Goal: Task Accomplishment & Management: Use online tool/utility

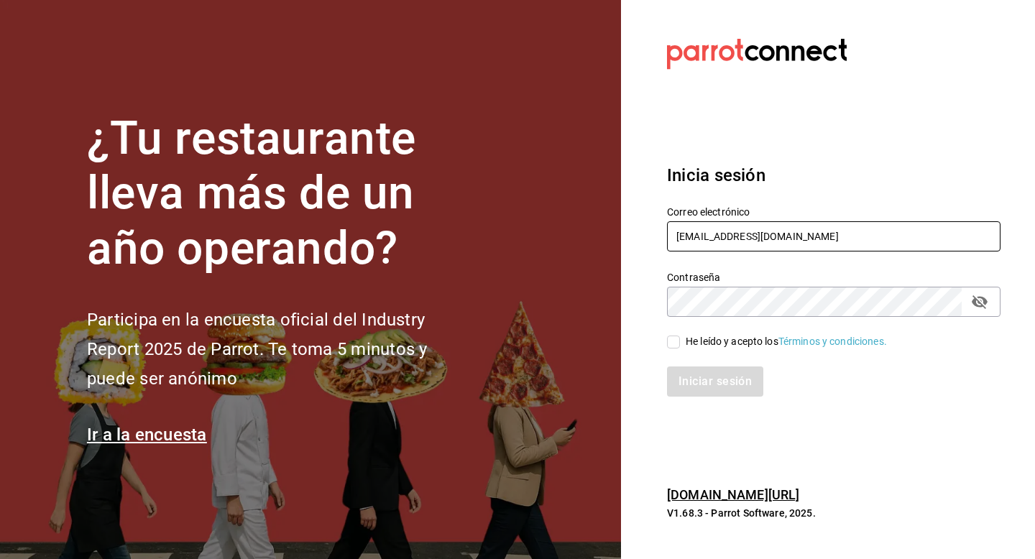
click at [812, 242] on input "duxdevenecia@cdmx.com" at bounding box center [834, 236] width 334 height 30
type input "d"
type input "peterlunch@cdmx.com"
click at [726, 346] on div "He leído y acepto los Términos y condiciones." at bounding box center [786, 341] width 201 height 15
click at [680, 346] on input "He leído y acepto los Términos y condiciones." at bounding box center [673, 342] width 13 height 13
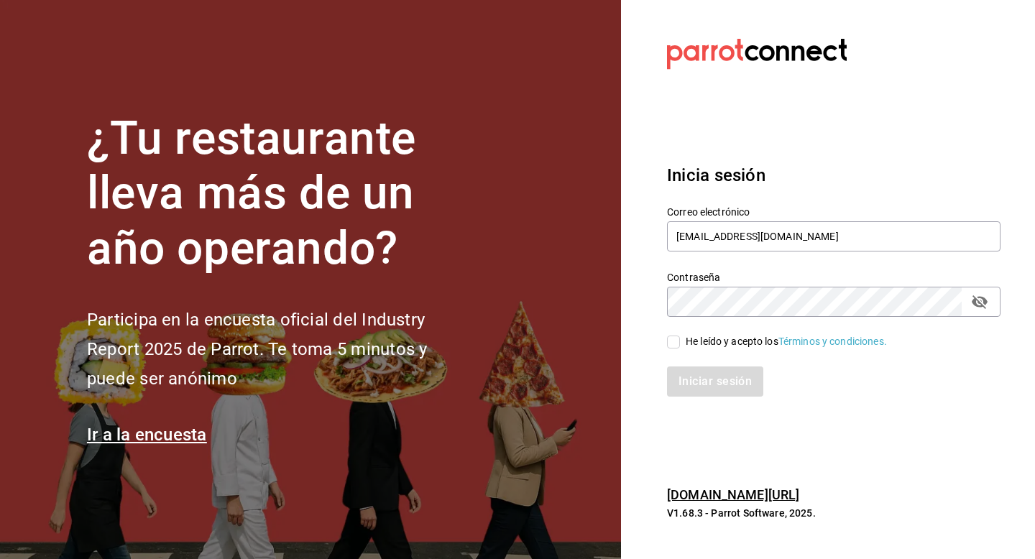
checkbox input "true"
click at [707, 385] on button "Iniciar sesión" at bounding box center [716, 382] width 98 height 30
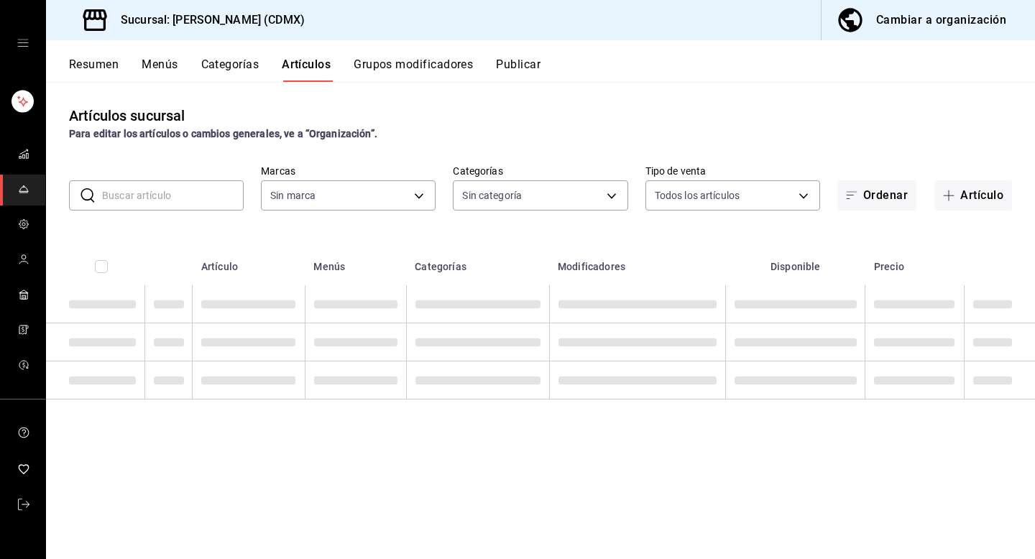
type input "20d43c7a-5c3a-4a88-8b71-3b3b3165dbc2,82ca683c-7bce-48da-b056-d8519fd5e0a4,52378…"
type input "2846ecd2-1ab1-471f-a8a8-cb2173088fbe"
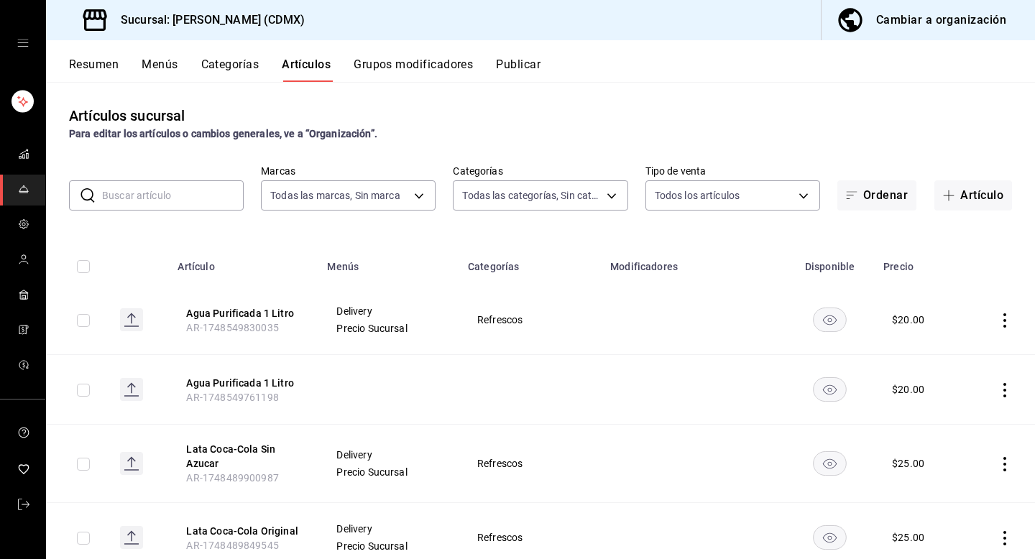
click at [527, 59] on button "Publicar" at bounding box center [518, 70] width 45 height 24
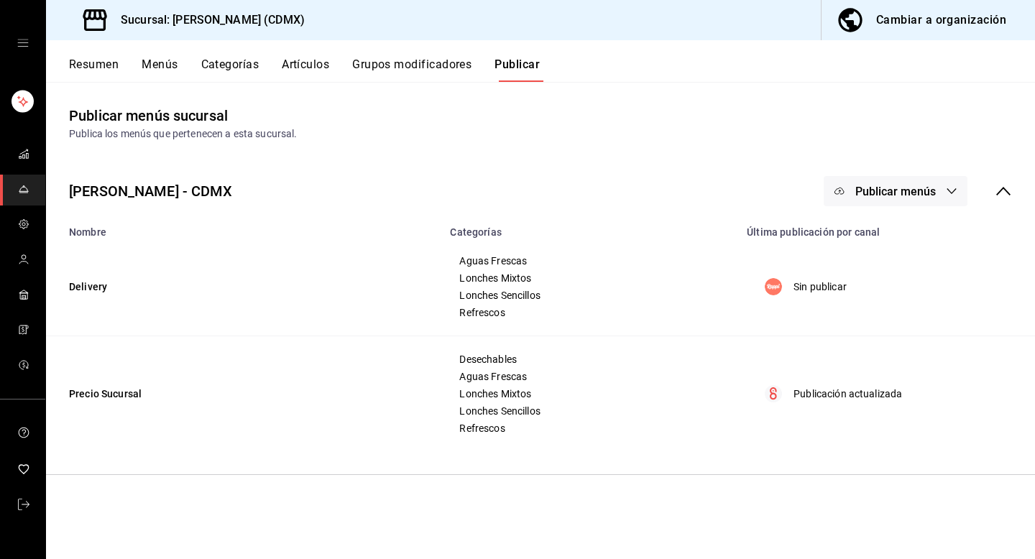
click at [870, 195] on span "Publicar menús" at bounding box center [895, 192] width 81 height 14
click at [873, 247] on div at bounding box center [862, 237] width 40 height 23
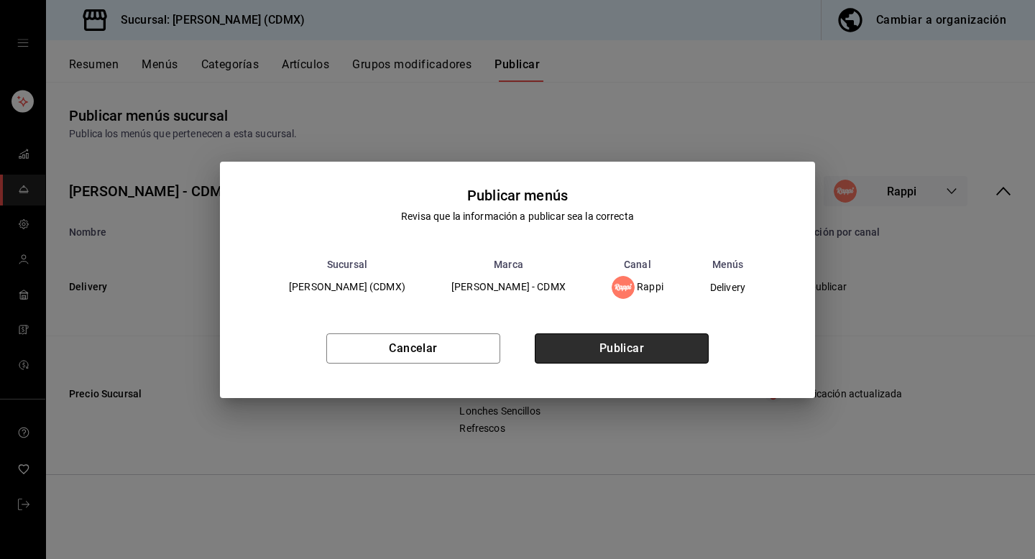
click at [675, 349] on button "Publicar" at bounding box center [622, 349] width 174 height 30
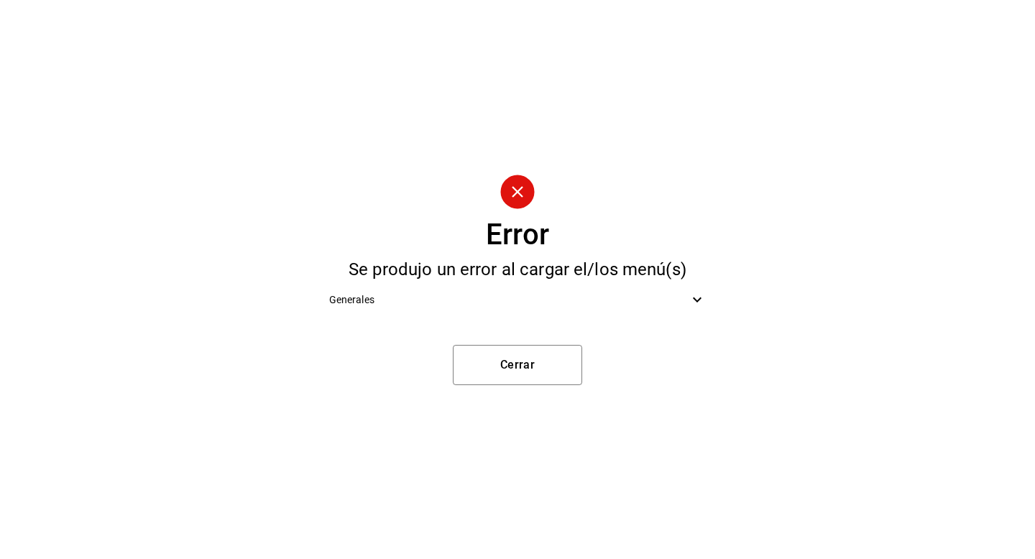
click at [660, 311] on div "Generales" at bounding box center [518, 300] width 400 height 32
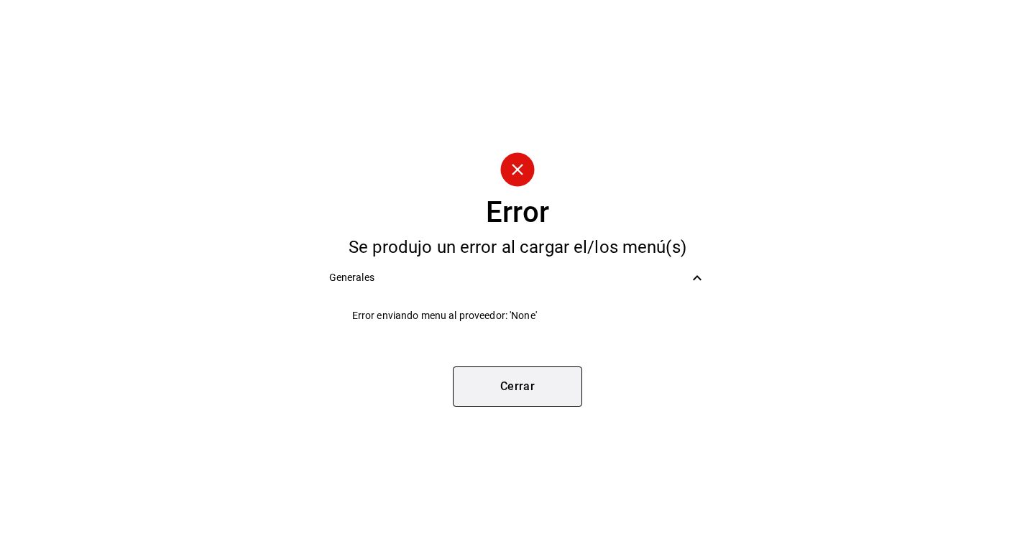
click at [561, 395] on button "Cerrar" at bounding box center [517, 387] width 129 height 40
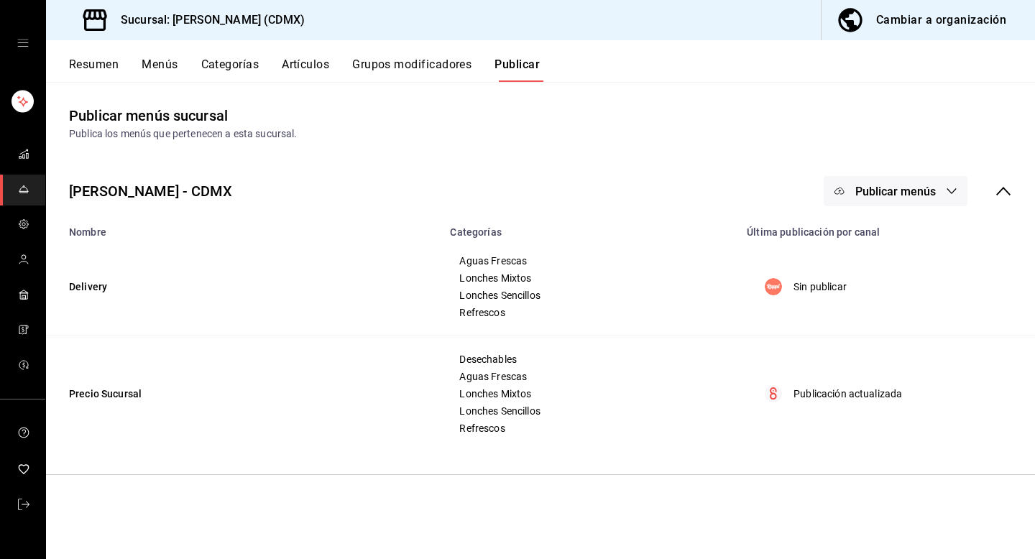
click at [925, 193] on span "Publicar menús" at bounding box center [895, 192] width 81 height 14
click at [914, 242] on span "Rappi" at bounding box center [916, 238] width 69 height 15
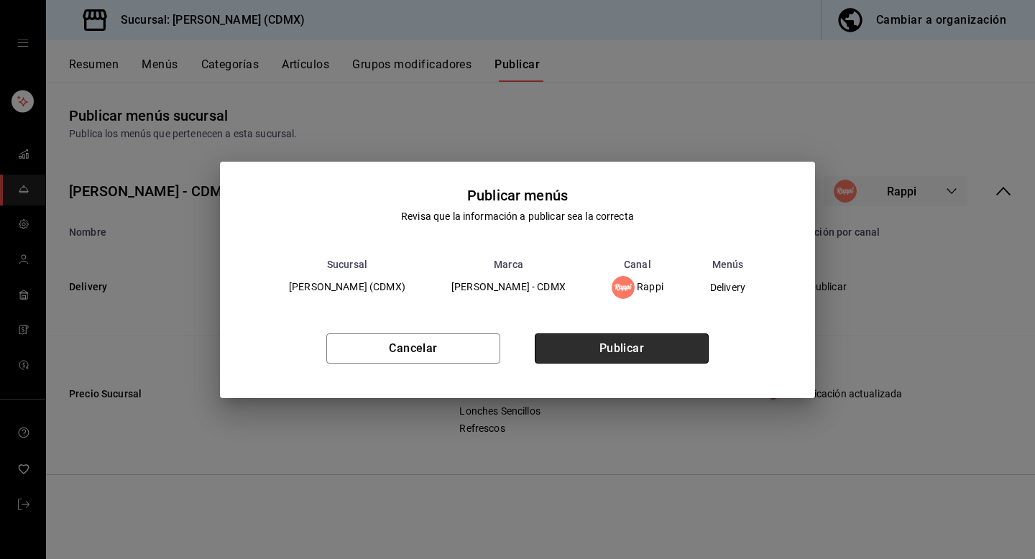
click at [623, 354] on button "Publicar" at bounding box center [622, 349] width 174 height 30
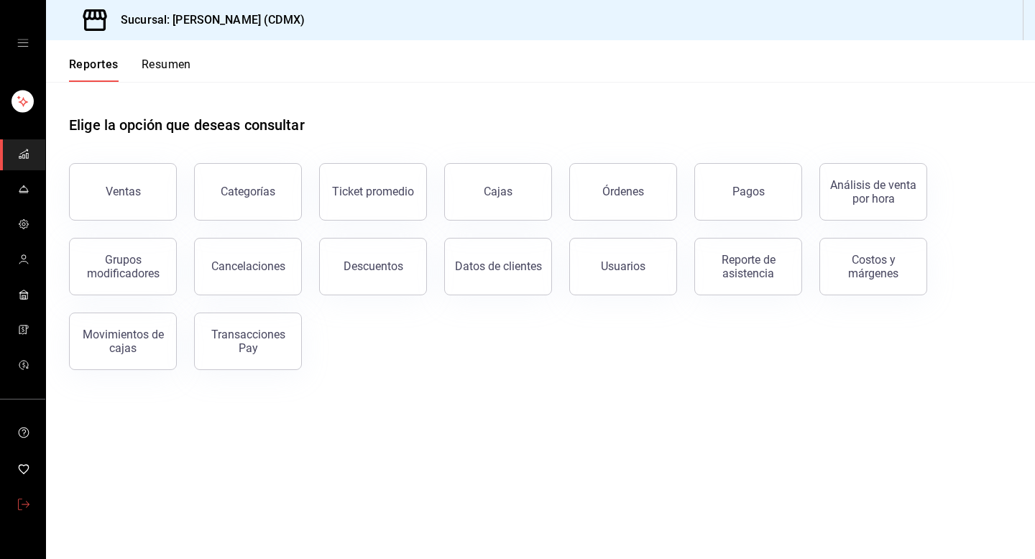
click at [16, 507] on link "mailbox folders" at bounding box center [22, 505] width 45 height 31
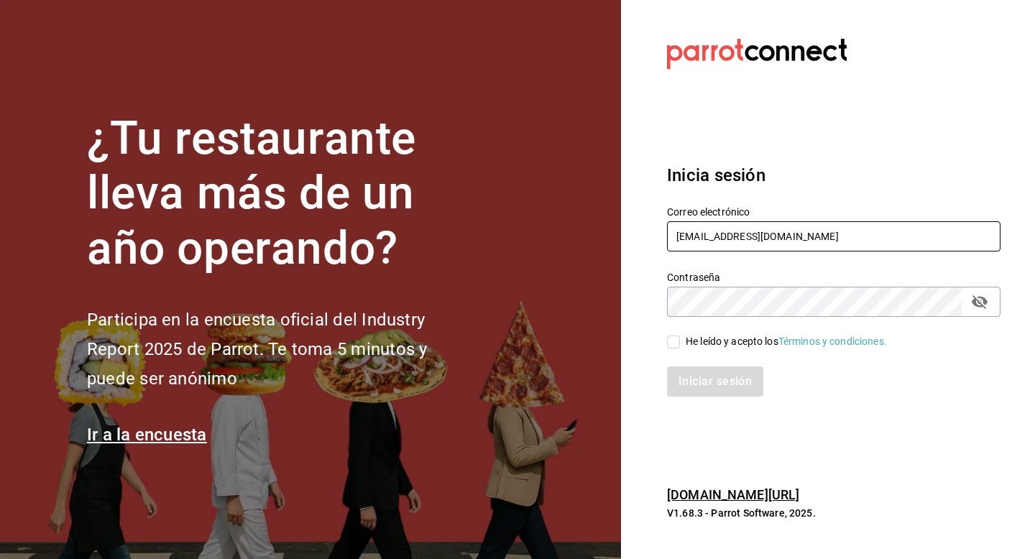
drag, startPoint x: 796, startPoint y: 236, endPoint x: 639, endPoint y: 233, distance: 156.7
click at [639, 233] on section "Datos incorrectos. Verifica que tu Correo o Contraseña estén bien escritos. Ini…" at bounding box center [828, 279] width 414 height 559
type input "multiuser@javi.com"
click at [720, 345] on div "He leído y acepto los Términos y condiciones." at bounding box center [786, 341] width 201 height 15
click at [680, 345] on input "He leído y acepto los Términos y condiciones." at bounding box center [673, 342] width 13 height 13
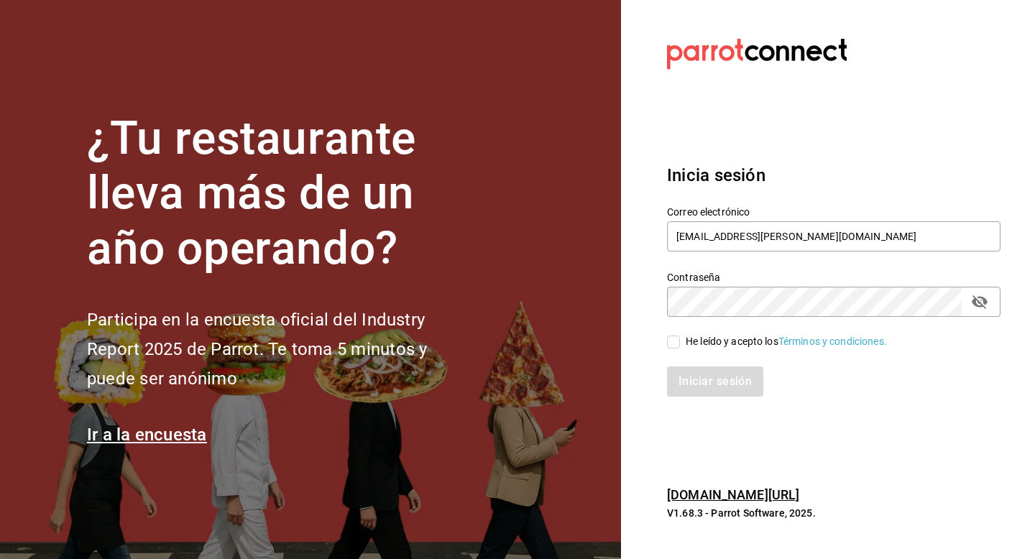
checkbox input "true"
click at [707, 375] on button "Iniciar sesión" at bounding box center [716, 382] width 98 height 30
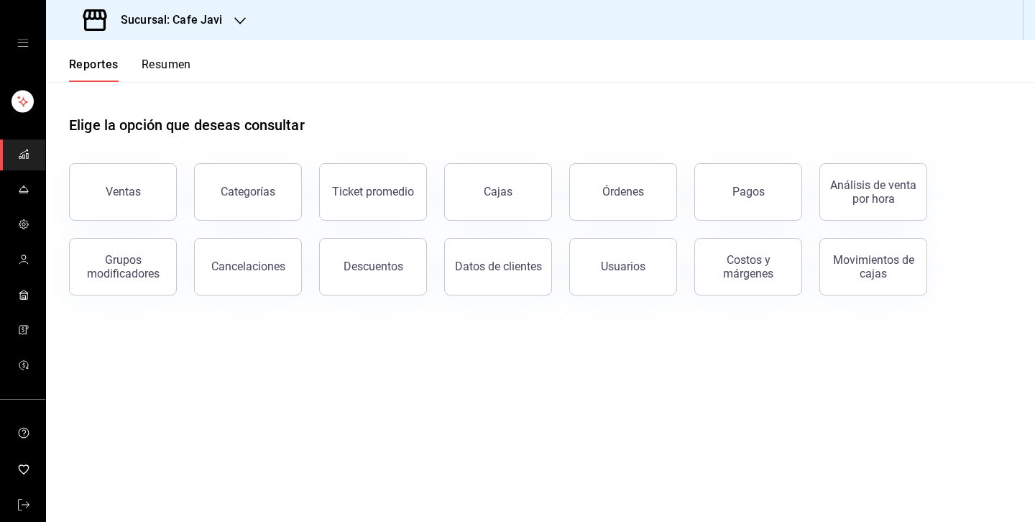
click at [26, 45] on icon "open drawer" at bounding box center [23, 43] width 12 height 12
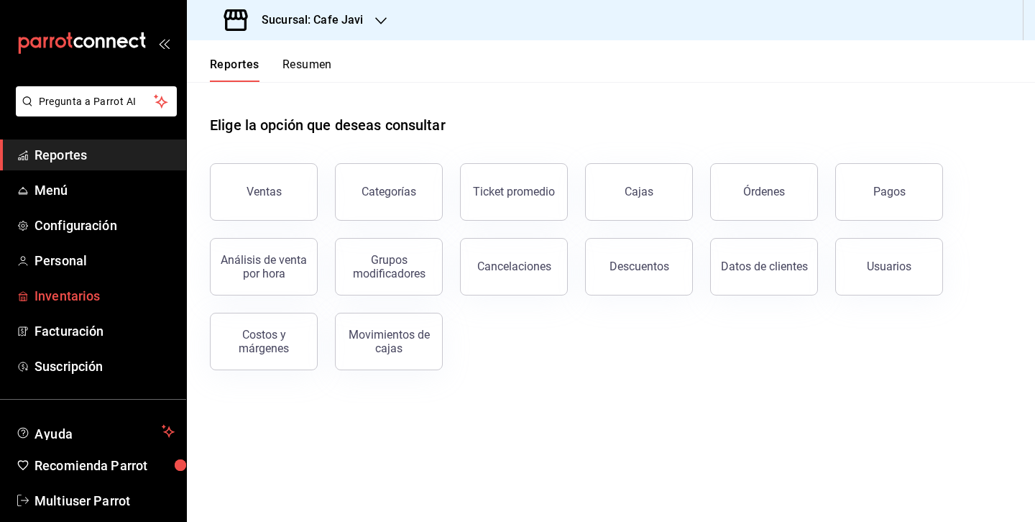
click at [109, 300] on span "Inventarios" at bounding box center [105, 295] width 140 height 19
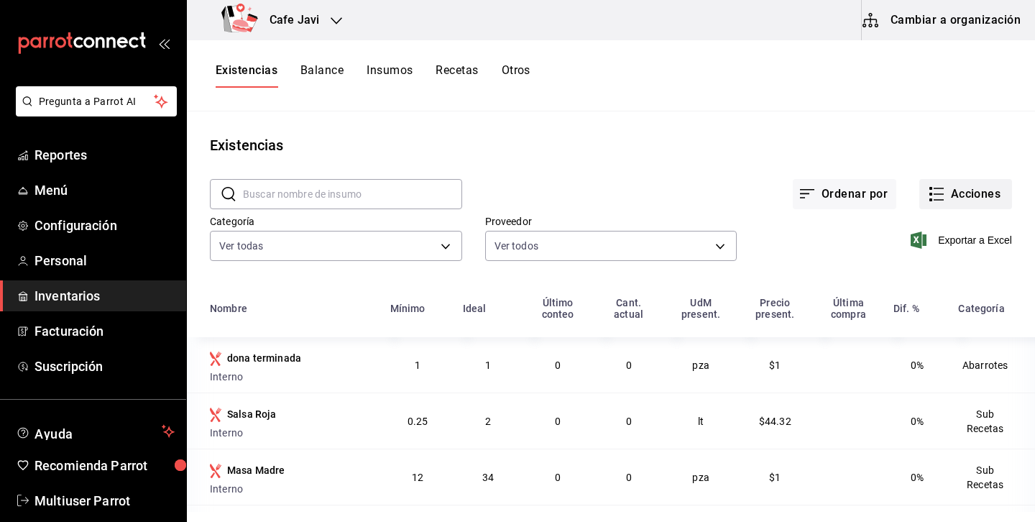
click at [951, 202] on button "Acciones" at bounding box center [965, 194] width 93 height 30
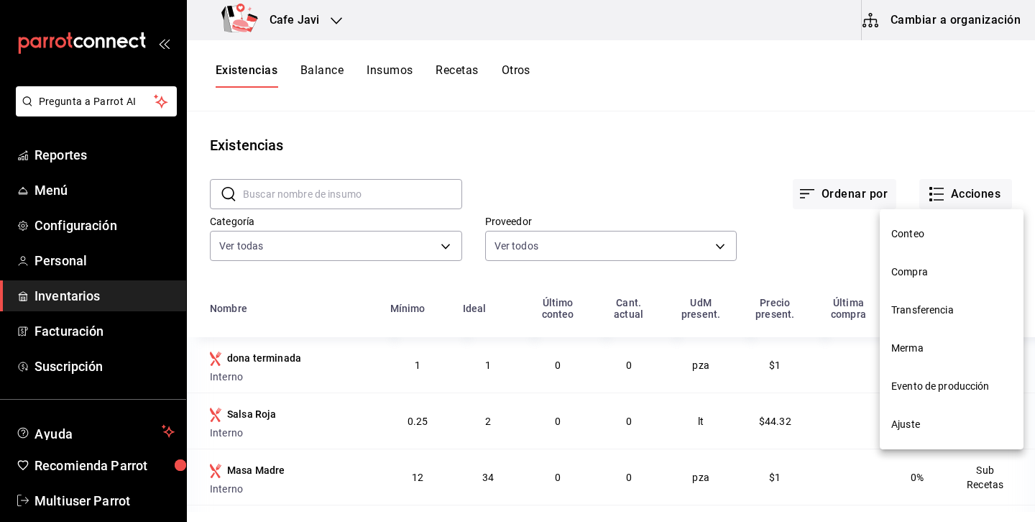
click at [926, 273] on span "Compra" at bounding box center [951, 272] width 121 height 15
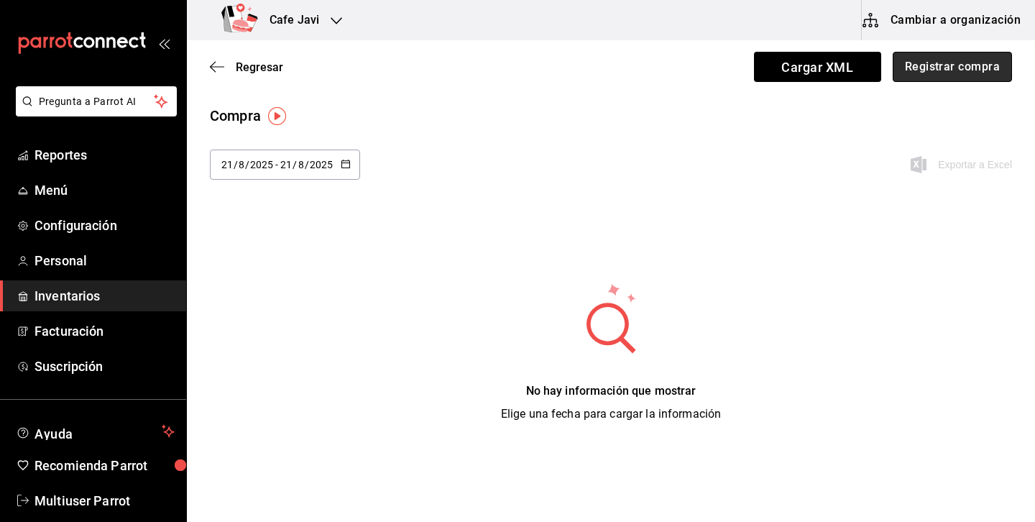
click at [970, 66] on button "Registrar compra" at bounding box center [952, 67] width 119 height 30
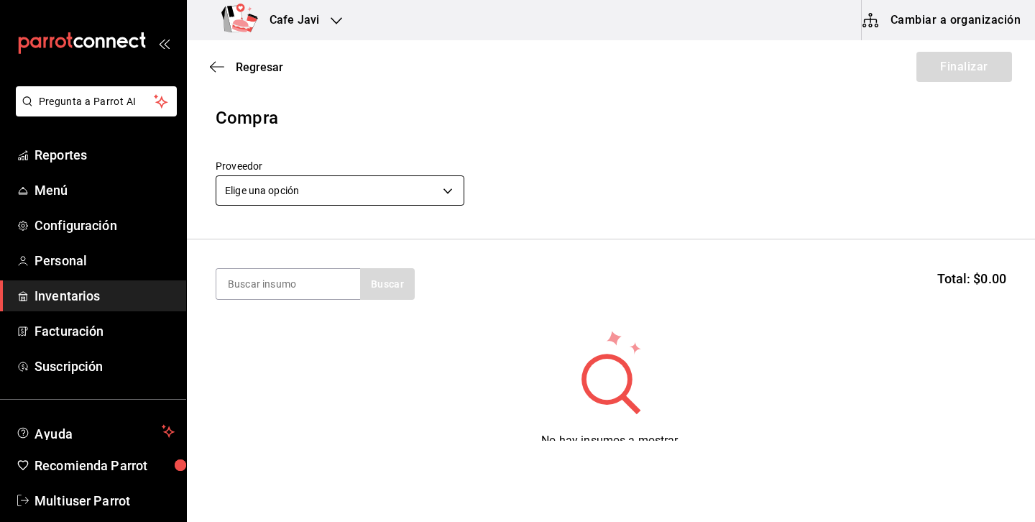
click at [421, 178] on body "Pregunta a Parrot AI Reportes Menú Configuración Personal Inventarios Facturaci…" at bounding box center [517, 220] width 1035 height 441
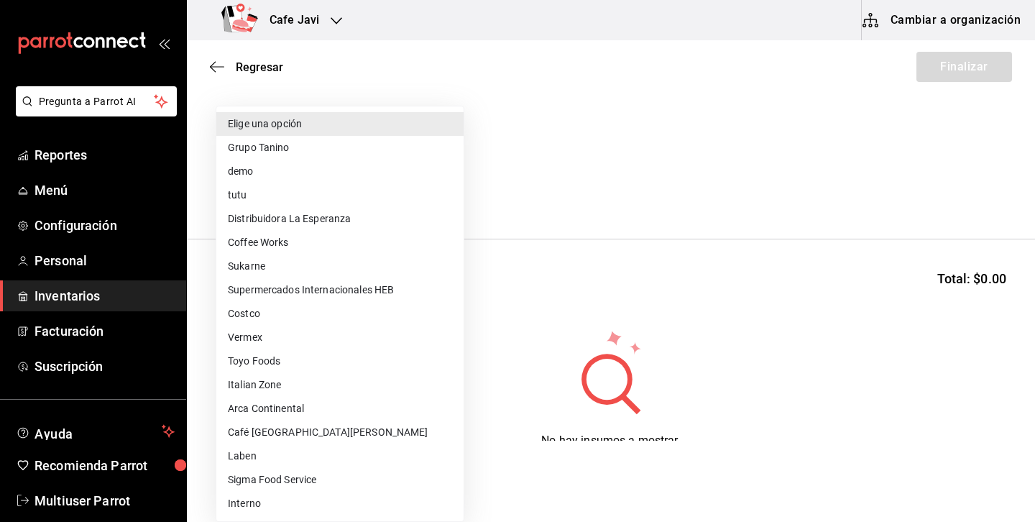
click at [261, 311] on li "Costco" at bounding box center [339, 314] width 247 height 24
type input "c5b0d51e-6334-43ed-8431-3624446c4822"
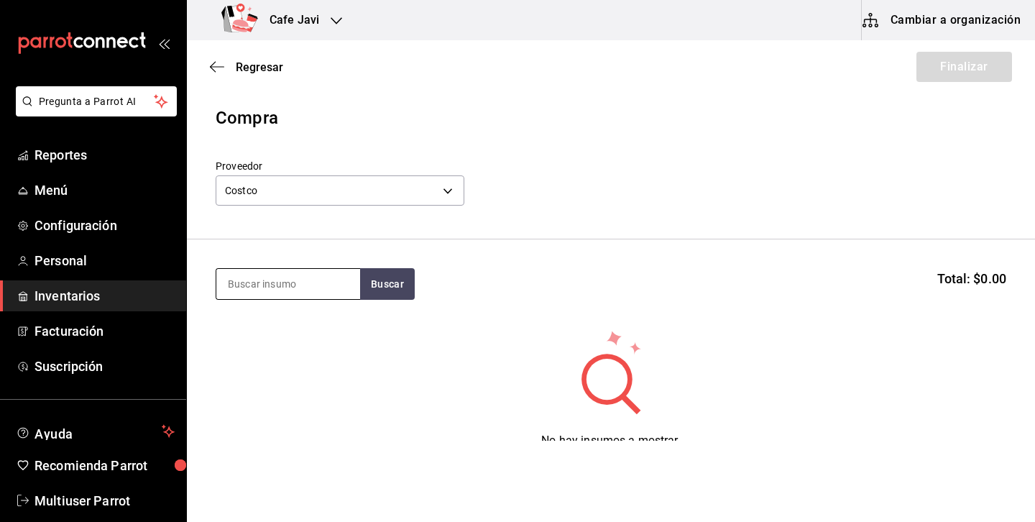
click at [344, 290] on input at bounding box center [288, 284] width 144 height 30
click at [396, 290] on button "Buscar" at bounding box center [387, 284] width 55 height 32
type input "c"
click at [393, 275] on button "Buscar" at bounding box center [387, 284] width 55 height 32
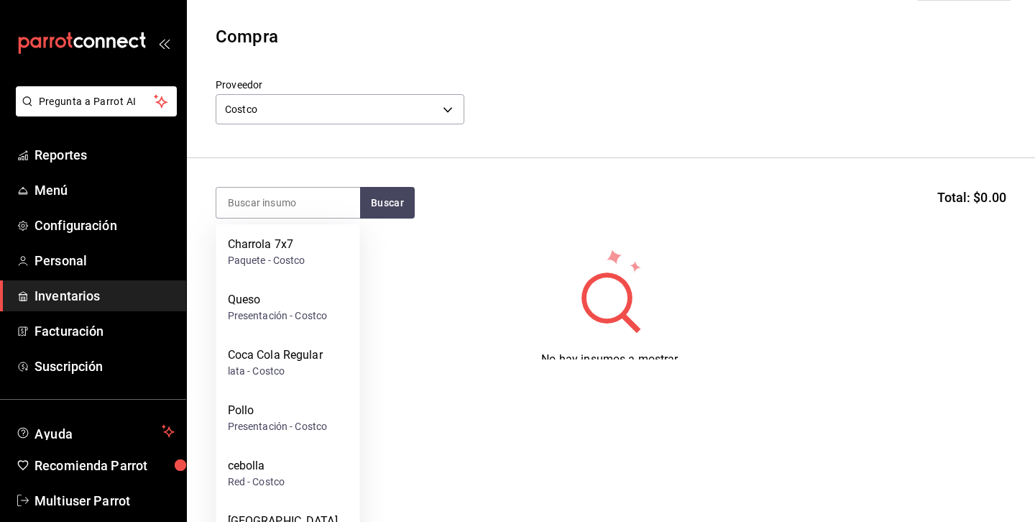
scroll to position [75, 0]
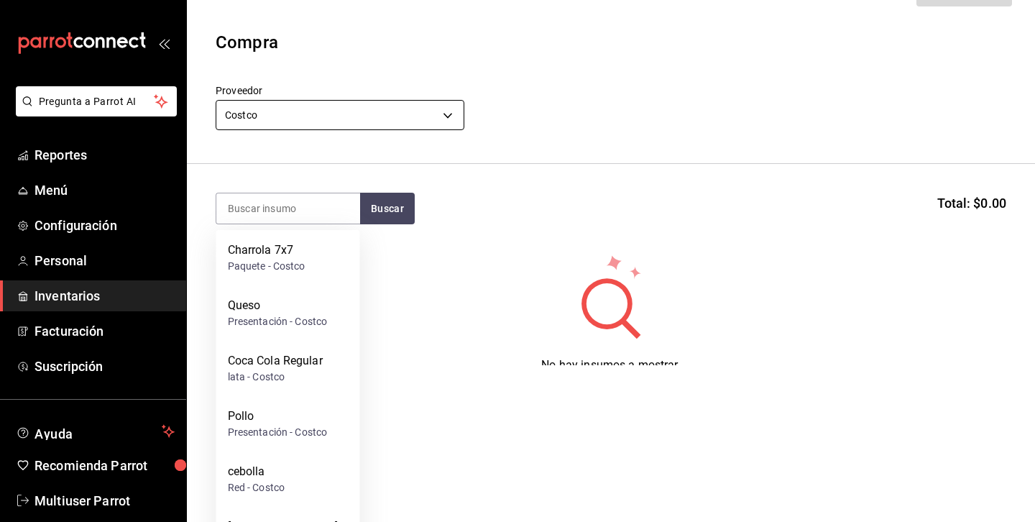
click at [397, 117] on body "Pregunta a Parrot AI Reportes Menú Configuración Personal Inventarios Facturaci…" at bounding box center [517, 145] width 1035 height 441
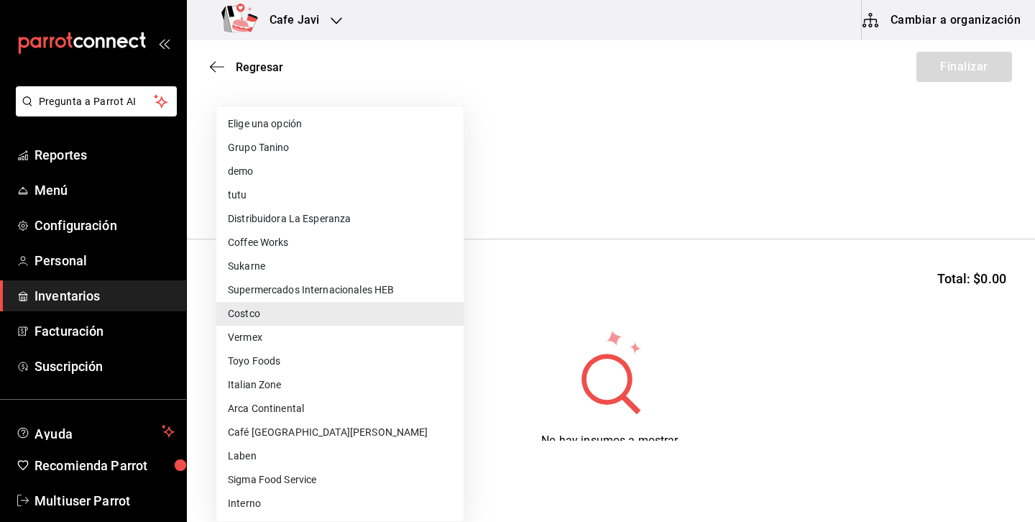
click at [267, 268] on li "Sukarne" at bounding box center [339, 266] width 247 height 24
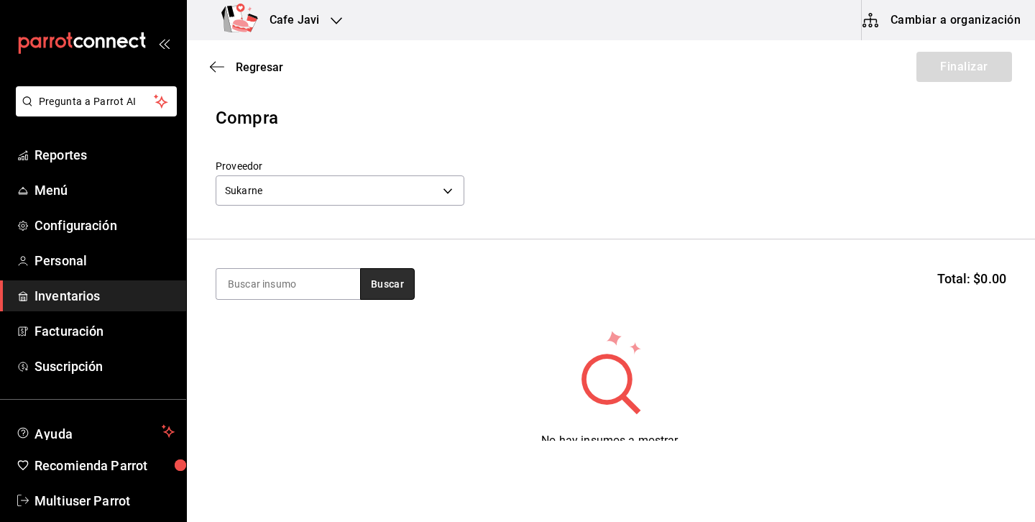
click at [382, 285] on button "Buscar" at bounding box center [387, 284] width 55 height 32
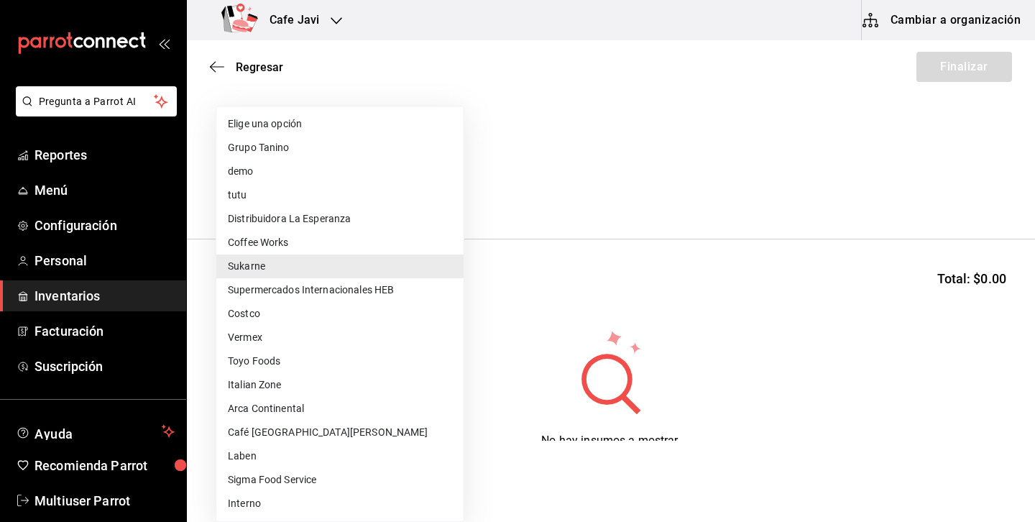
click at [393, 183] on body "Pregunta a Parrot AI Reportes Menú Configuración Personal Inventarios Facturaci…" at bounding box center [517, 220] width 1035 height 441
click at [252, 310] on li "Costco" at bounding box center [339, 314] width 247 height 24
type input "c5b0d51e-6334-43ed-8431-3624446c4822"
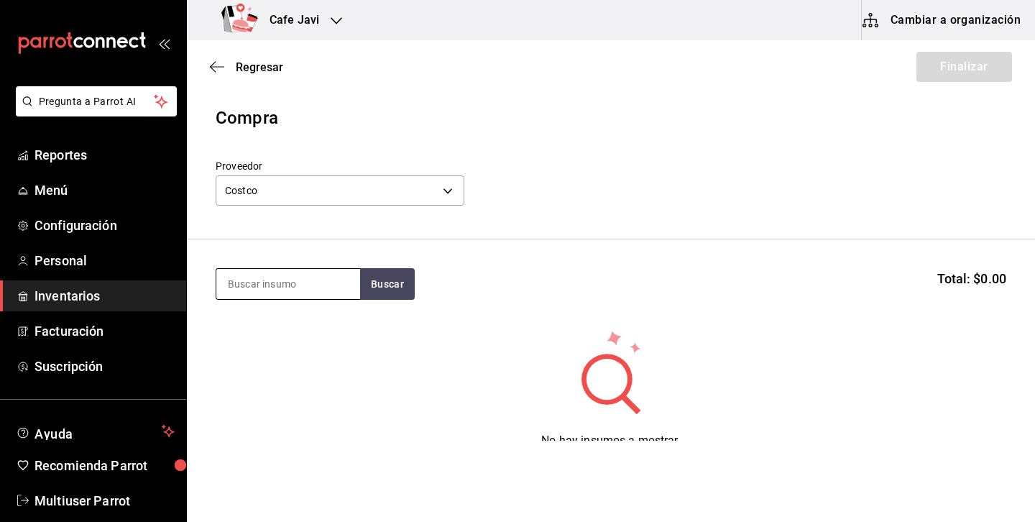
click at [329, 288] on input at bounding box center [288, 284] width 144 height 30
type input "coc"
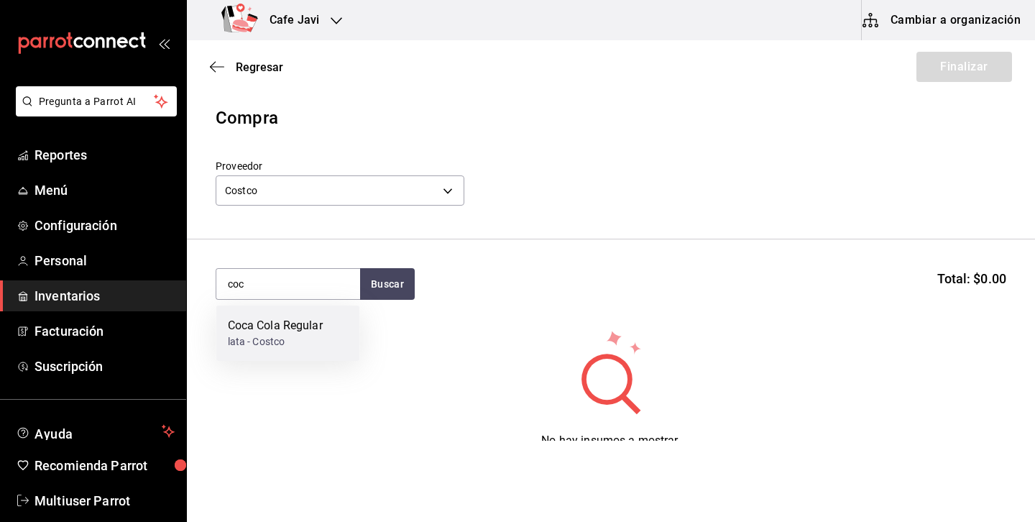
click at [295, 334] on div "Coca Cola Regular" at bounding box center [275, 325] width 95 height 17
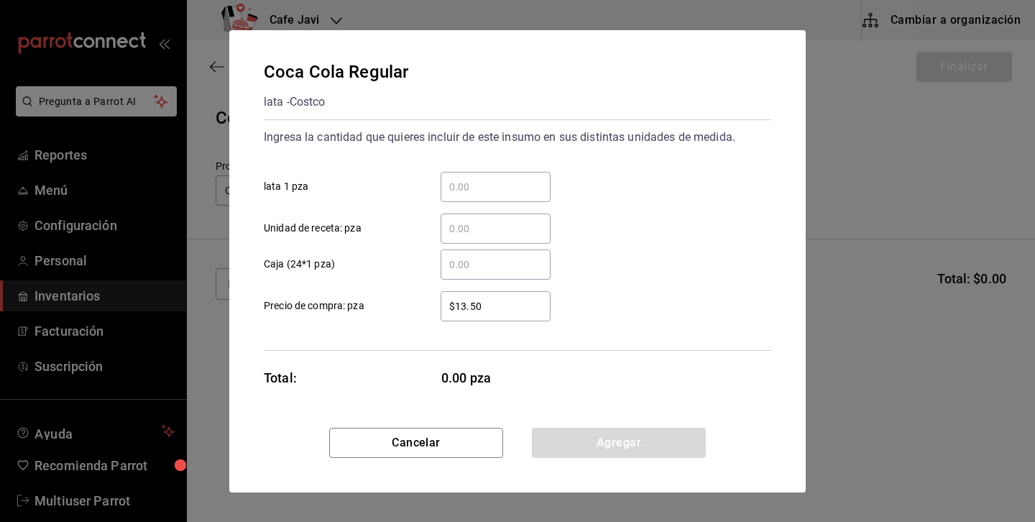
click at [482, 262] on input "​ Caja (24*1 pza)" at bounding box center [496, 264] width 110 height 17
type input "2"
click at [510, 180] on input "​ lata 1 pza" at bounding box center [496, 186] width 110 height 17
type input "1"
click at [485, 225] on input "​ Unidad de receta: pza" at bounding box center [496, 228] width 110 height 17
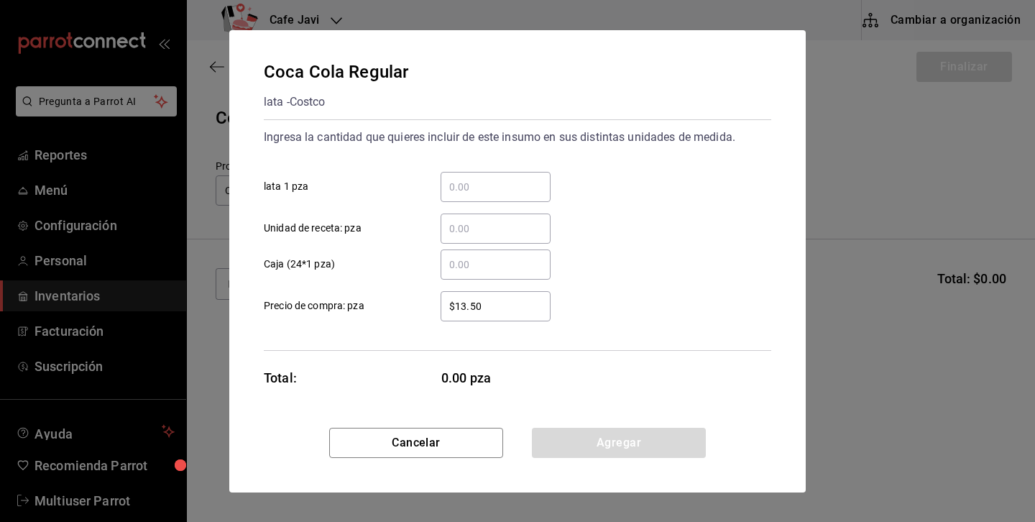
type input "2"
click at [505, 269] on input "​ Caja (24*1 pza)" at bounding box center [496, 264] width 110 height 17
type input "1"
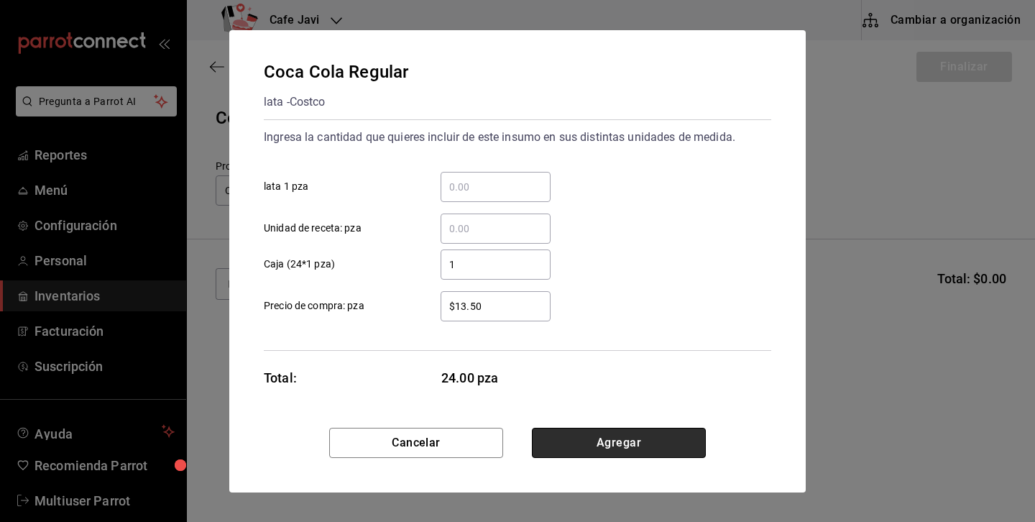
click at [643, 446] on button "Agregar" at bounding box center [619, 443] width 174 height 30
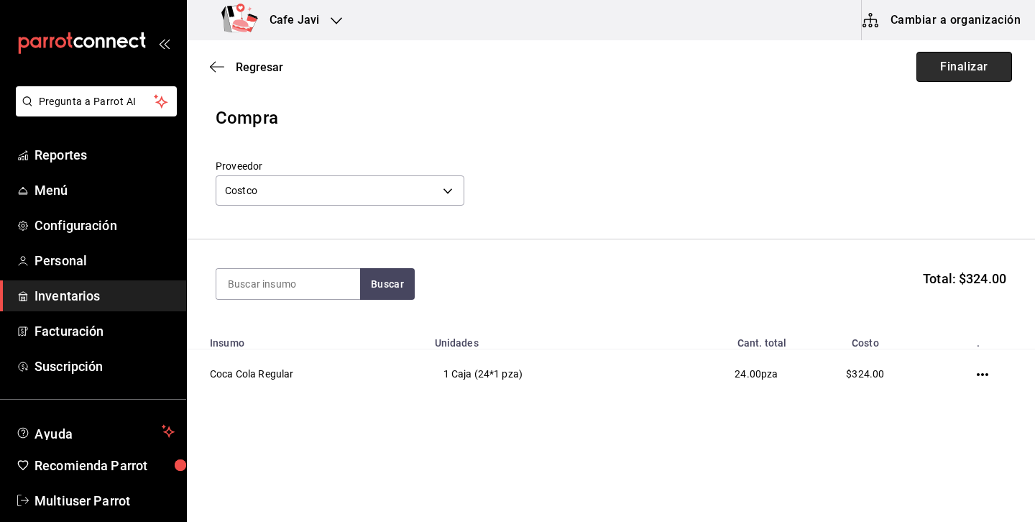
click at [979, 69] on button "Finalizar" at bounding box center [965, 67] width 96 height 30
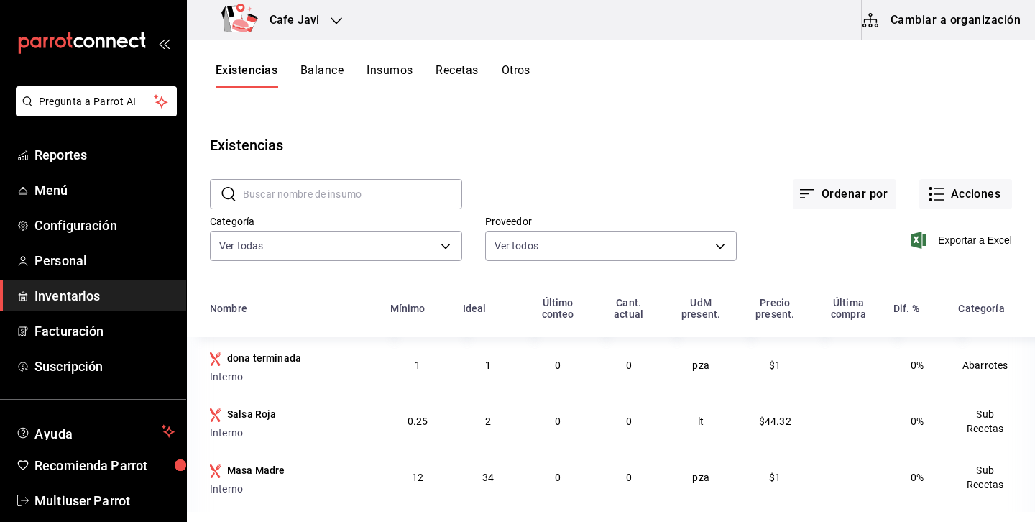
scroll to position [25, 0]
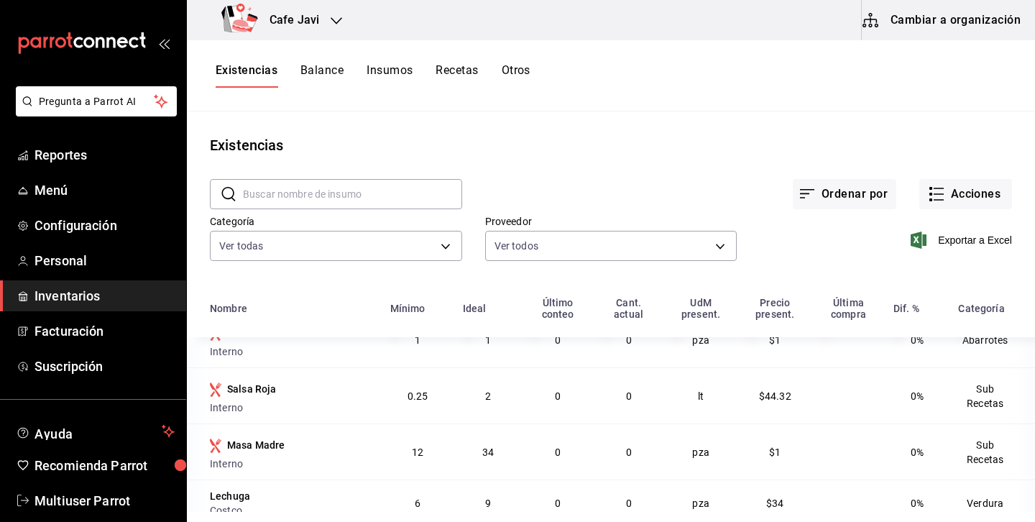
click at [415, 198] on input "text" at bounding box center [352, 194] width 219 height 29
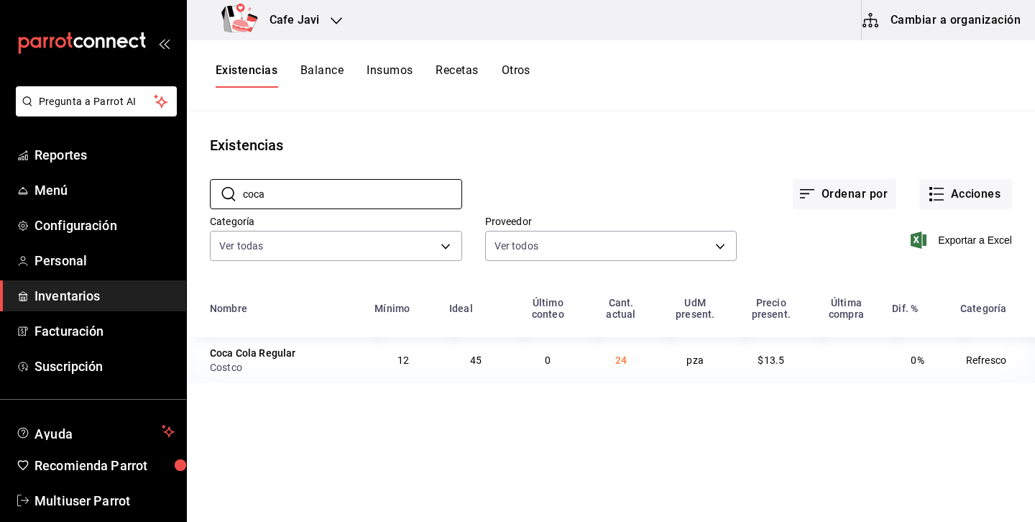
scroll to position [0, 0]
type input "coca"
click at [956, 190] on button "Acciones" at bounding box center [965, 194] width 93 height 30
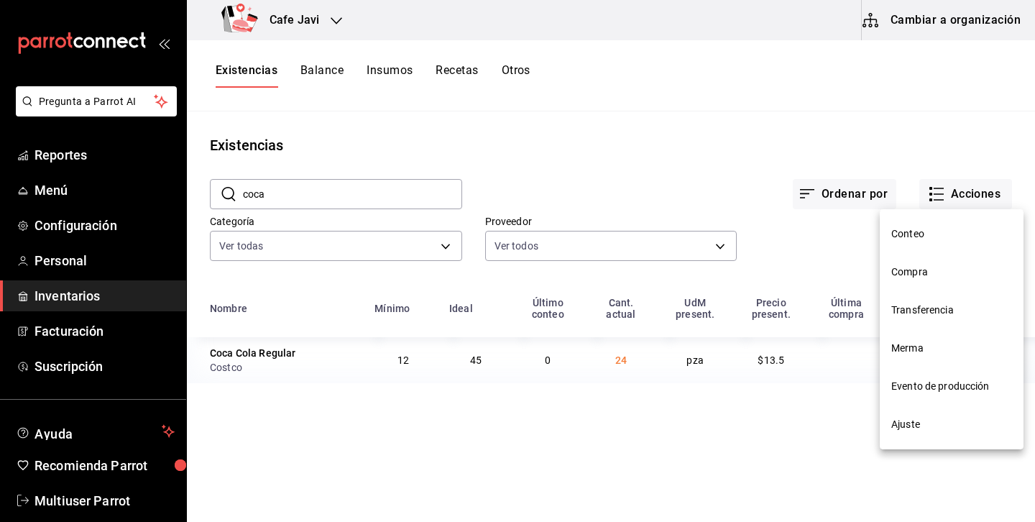
click at [903, 262] on li "Compra" at bounding box center [952, 272] width 144 height 38
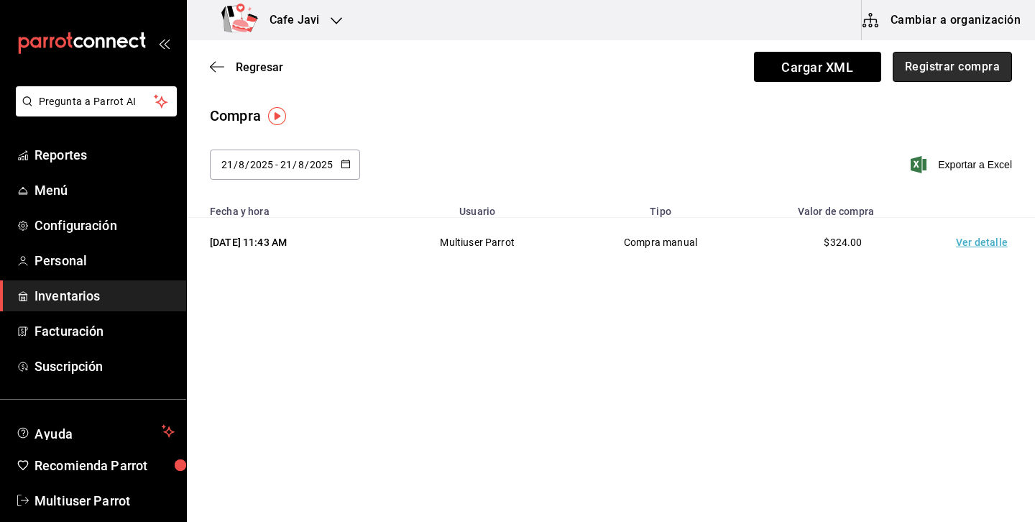
click at [952, 75] on button "Registrar compra" at bounding box center [952, 67] width 119 height 30
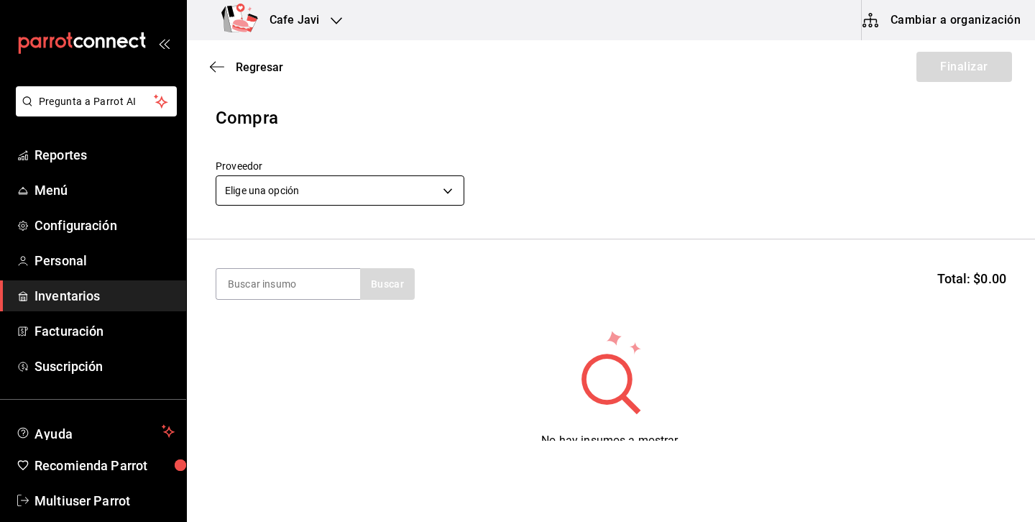
click at [430, 183] on body "Pregunta a Parrot AI Reportes Menú Configuración Personal Inventarios Facturaci…" at bounding box center [517, 220] width 1035 height 441
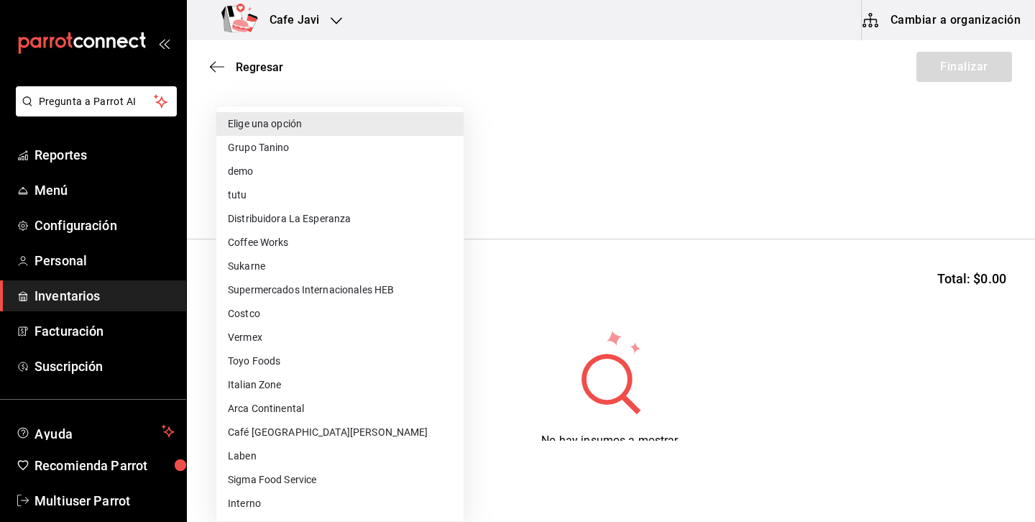
click at [254, 311] on li "Costco" at bounding box center [339, 314] width 247 height 24
type input "c5b0d51e-6334-43ed-8431-3624446c4822"
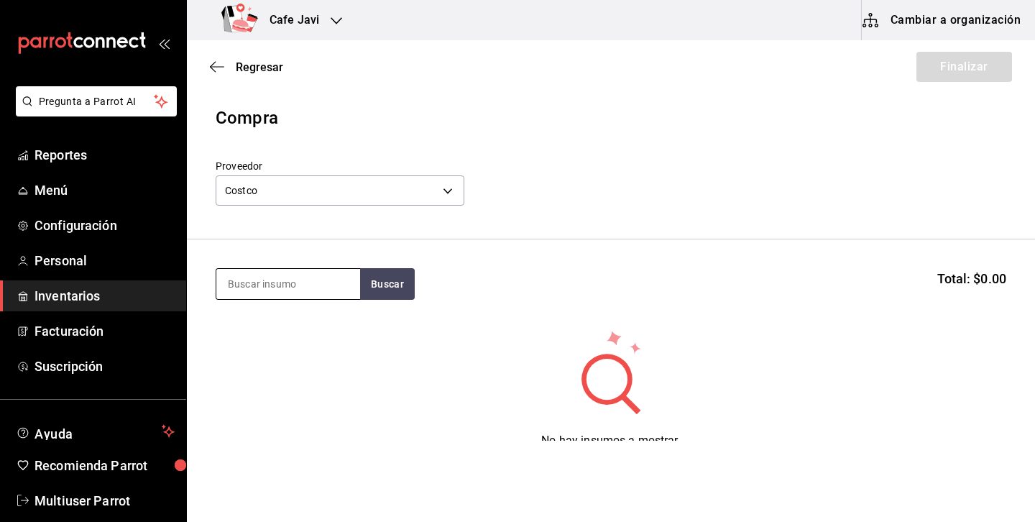
click at [295, 293] on input at bounding box center [288, 284] width 144 height 30
type input "arra"
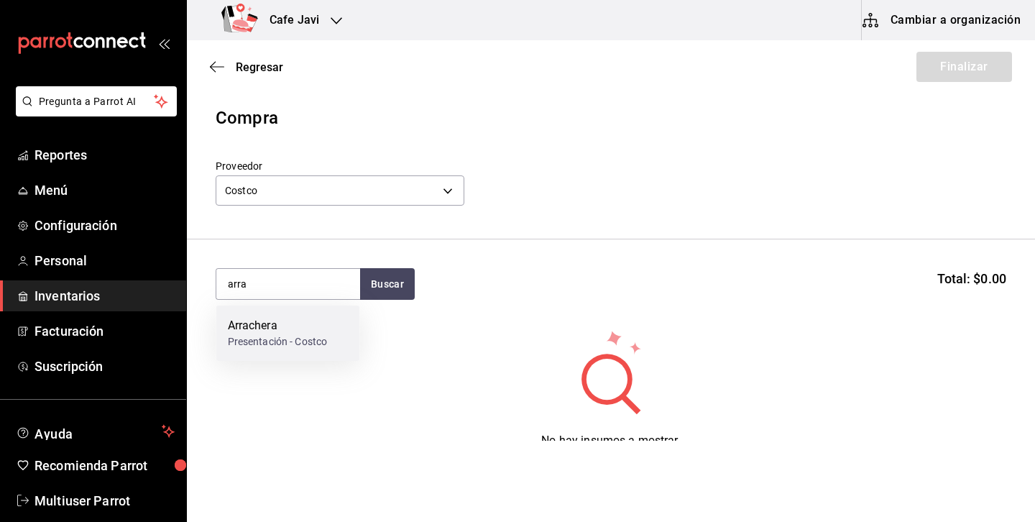
click at [262, 326] on div "Arrachera" at bounding box center [278, 325] width 100 height 17
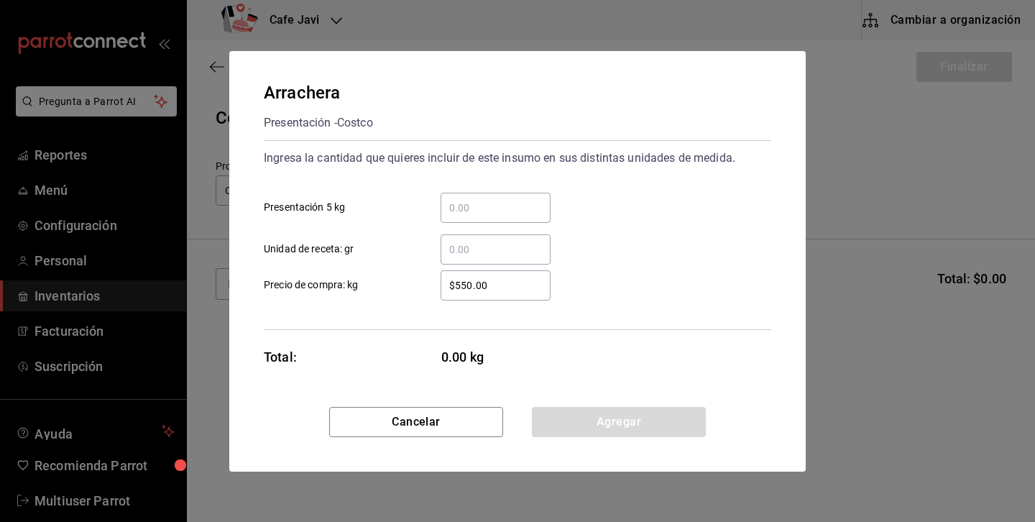
click at [487, 214] on input "​ Presentación 5 kg" at bounding box center [496, 207] width 110 height 17
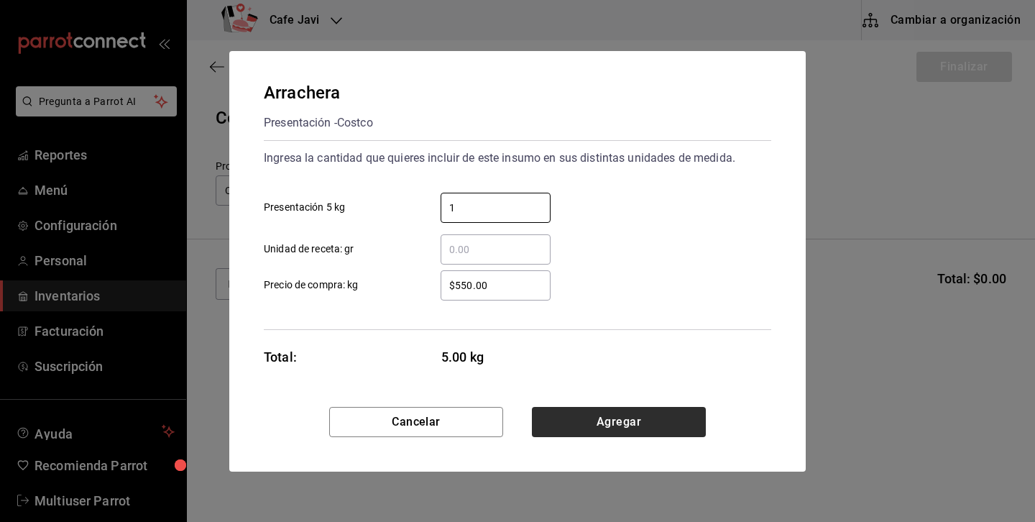
type input "1"
click at [589, 424] on button "Agregar" at bounding box center [619, 422] width 174 height 30
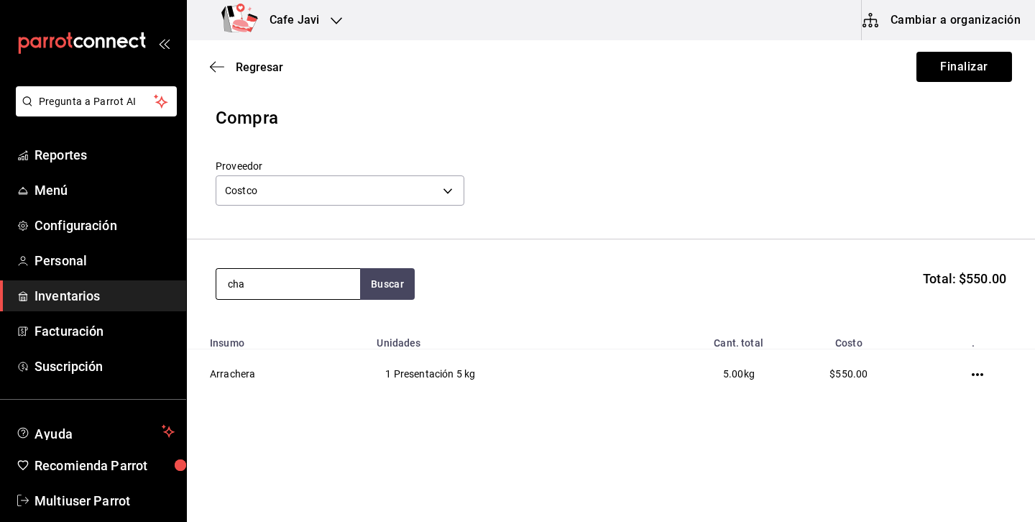
type input "cha"
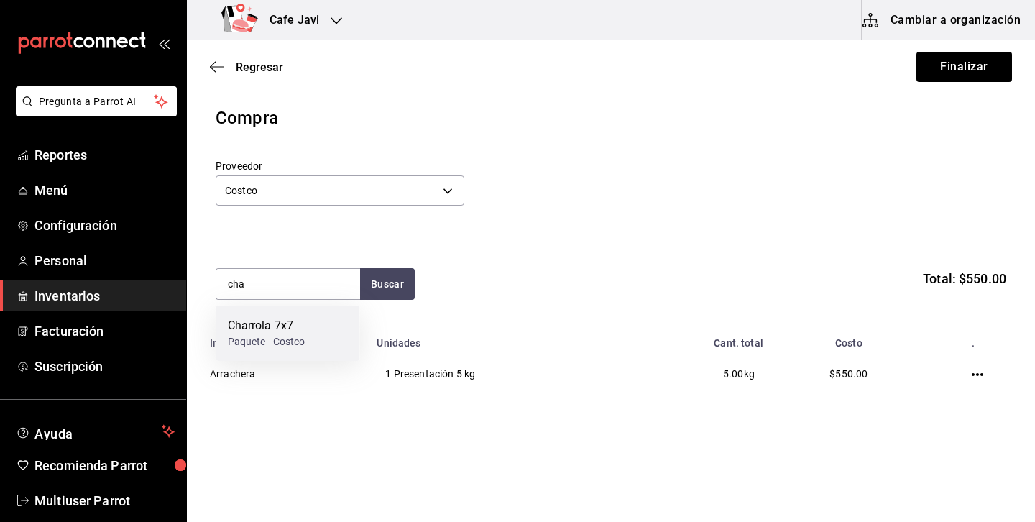
click at [307, 334] on div "Charrola 7x7 Paquete - Costco" at bounding box center [288, 333] width 144 height 55
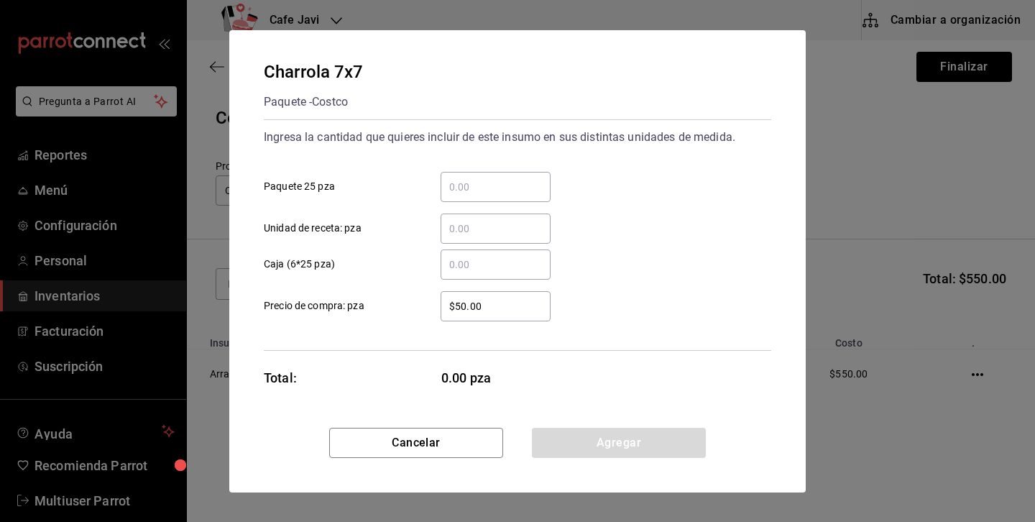
click at [467, 189] on input "​ Paquete 25 pza" at bounding box center [496, 186] width 110 height 17
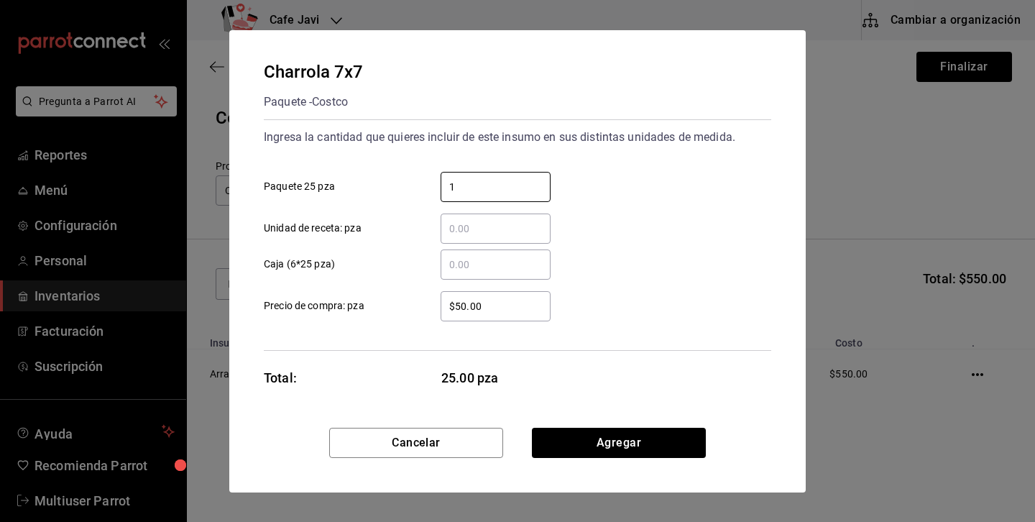
type input "1"
click at [730, 354] on div "Charrola 7x7 Paquete - Costco Ingresa la cantidad que quieres incluir de este i…" at bounding box center [517, 229] width 577 height 398
click at [513, 238] on div "​" at bounding box center [496, 228] width 110 height 30
click at [513, 237] on input "​ Unidad de receta: pza" at bounding box center [496, 228] width 110 height 17
click at [481, 181] on input "1" at bounding box center [496, 186] width 110 height 17
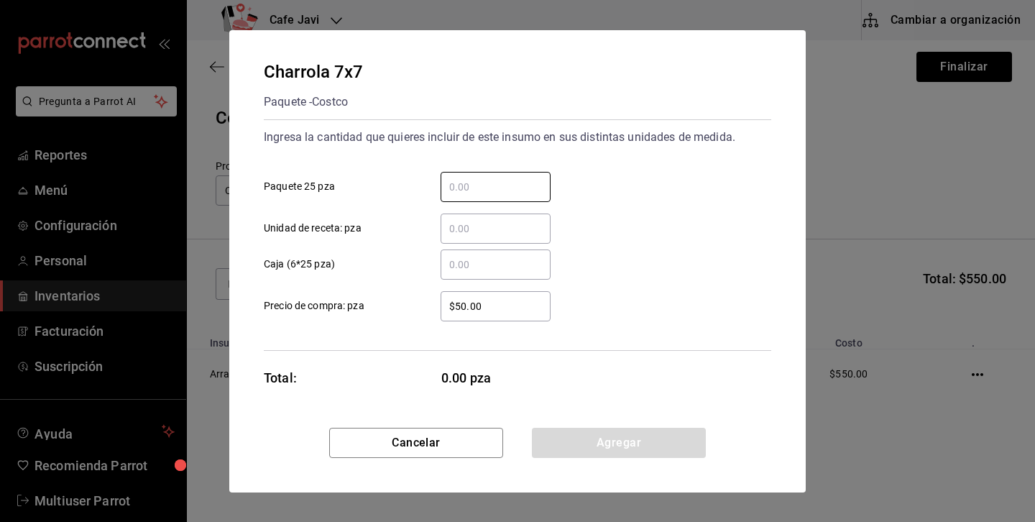
click at [454, 268] on input "​ Caja (6*25 pza)" at bounding box center [496, 264] width 110 height 17
type input "1"
click at [516, 236] on input "​ Unidad de receta: pza" at bounding box center [496, 228] width 110 height 17
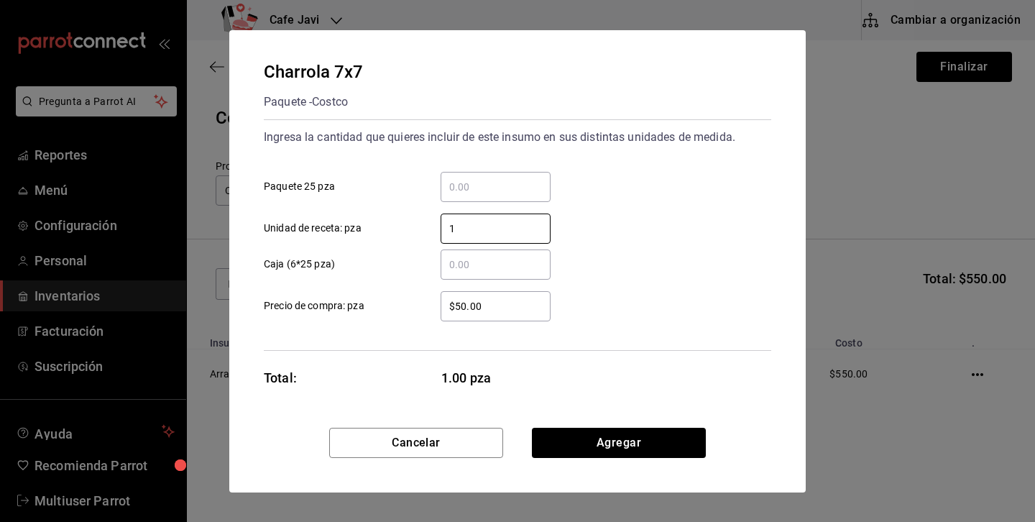
type input "1"
click at [674, 206] on div "1 ​ Unidad de receta: pza" at bounding box center [511, 223] width 519 height 42
click at [451, 192] on input "​ Paquete 25 pza" at bounding box center [496, 186] width 110 height 17
type input "1"
click at [473, 228] on input "1" at bounding box center [496, 228] width 110 height 17
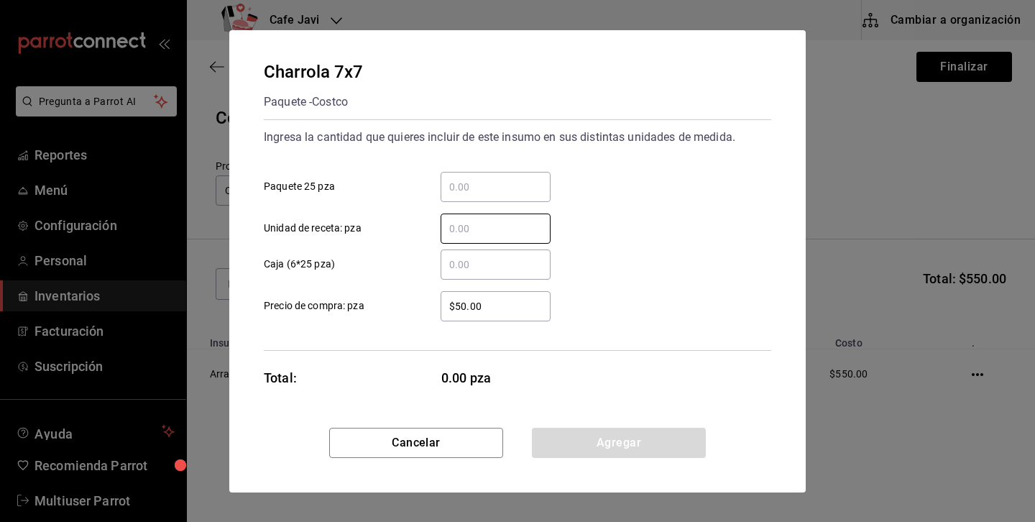
click at [473, 190] on input "​ Paquete 25 pza" at bounding box center [496, 186] width 110 height 17
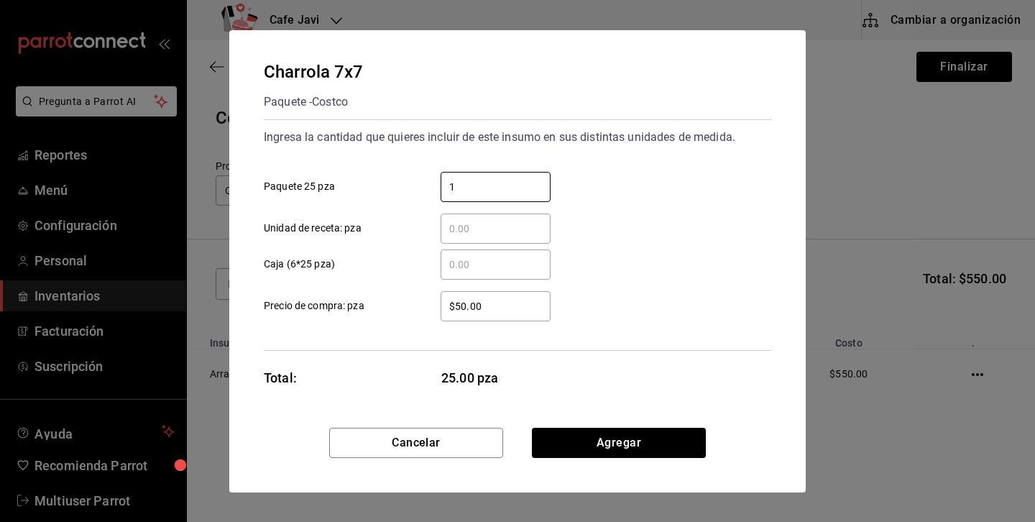
type input "1"
click at [584, 170] on div "1 ​ Paquete 25 pza" at bounding box center [511, 181] width 519 height 42
click at [477, 228] on input "​ Unidad de receta: pza" at bounding box center [496, 228] width 110 height 17
type input "1"
click at [734, 227] on div "1 ​ Unidad de receta: pza" at bounding box center [511, 223] width 519 height 42
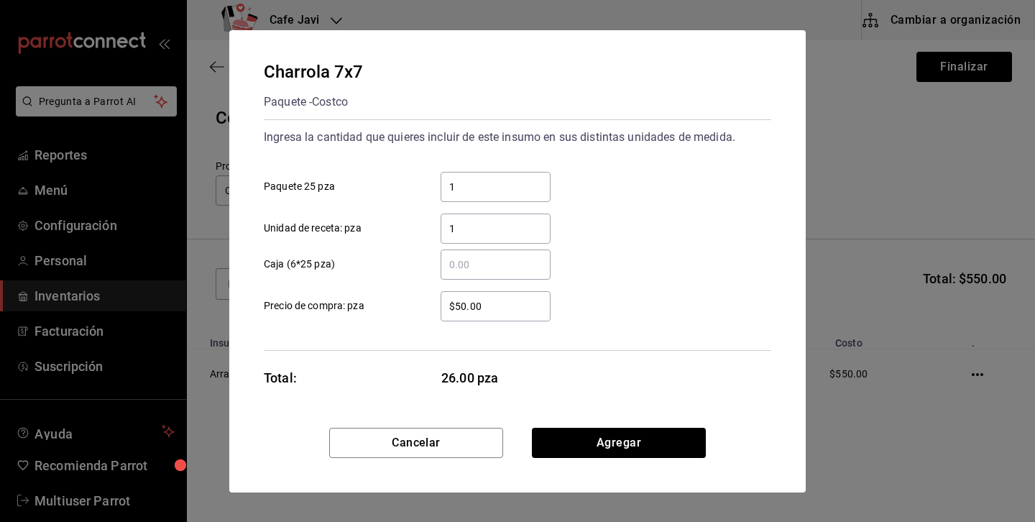
click at [522, 268] on input "​ Caja (6*25 pza)" at bounding box center [496, 264] width 110 height 17
type input "1"
click at [686, 252] on div "1 ​ Caja (6*25 pza)" at bounding box center [511, 259] width 519 height 42
click at [621, 446] on button "Agregar" at bounding box center [619, 443] width 174 height 30
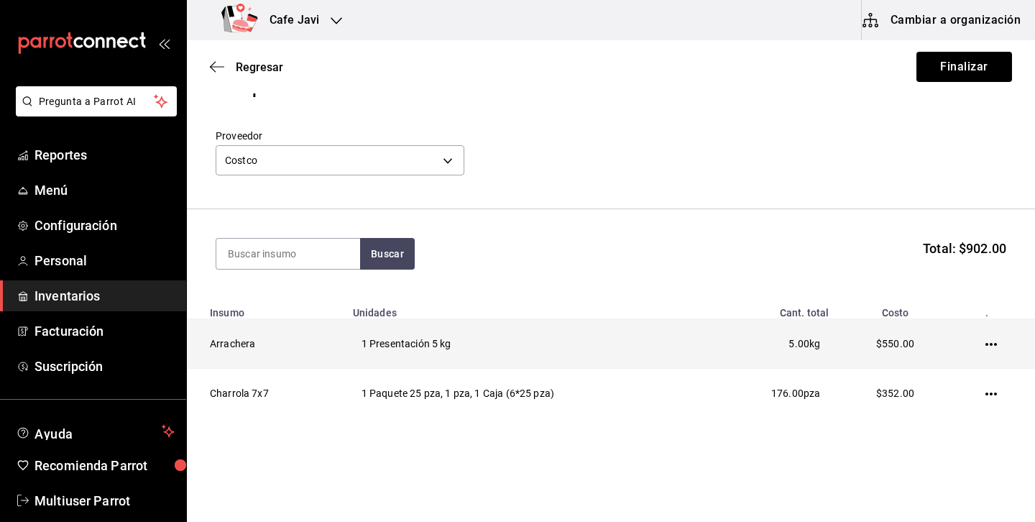
scroll to position [39, 0]
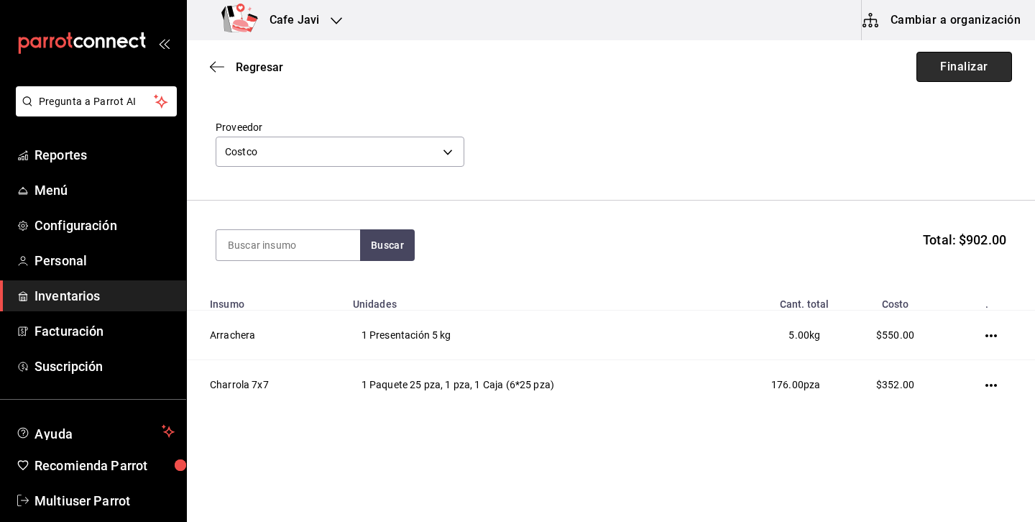
click at [976, 70] on button "Finalizar" at bounding box center [965, 67] width 96 height 30
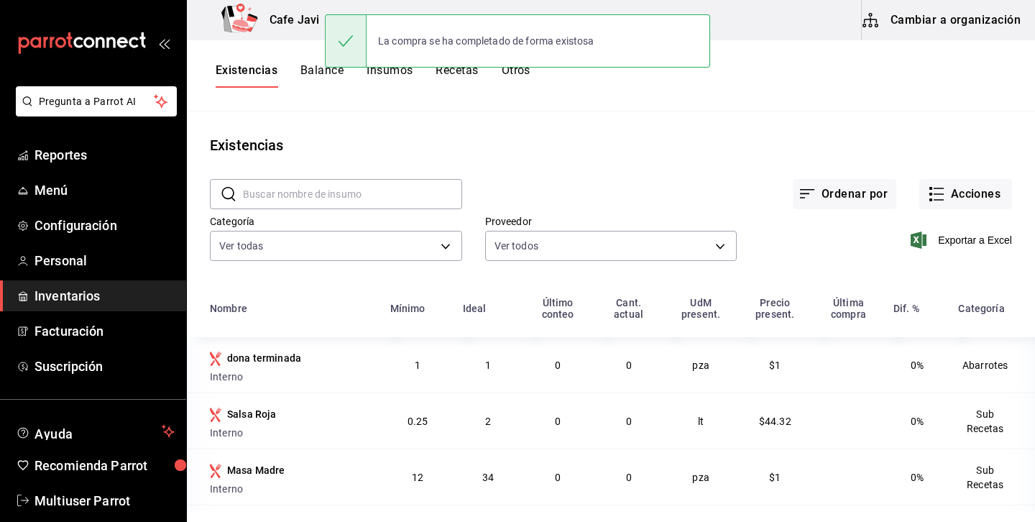
click at [413, 189] on input "text" at bounding box center [352, 194] width 219 height 29
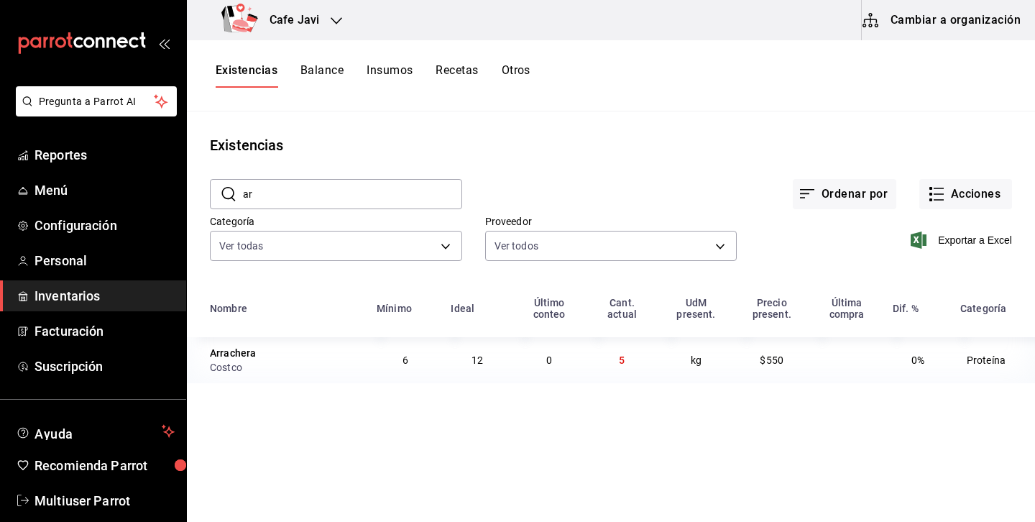
type input "a"
click at [614, 382] on td "176" at bounding box center [620, 360] width 73 height 46
click at [354, 191] on input "cha" at bounding box center [352, 194] width 219 height 29
type input "c"
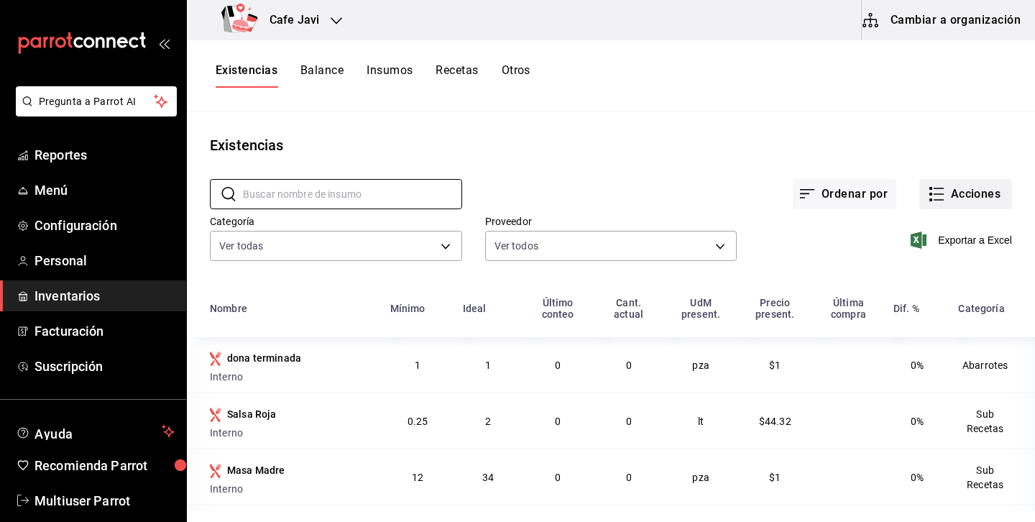
click at [945, 193] on button "Acciones" at bounding box center [965, 194] width 93 height 30
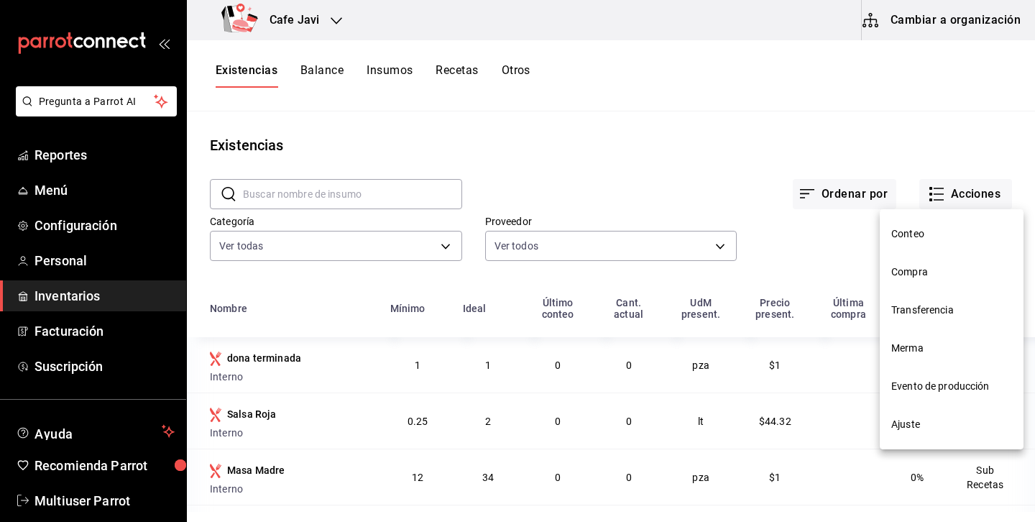
click at [922, 270] on span "Compra" at bounding box center [951, 272] width 121 height 15
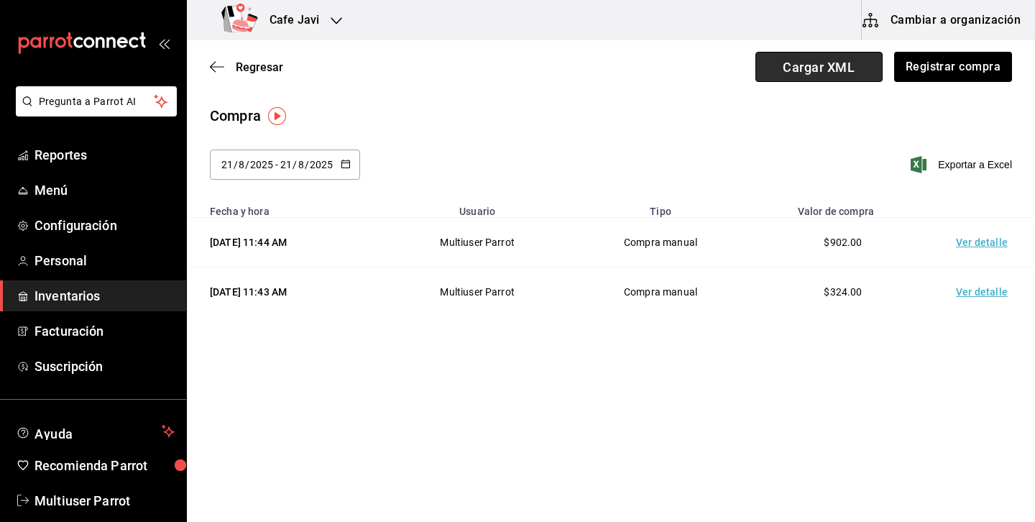
click at [839, 73] on span "Cargar XML" at bounding box center [818, 67] width 127 height 30
click at [0, 0] on input "Cargar XML" at bounding box center [0, 0] width 0 height 0
click at [841, 73] on span "Cargar XML" at bounding box center [818, 67] width 127 height 30
click at [0, 0] on input "Cargar XML" at bounding box center [0, 0] width 0 height 0
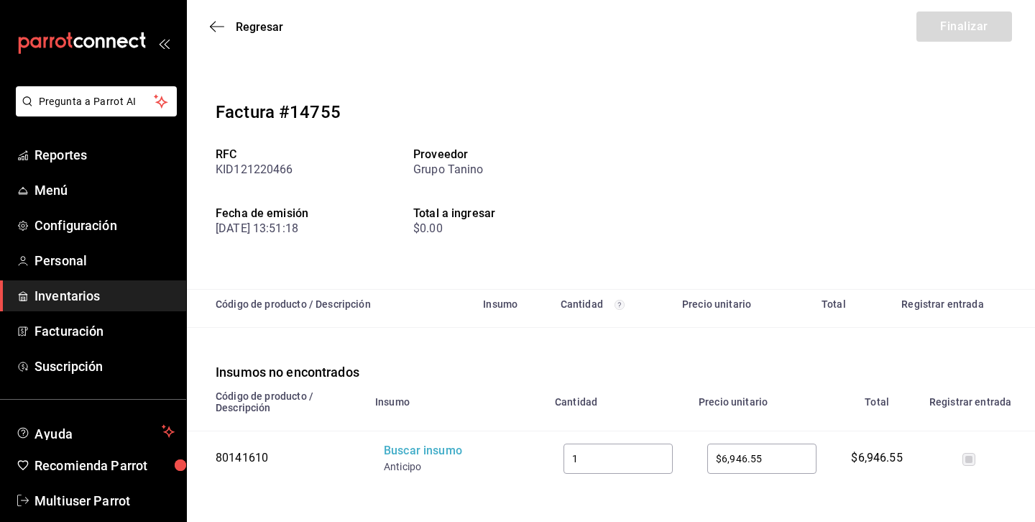
scroll to position [10, 0]
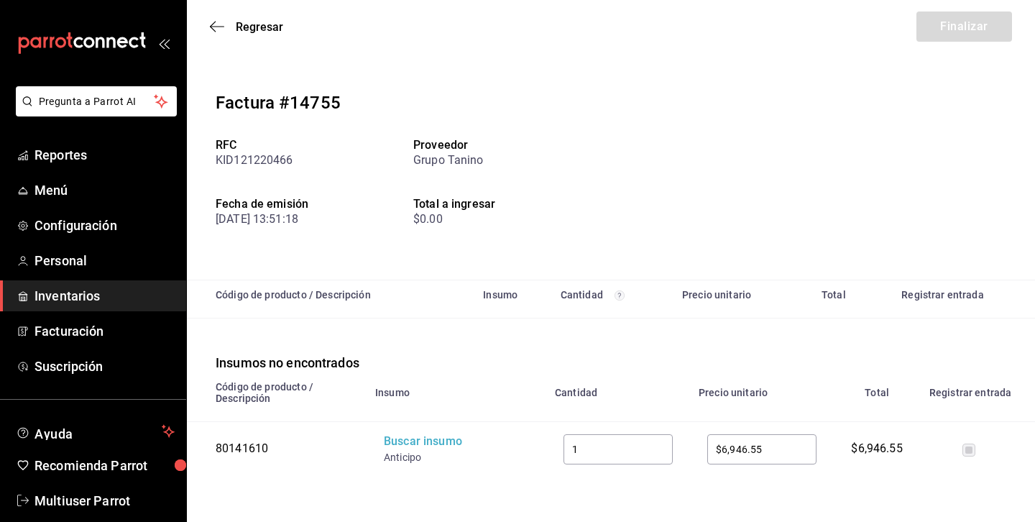
drag, startPoint x: 218, startPoint y: 160, endPoint x: 289, endPoint y: 150, distance: 72.0
click at [289, 150] on div "RFC KID121220466" at bounding box center [315, 154] width 198 height 30
drag, startPoint x: 423, startPoint y: 154, endPoint x: 499, endPoint y: 154, distance: 75.5
click at [500, 154] on div "Grupo Tanino" at bounding box center [512, 160] width 198 height 17
click at [242, 22] on span "Regresar" at bounding box center [259, 27] width 47 height 14
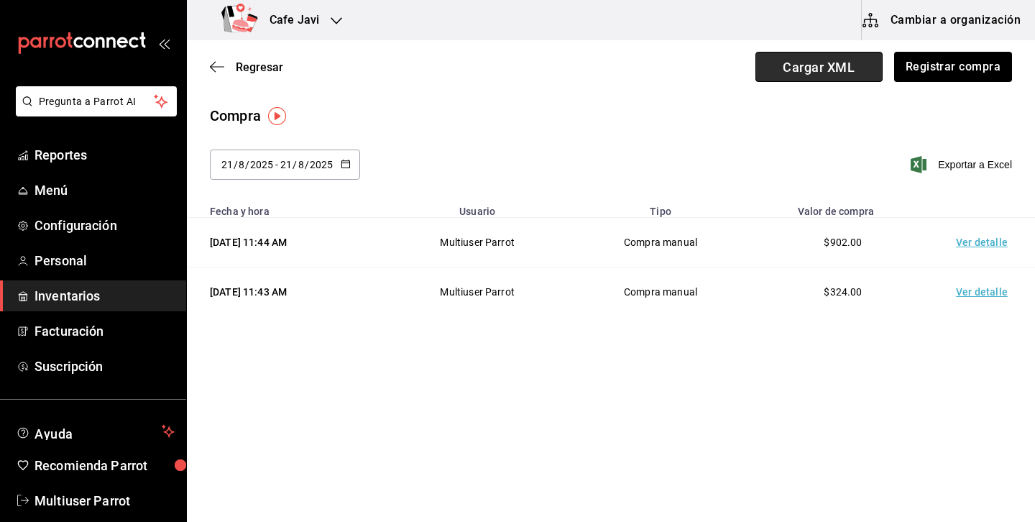
click at [808, 75] on span "Cargar XML" at bounding box center [818, 67] width 127 height 30
click at [0, 0] on input "Cargar XML" at bounding box center [0, 0] width 0 height 0
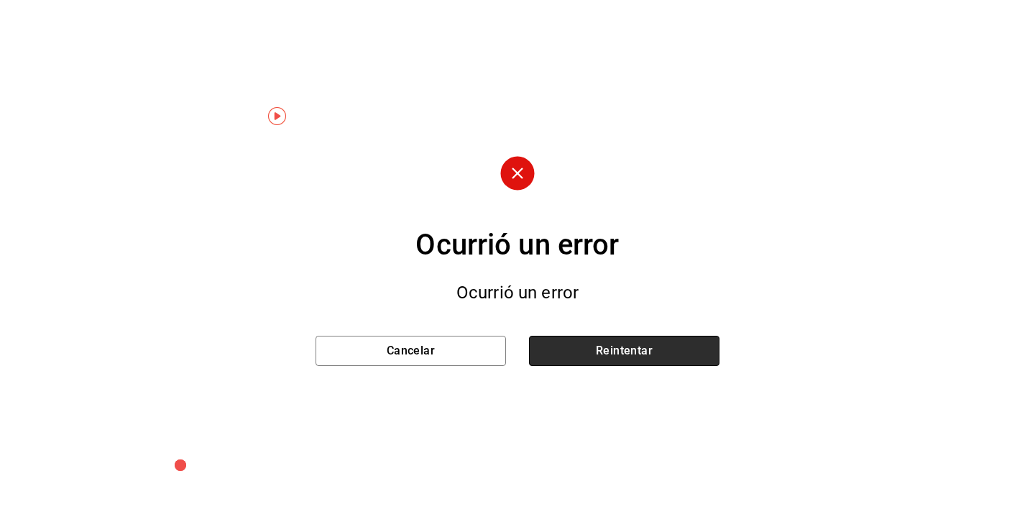
click at [589, 354] on button "Reintentar" at bounding box center [624, 351] width 190 height 30
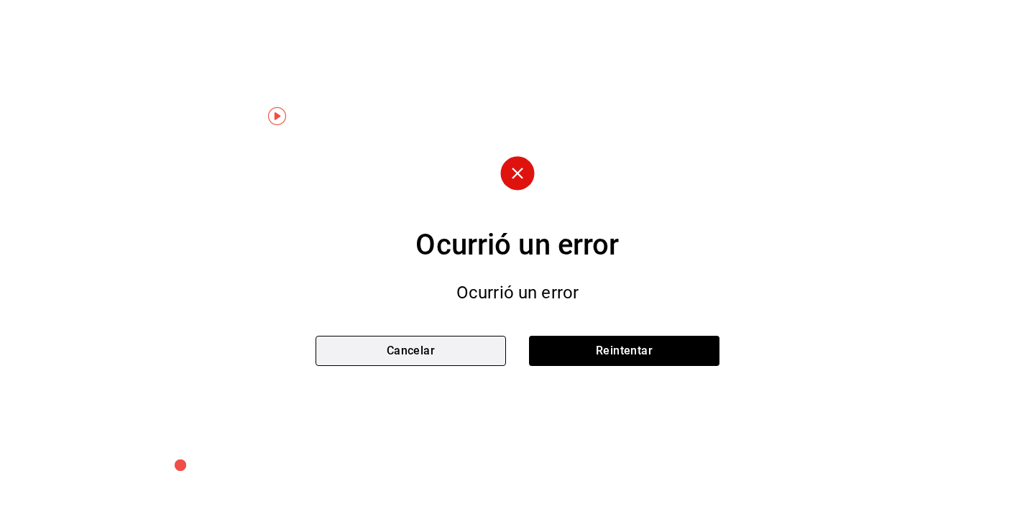
click at [399, 360] on button "Cancelar" at bounding box center [411, 351] width 190 height 30
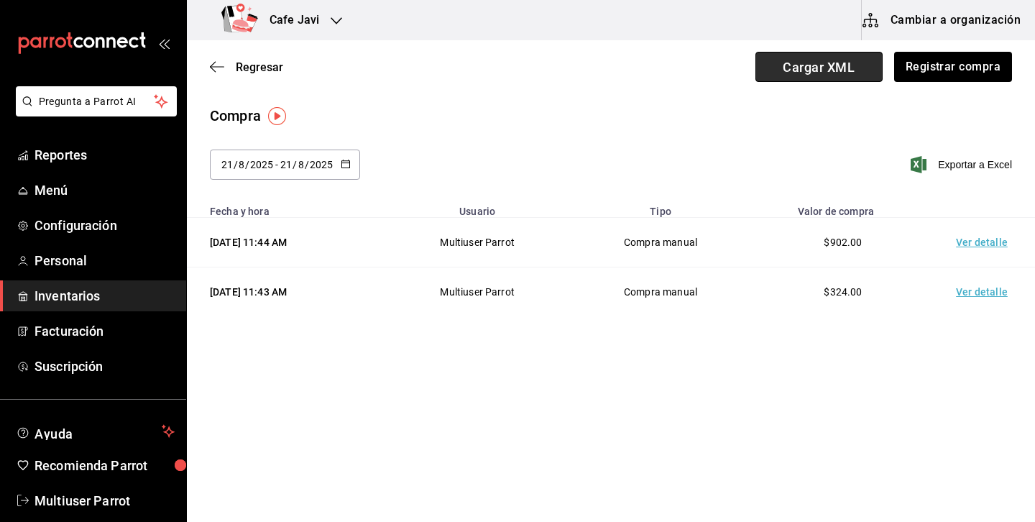
click at [828, 73] on span "Cargar XML" at bounding box center [818, 67] width 127 height 30
click at [0, 0] on input "Cargar XML" at bounding box center [0, 0] width 0 height 0
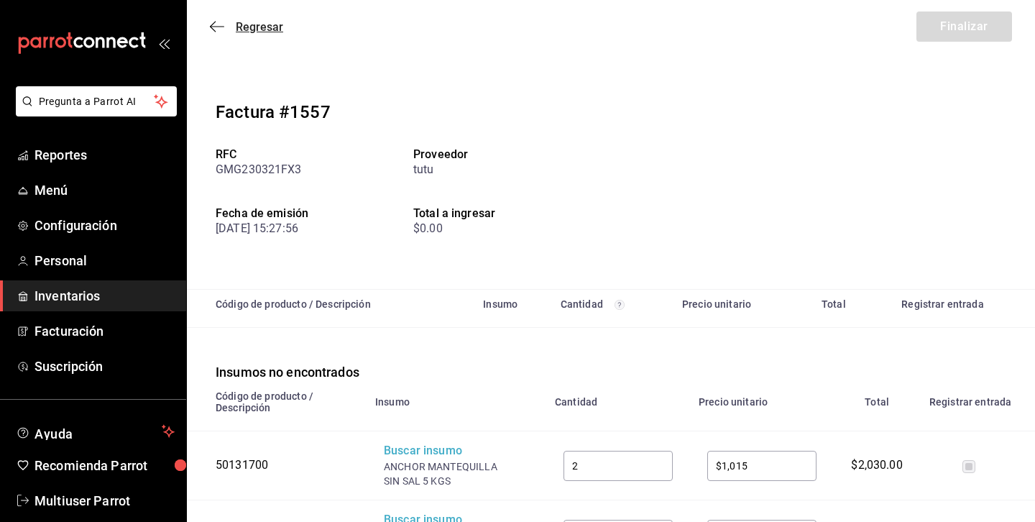
click at [226, 24] on span "Regresar" at bounding box center [246, 27] width 73 height 14
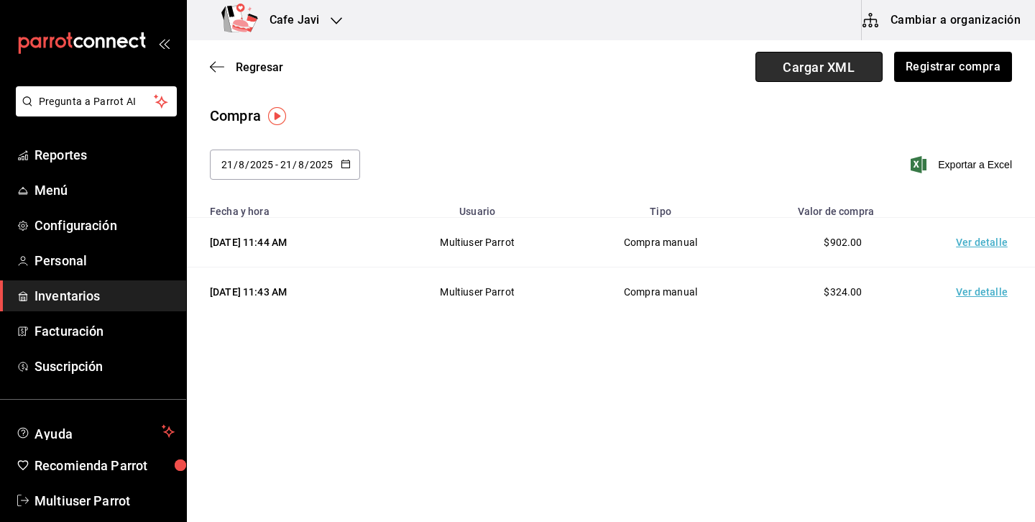
click at [790, 81] on span "Cargar XML" at bounding box center [818, 67] width 127 height 30
click at [0, 0] on input "Cargar XML" at bounding box center [0, 0] width 0 height 0
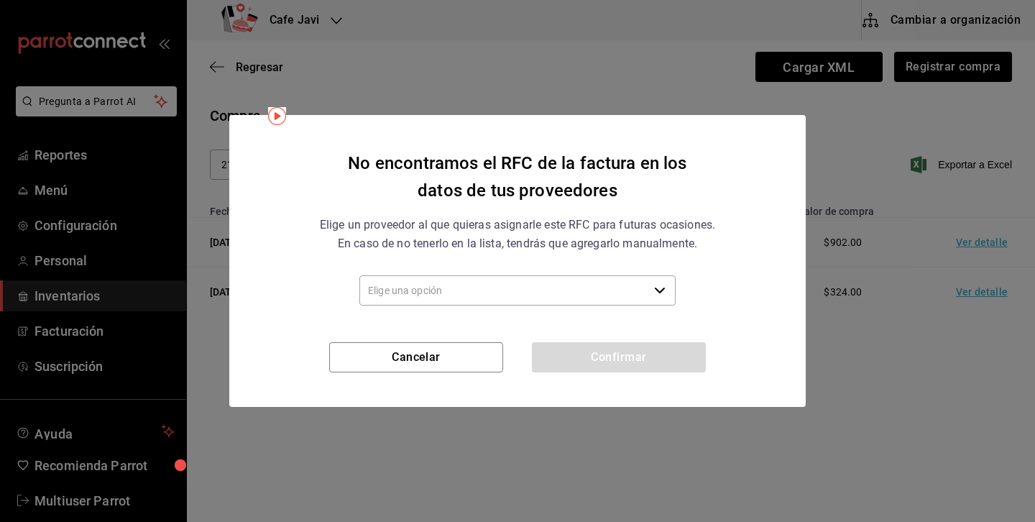
click at [537, 298] on input "text" at bounding box center [503, 290] width 289 height 30
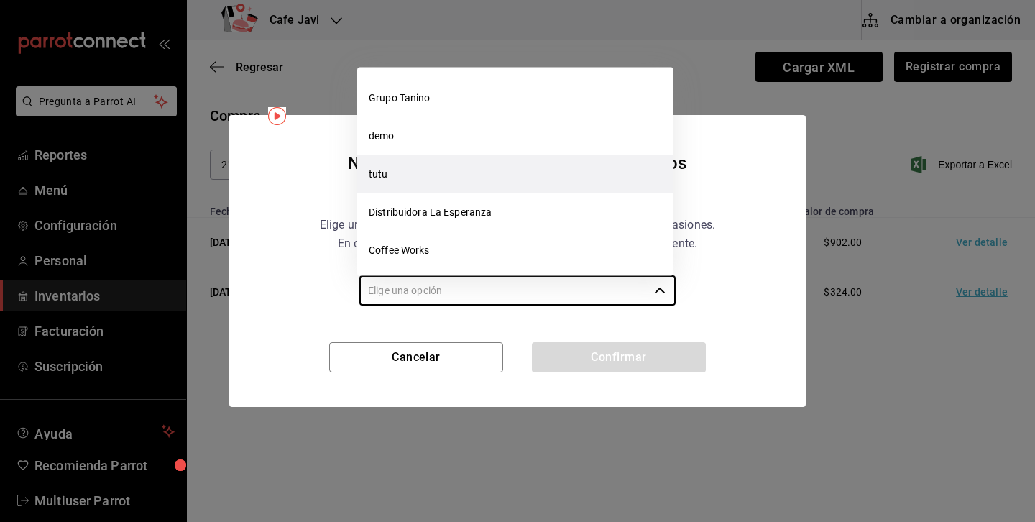
click at [397, 172] on li "tutu" at bounding box center [515, 174] width 316 height 38
type input "tutu"
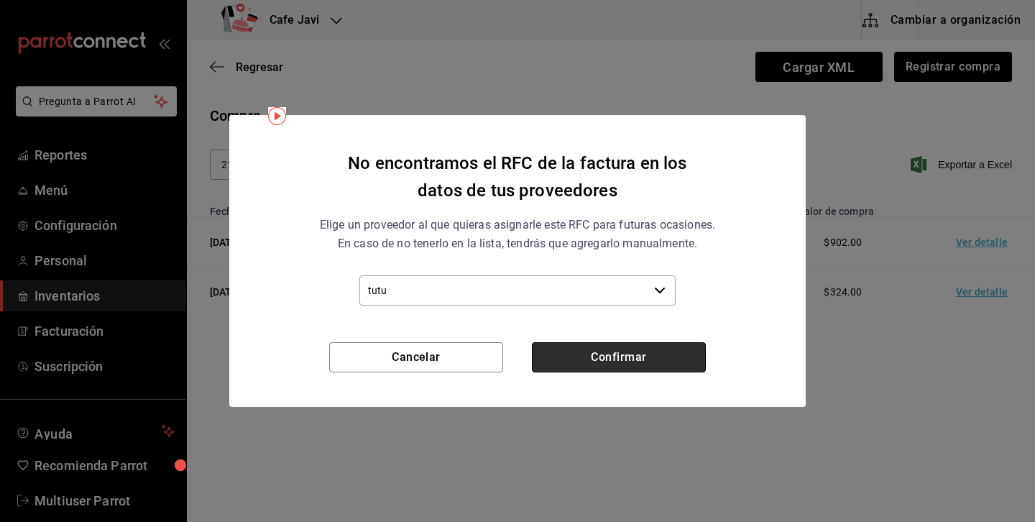
click at [635, 359] on button "Confirmar" at bounding box center [619, 357] width 174 height 30
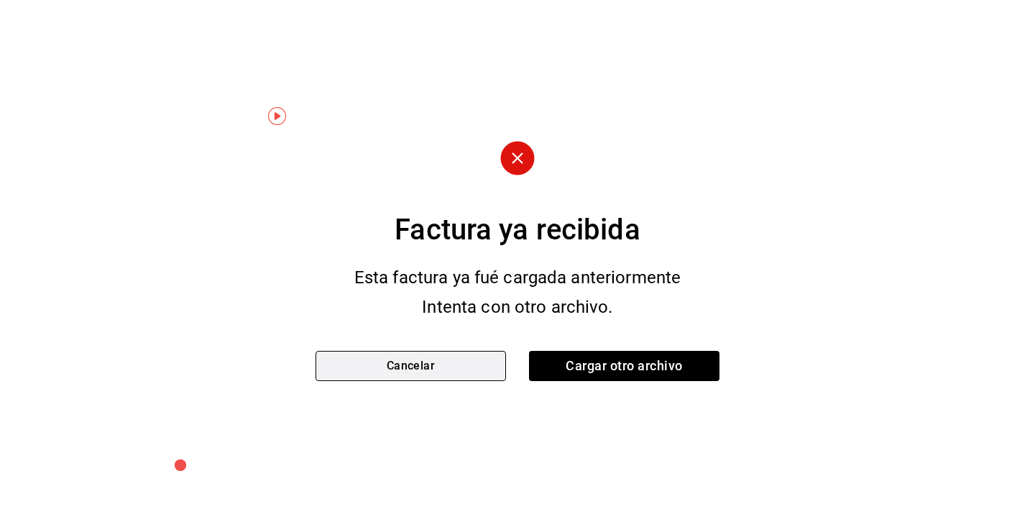
click at [463, 377] on button "Cancelar" at bounding box center [411, 366] width 190 height 30
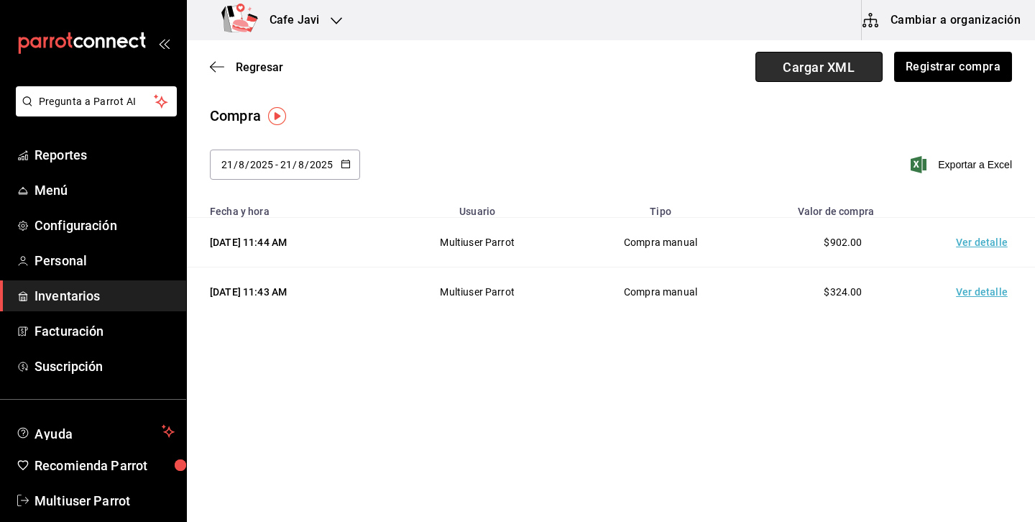
click at [782, 67] on span "Cargar XML" at bounding box center [818, 67] width 127 height 30
click at [0, 0] on input "Cargar XML" at bounding box center [0, 0] width 0 height 0
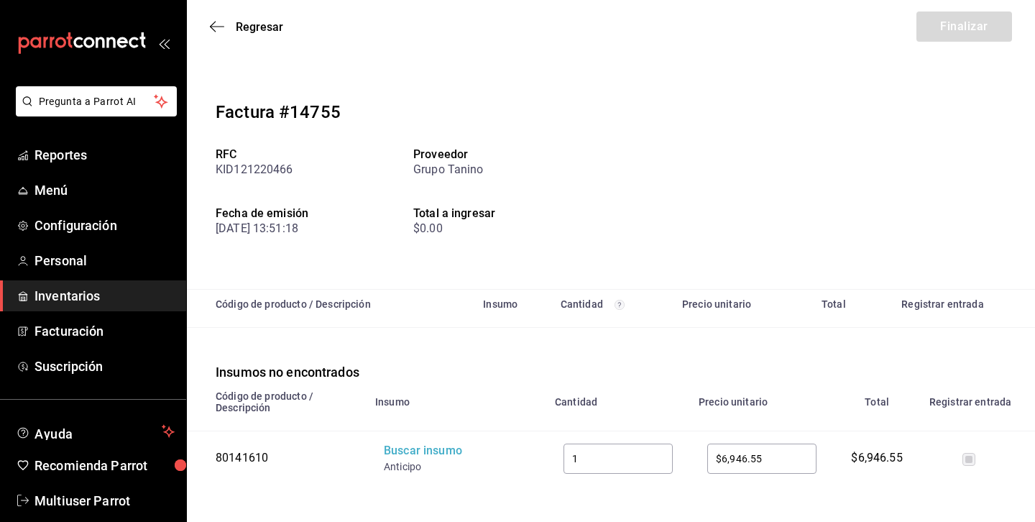
scroll to position [10, 0]
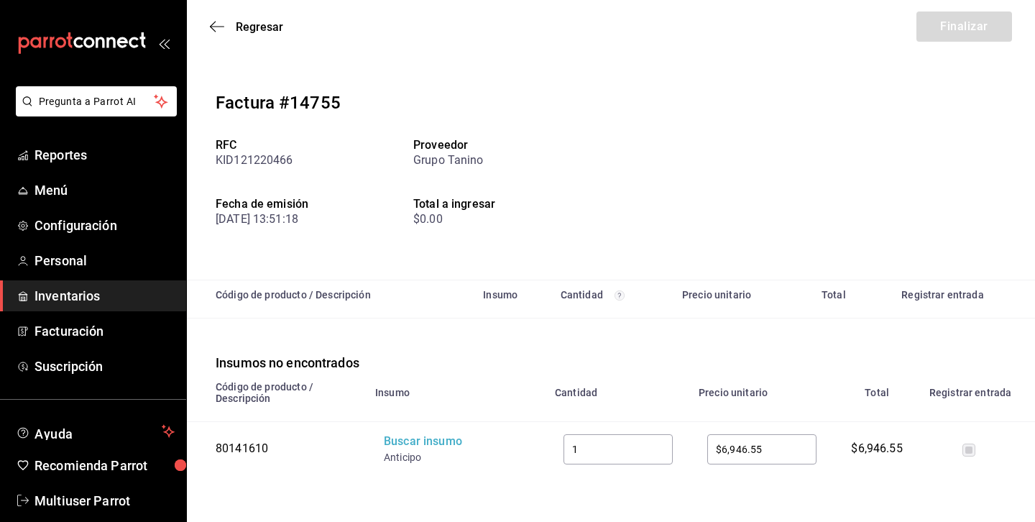
click at [230, 441] on div "80141610" at bounding box center [280, 449] width 129 height 17
drag, startPoint x: 424, startPoint y: 459, endPoint x: 372, endPoint y: 457, distance: 51.8
click at [372, 457] on td "Buscar insumo Anticipo" at bounding box center [457, 449] width 180 height 54
click at [438, 442] on div "Buscar insumo" at bounding box center [441, 441] width 115 height 17
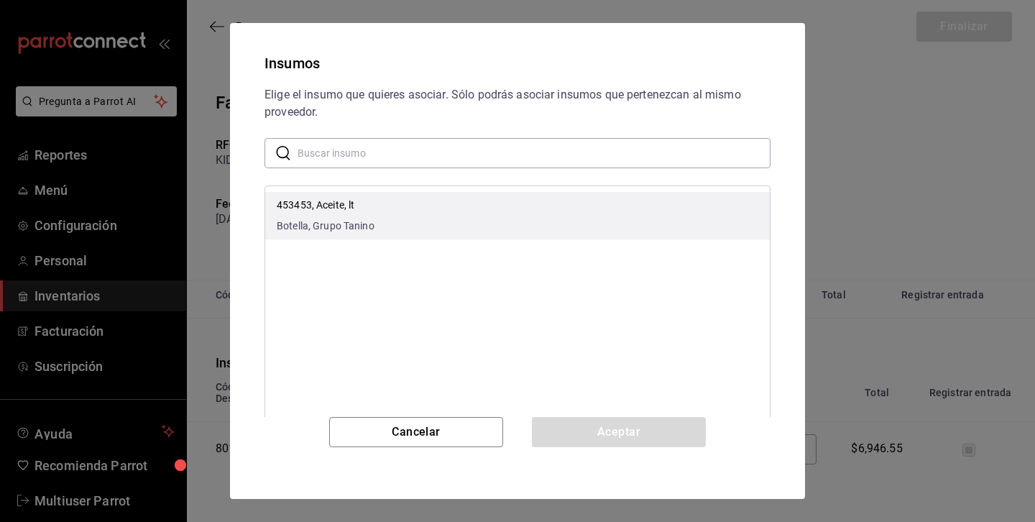
click at [323, 202] on p "453453, Aceite, lt" at bounding box center [326, 205] width 98 height 15
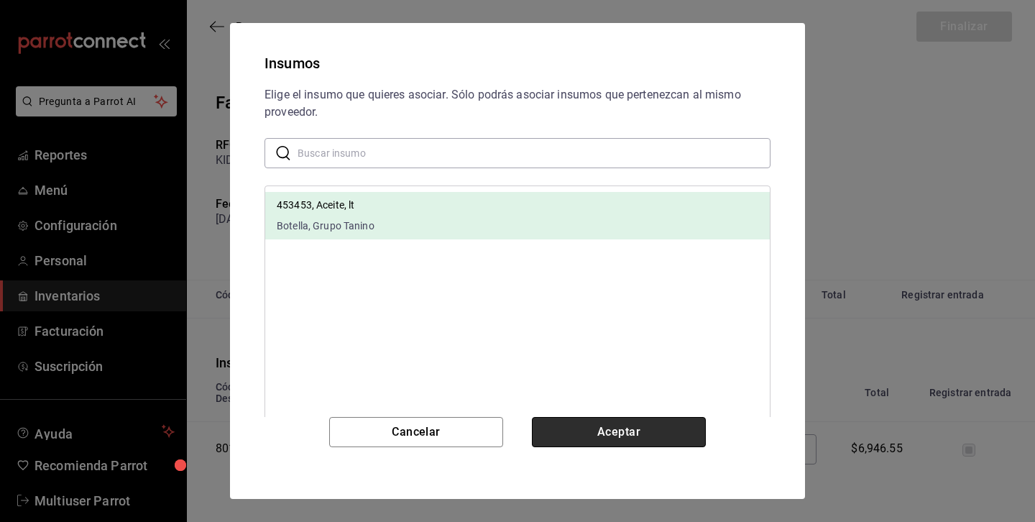
click at [576, 441] on button "Aceptar" at bounding box center [619, 432] width 174 height 30
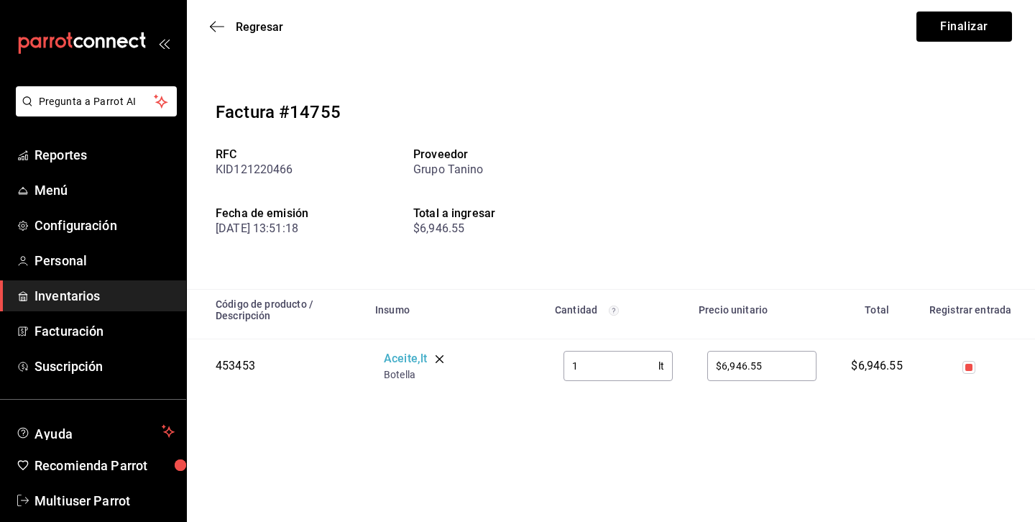
drag, startPoint x: 393, startPoint y: 222, endPoint x: 465, endPoint y: 219, distance: 72.0
click at [467, 219] on div "RFC KID121220466 Proveedor Grupo Tanino Fecha de emisión [DATE] 13:51:18 Total …" at bounding box center [413, 207] width 395 height 118
click at [233, 368] on div "453453" at bounding box center [280, 366] width 129 height 17
click at [973, 366] on input "checkbox" at bounding box center [969, 367] width 13 height 13
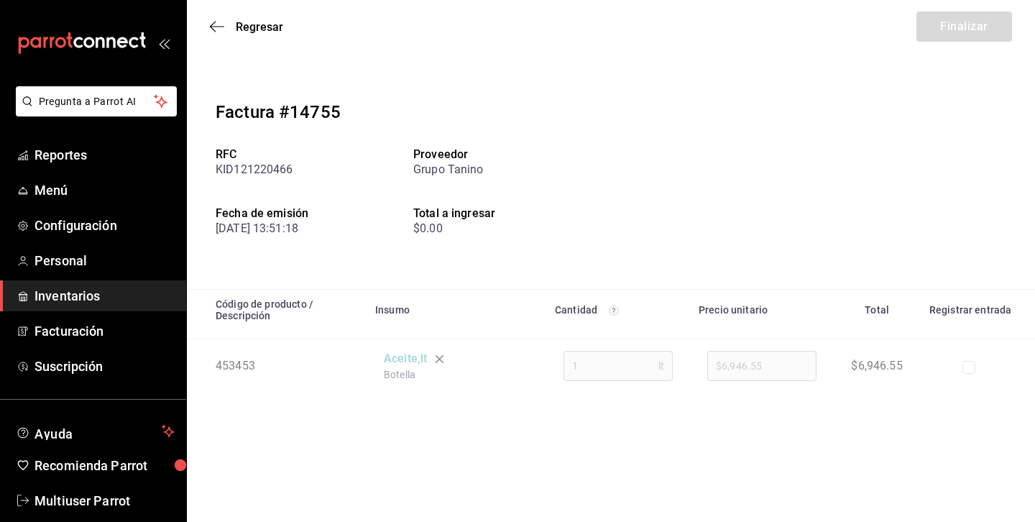
click at [973, 366] on input "checkbox" at bounding box center [969, 367] width 13 height 13
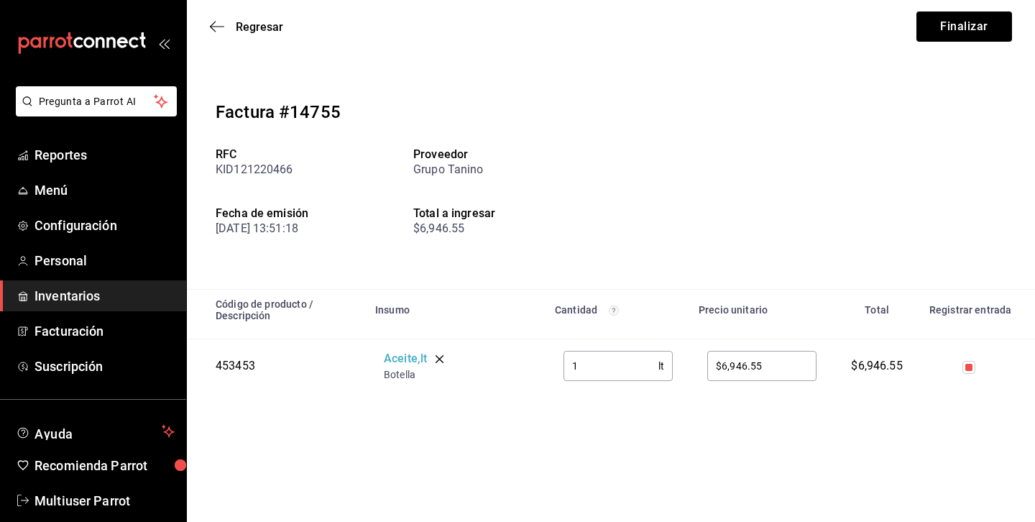
click at [973, 366] on input "checkbox" at bounding box center [969, 367] width 13 height 13
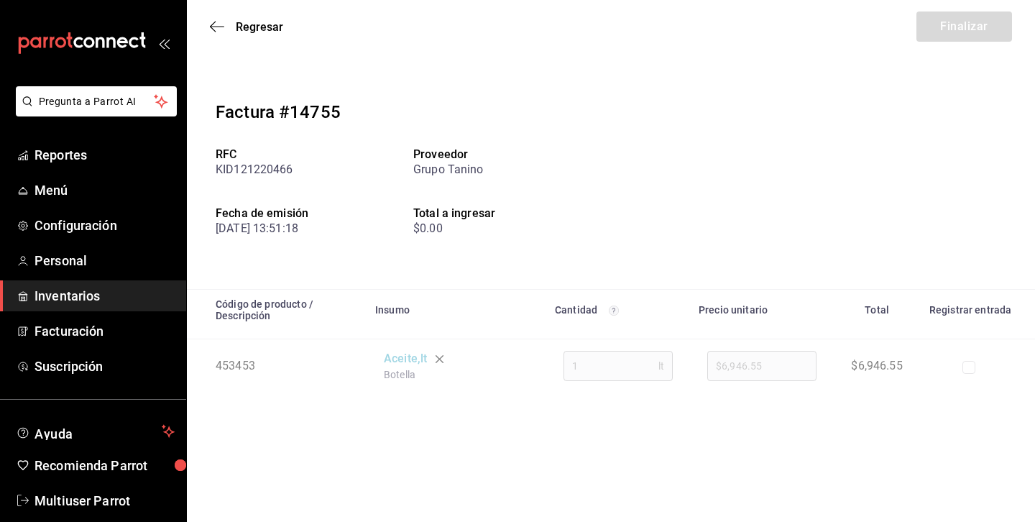
click at [973, 366] on input "checkbox" at bounding box center [969, 367] width 13 height 13
checkbox input "true"
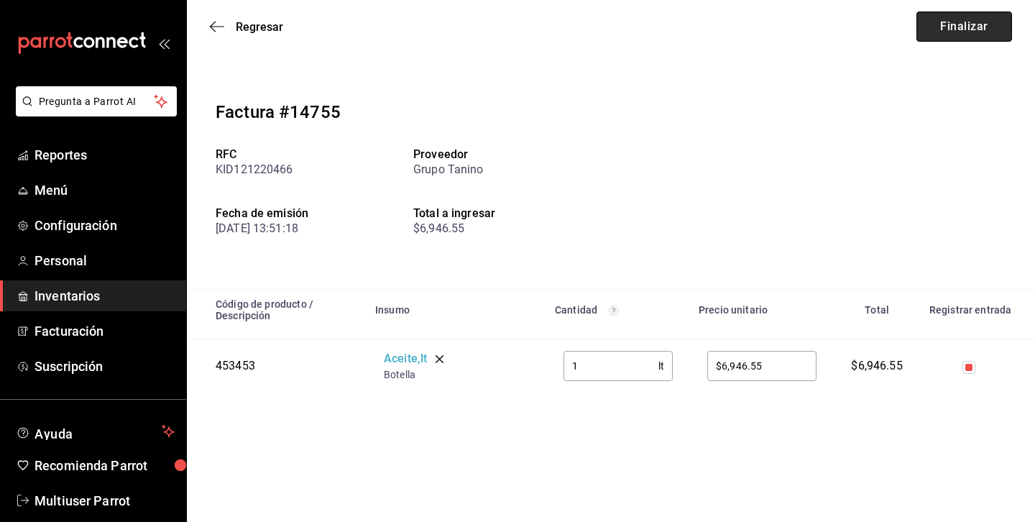
click at [970, 38] on button "Finalizar" at bounding box center [965, 27] width 96 height 30
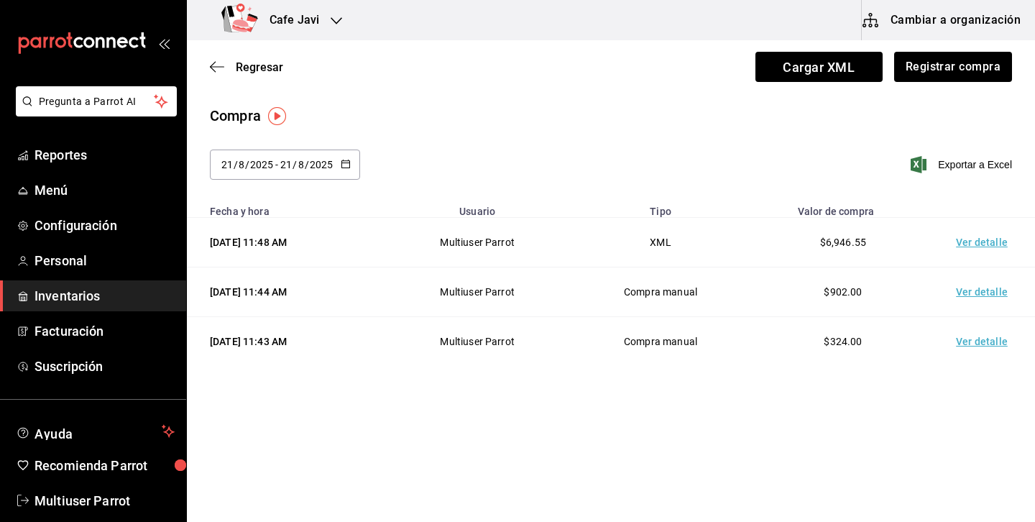
click at [976, 246] on td "Ver detalle" at bounding box center [984, 243] width 101 height 50
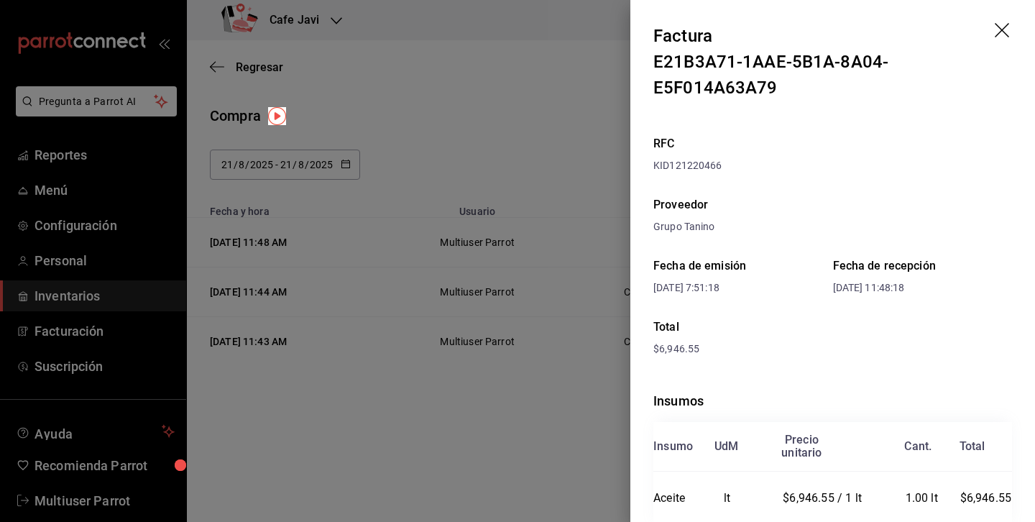
click at [994, 31] on div "Factura" at bounding box center [823, 36] width 341 height 26
click at [1000, 30] on icon "drag" at bounding box center [1003, 31] width 17 height 17
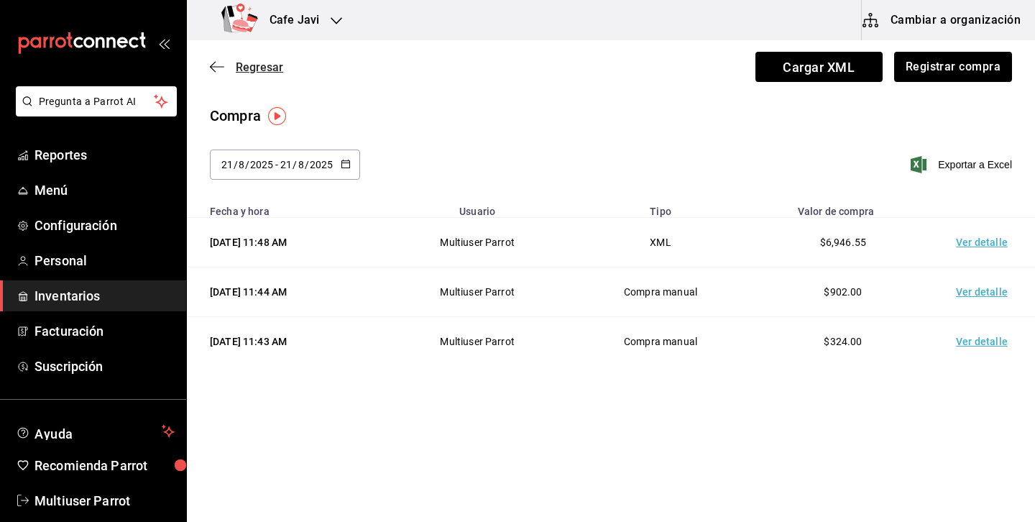
click at [268, 65] on span "Regresar" at bounding box center [259, 67] width 47 height 14
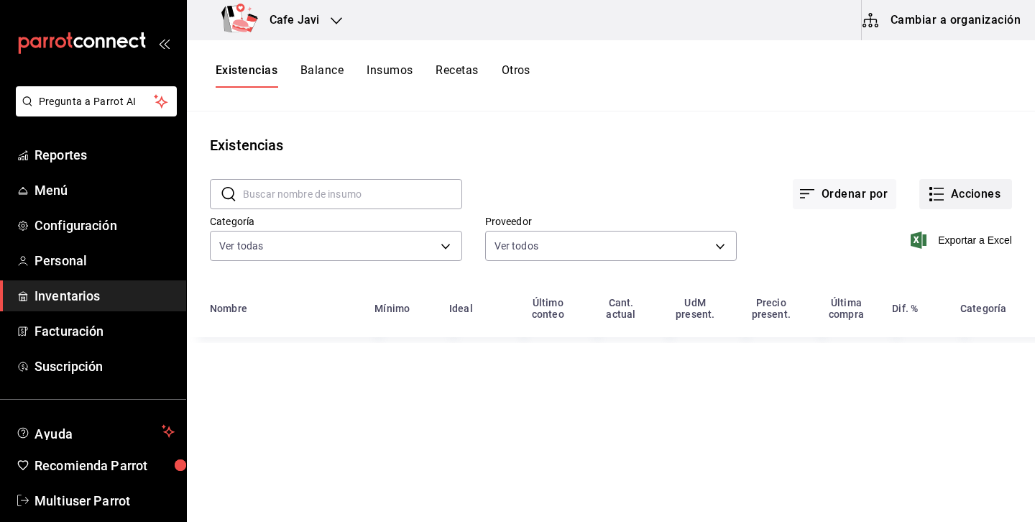
click at [942, 196] on icon "button" at bounding box center [936, 193] width 17 height 17
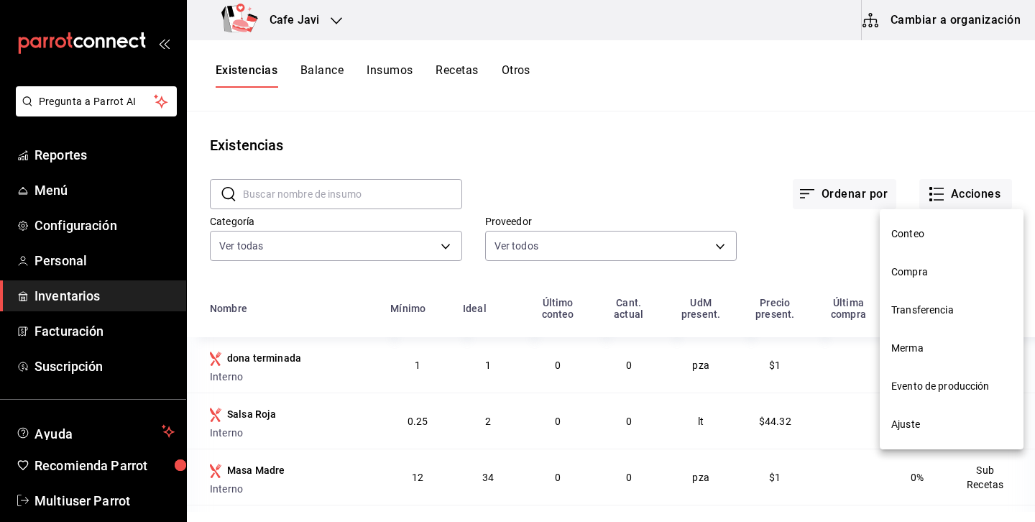
click at [932, 306] on span "Transferencia" at bounding box center [951, 310] width 121 height 15
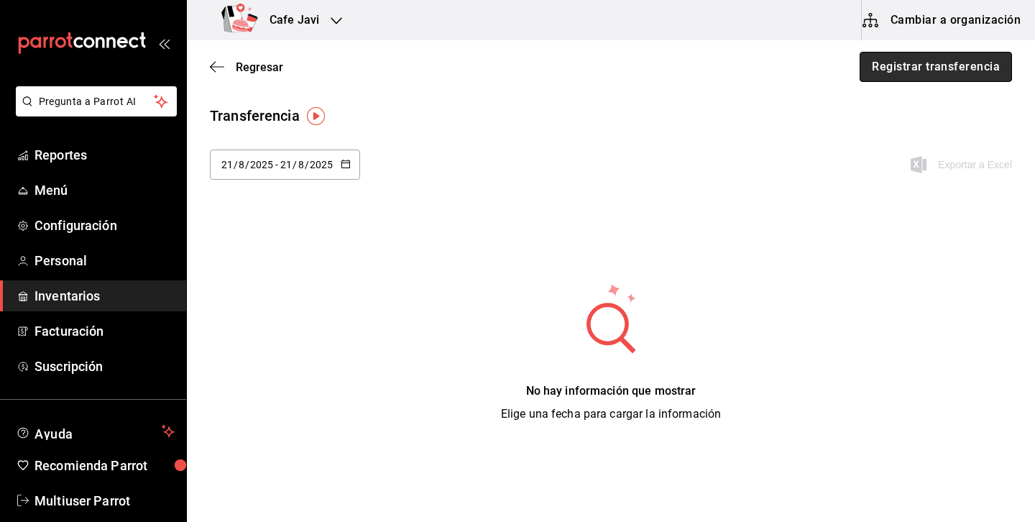
click at [931, 73] on button "Registrar transferencia" at bounding box center [936, 67] width 152 height 30
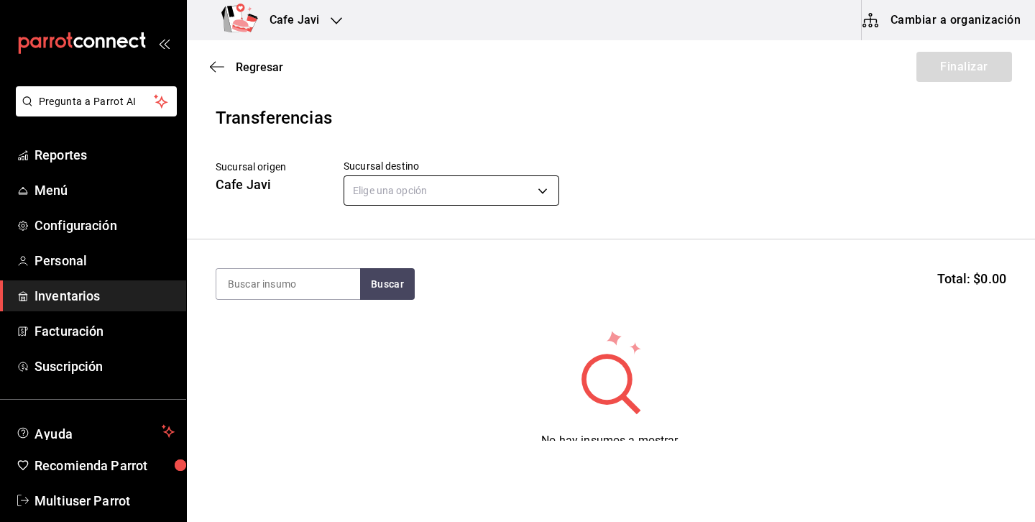
click at [391, 201] on body "Pregunta a Parrot AI Reportes Menú Configuración Personal Inventarios Facturaci…" at bounding box center [517, 220] width 1035 height 441
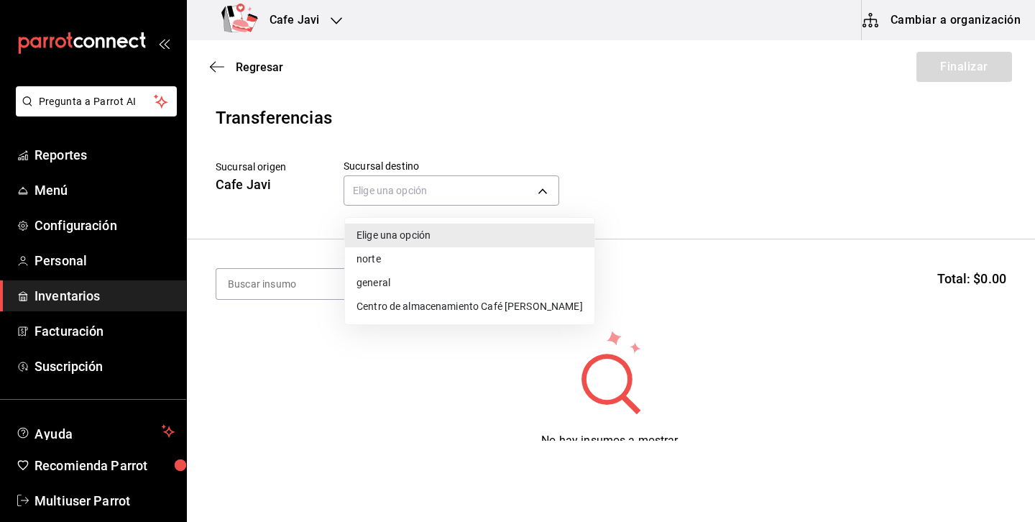
click at [456, 305] on li "Centro de almacenamiento Café [PERSON_NAME]" at bounding box center [469, 307] width 249 height 24
type input "7888e9d8-6531-4675-bdc7-a78a0ddcfcf8"
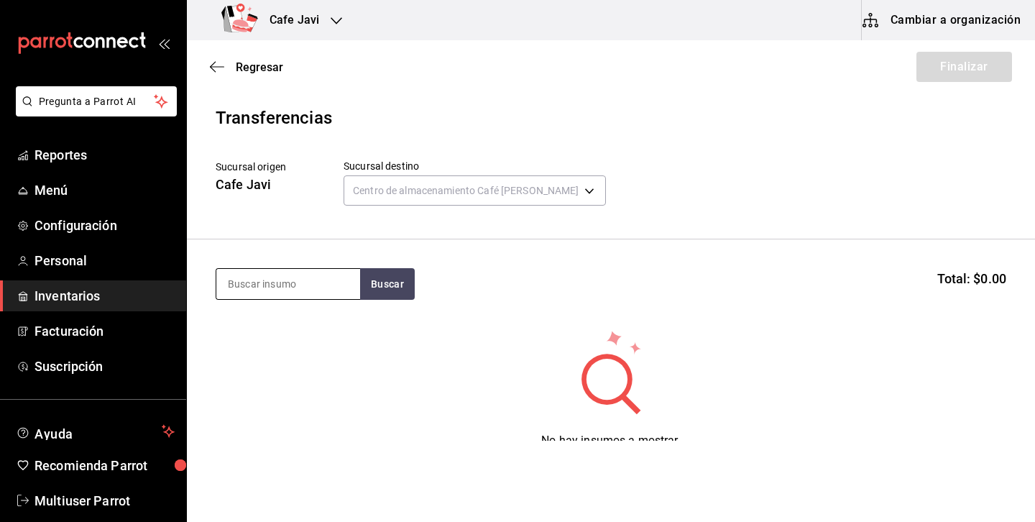
click at [338, 286] on input at bounding box center [288, 284] width 144 height 30
type input "charol"
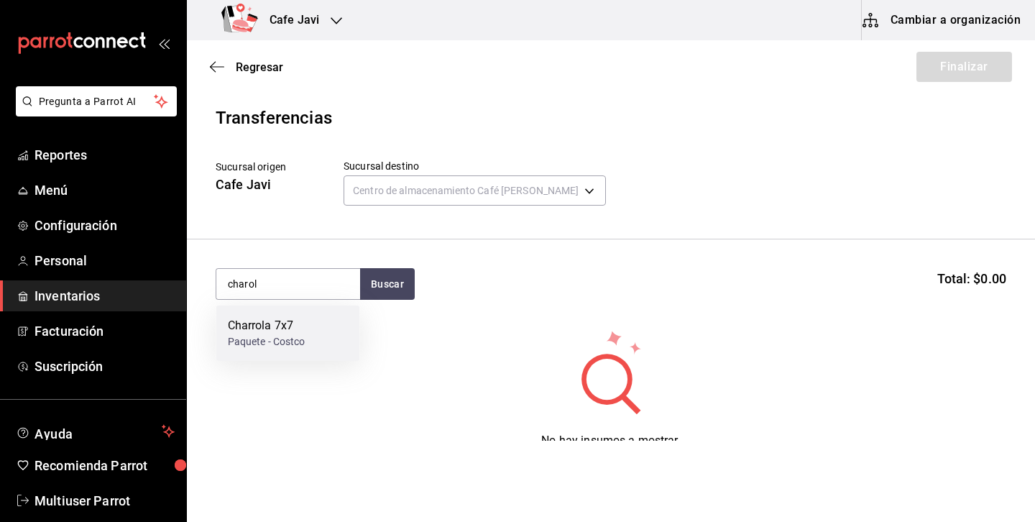
click at [285, 328] on div "Charrola 7x7" at bounding box center [267, 325] width 78 height 17
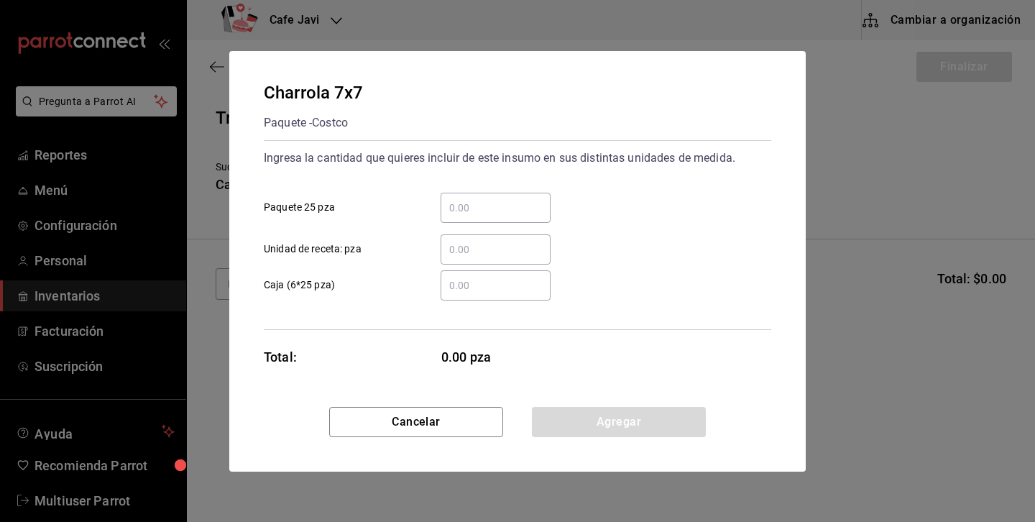
click at [482, 245] on input "​ Unidad de receta: pza" at bounding box center [496, 249] width 110 height 17
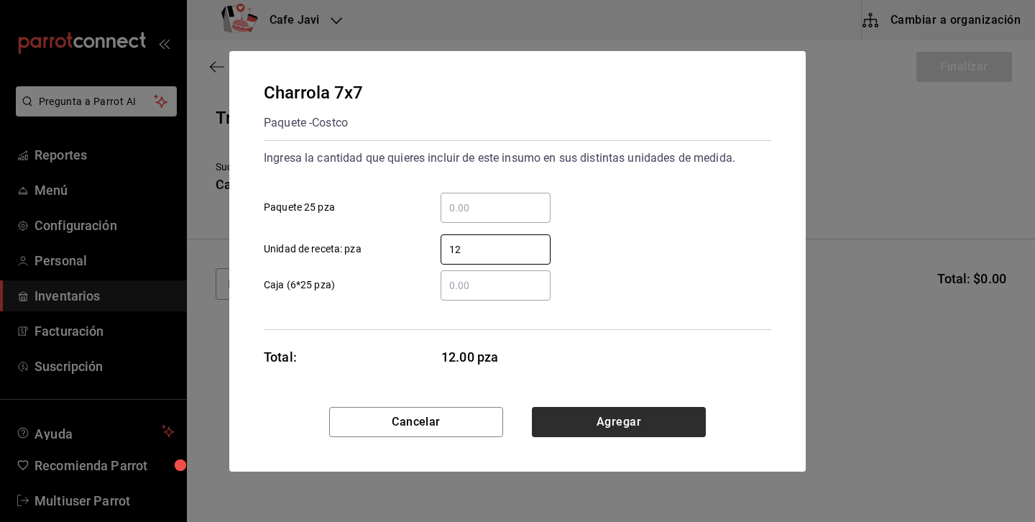
type input "12"
click at [624, 423] on button "Agregar" at bounding box center [619, 422] width 174 height 30
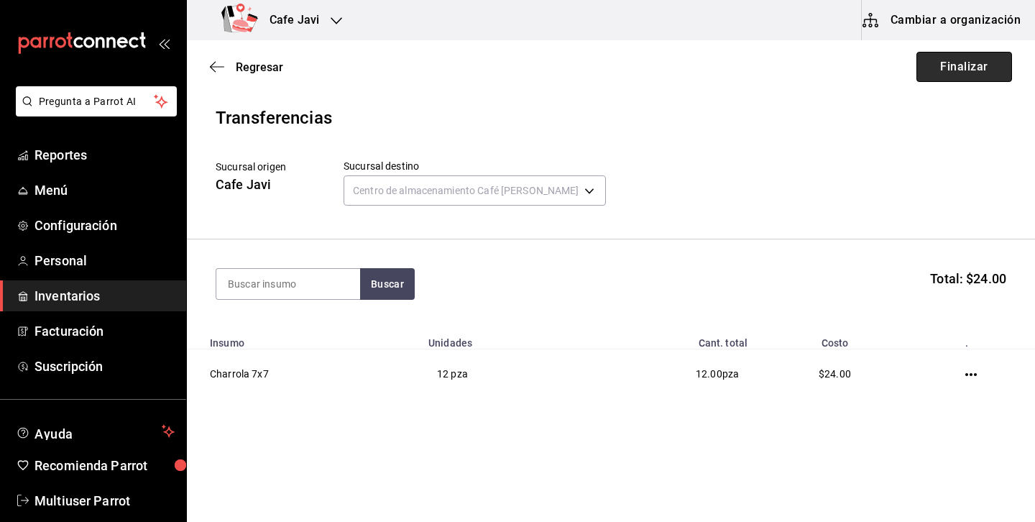
click at [972, 71] on button "Finalizar" at bounding box center [965, 67] width 96 height 30
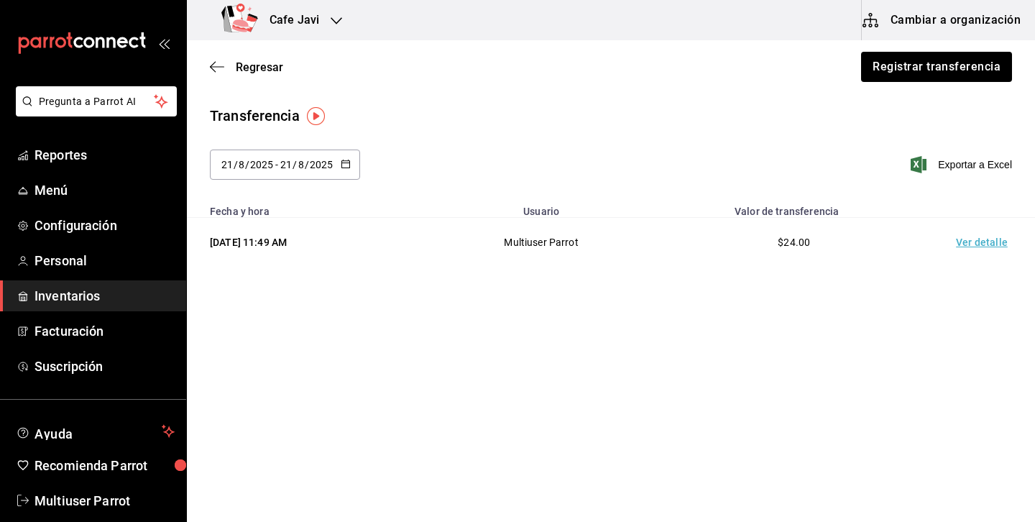
click at [983, 244] on td "Ver detalle" at bounding box center [984, 243] width 101 height 50
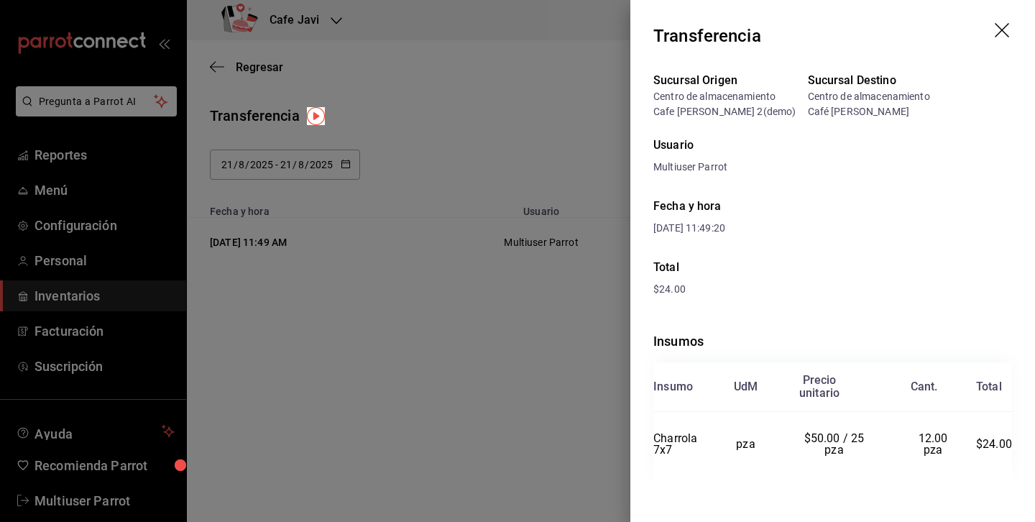
click at [1005, 28] on icon "drag" at bounding box center [1003, 31] width 17 height 17
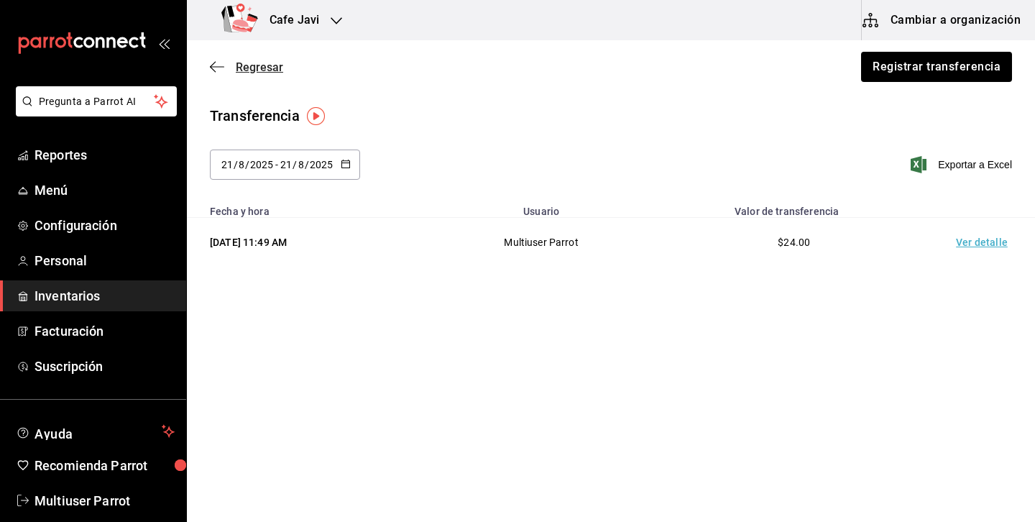
click at [259, 63] on span "Regresar" at bounding box center [259, 67] width 47 height 14
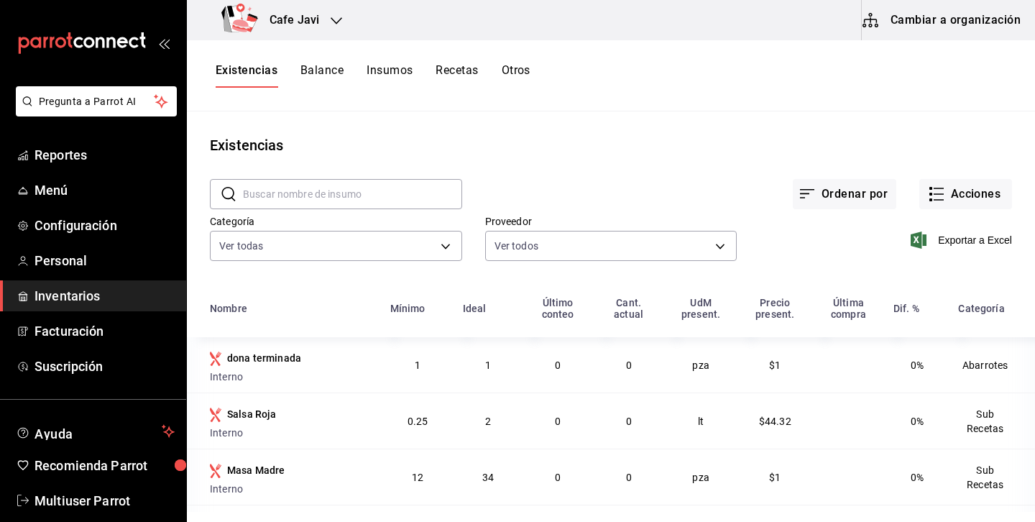
click at [349, 203] on input "text" at bounding box center [352, 194] width 219 height 29
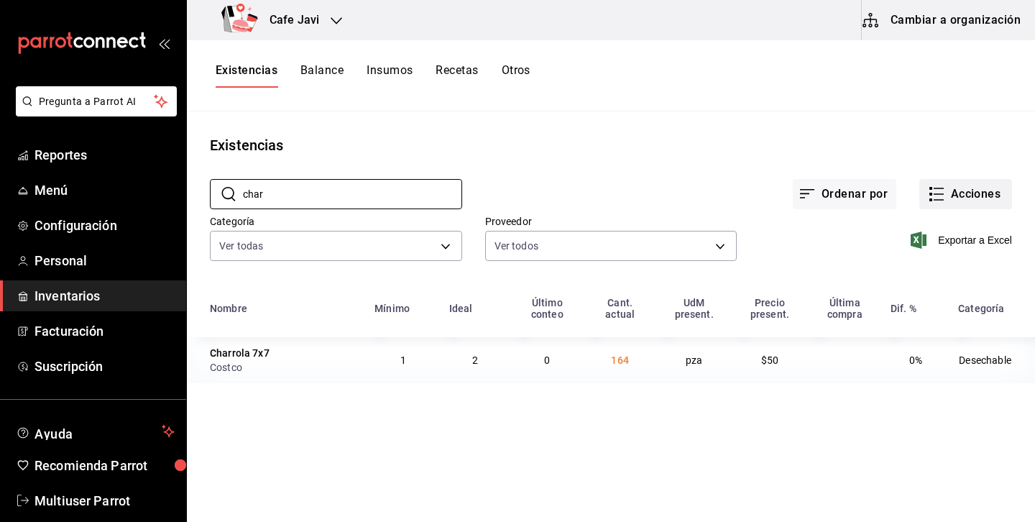
type input "char"
click at [957, 195] on button "Acciones" at bounding box center [965, 194] width 93 height 30
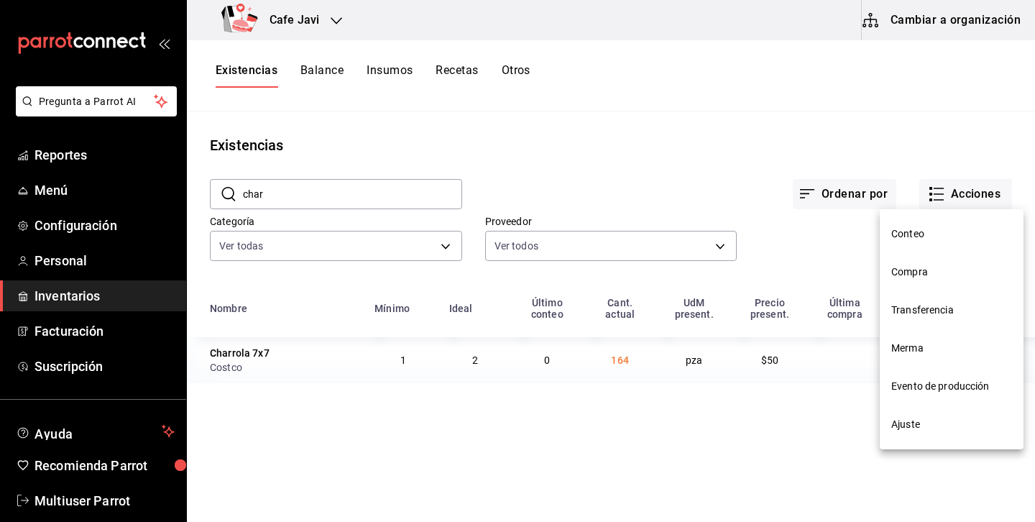
click at [926, 346] on span "Merma" at bounding box center [951, 348] width 121 height 15
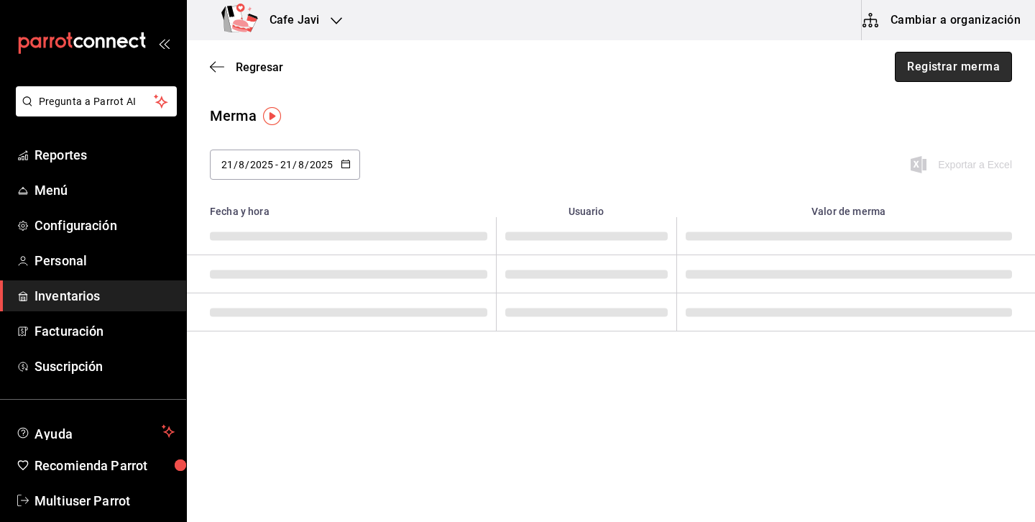
click at [971, 68] on button "Registrar merma" at bounding box center [953, 67] width 117 height 30
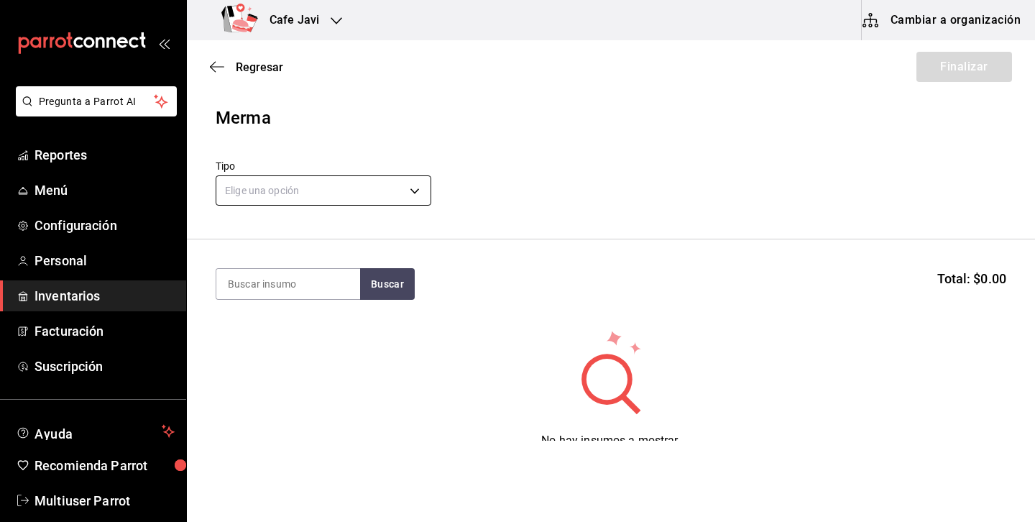
click at [408, 186] on body "Pregunta a Parrot AI Reportes Menú Configuración Personal Inventarios Facturaci…" at bounding box center [517, 220] width 1035 height 441
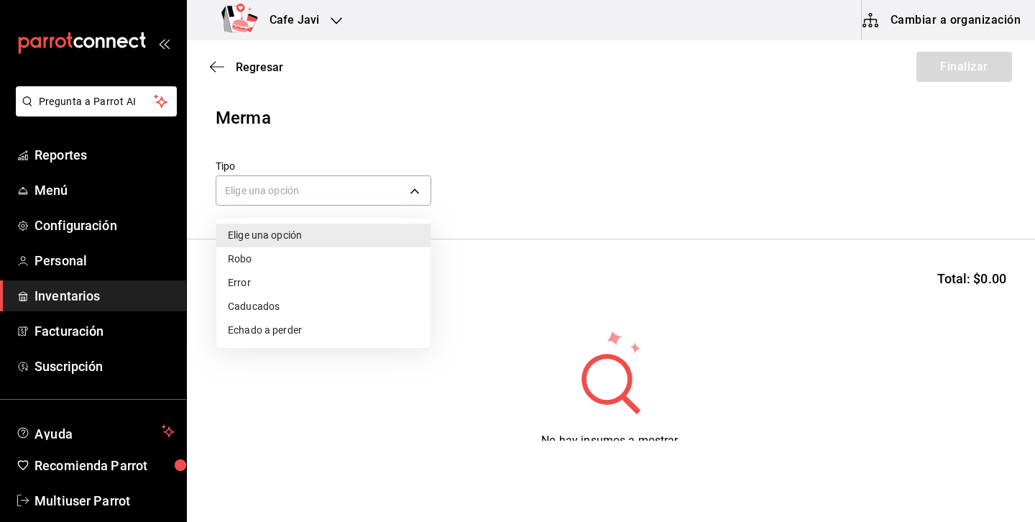
click at [273, 264] on li "Robo" at bounding box center [323, 259] width 214 height 24
type input "THEFT"
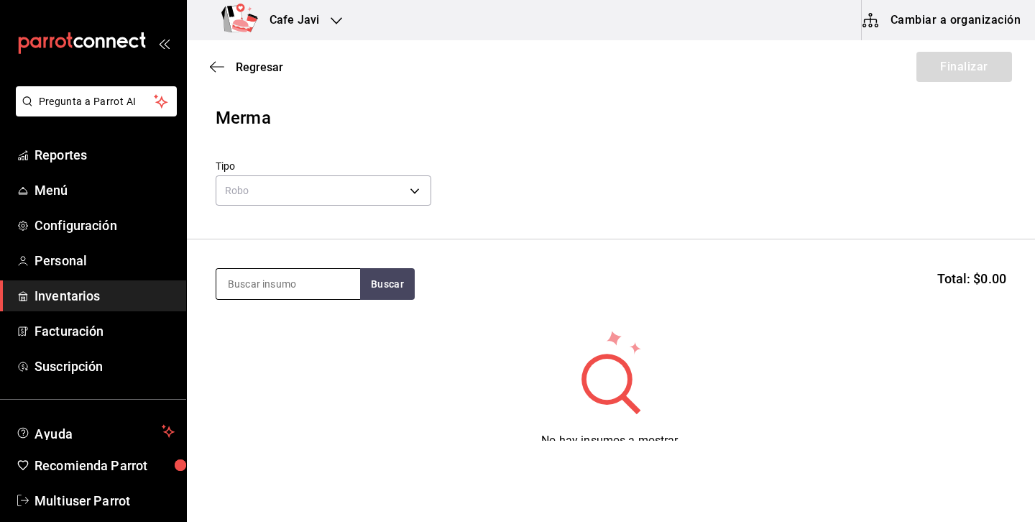
click at [316, 285] on input at bounding box center [288, 284] width 144 height 30
type input "coca"
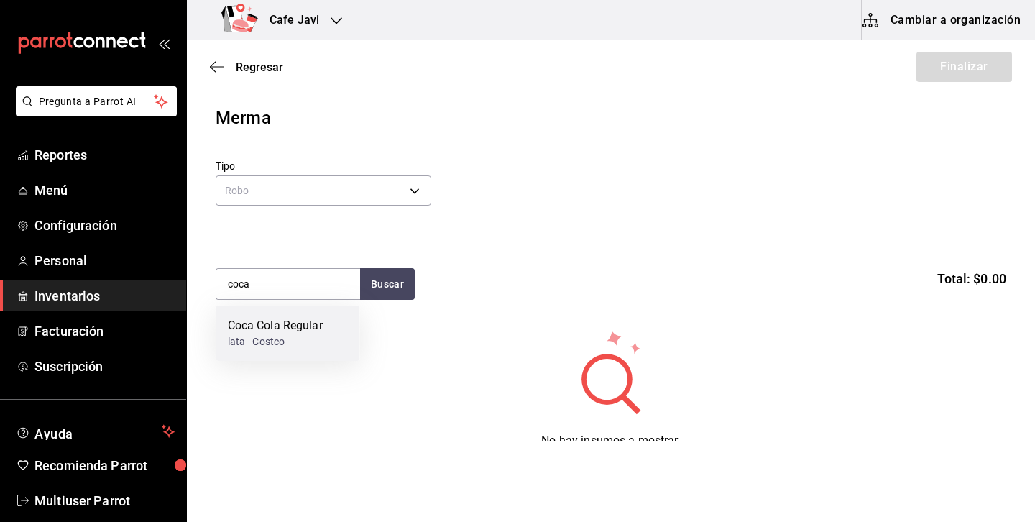
click at [318, 325] on div "Coca Cola Regular" at bounding box center [275, 325] width 95 height 17
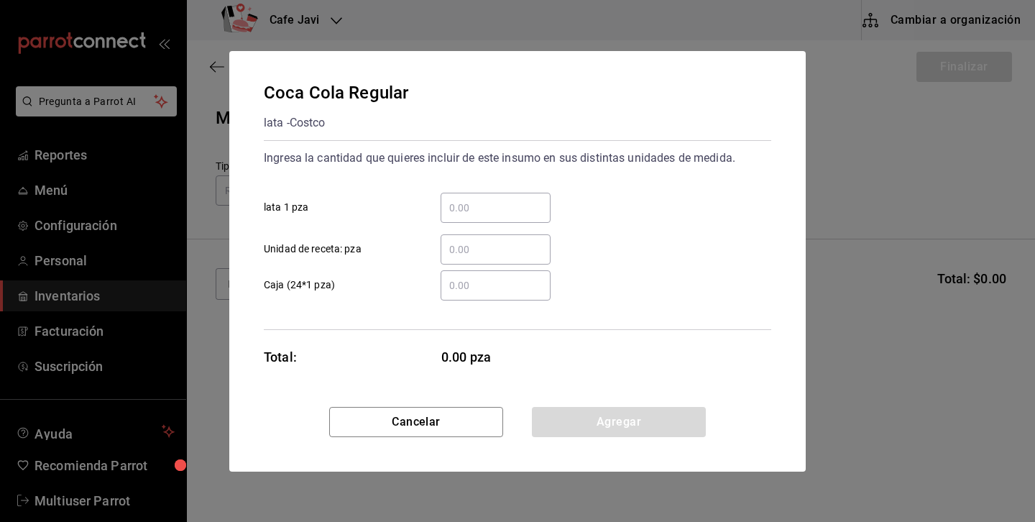
click at [483, 213] on input "​ lata 1 pza" at bounding box center [496, 207] width 110 height 17
type input "1"
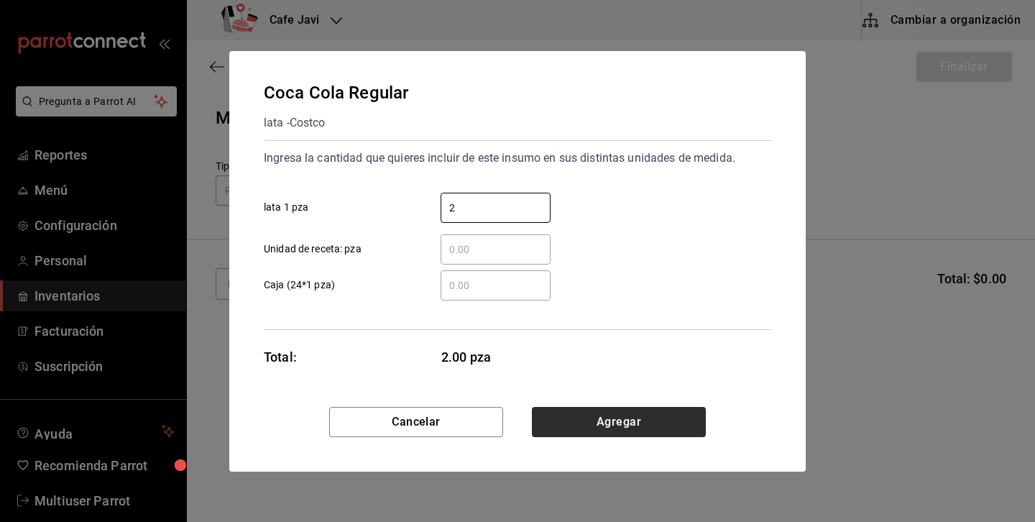
type input "2"
click at [630, 419] on button "Agregar" at bounding box center [619, 422] width 174 height 30
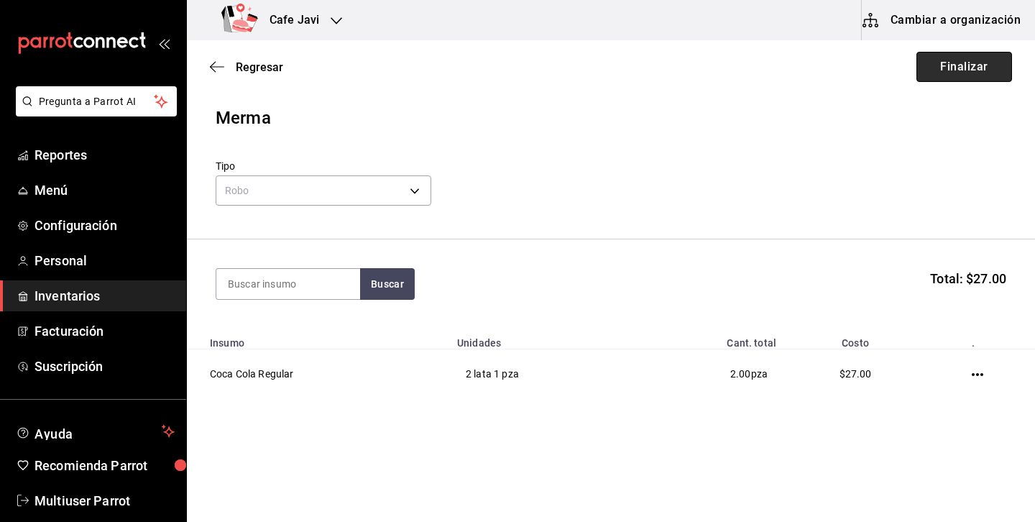
click at [946, 67] on button "Finalizar" at bounding box center [965, 67] width 96 height 30
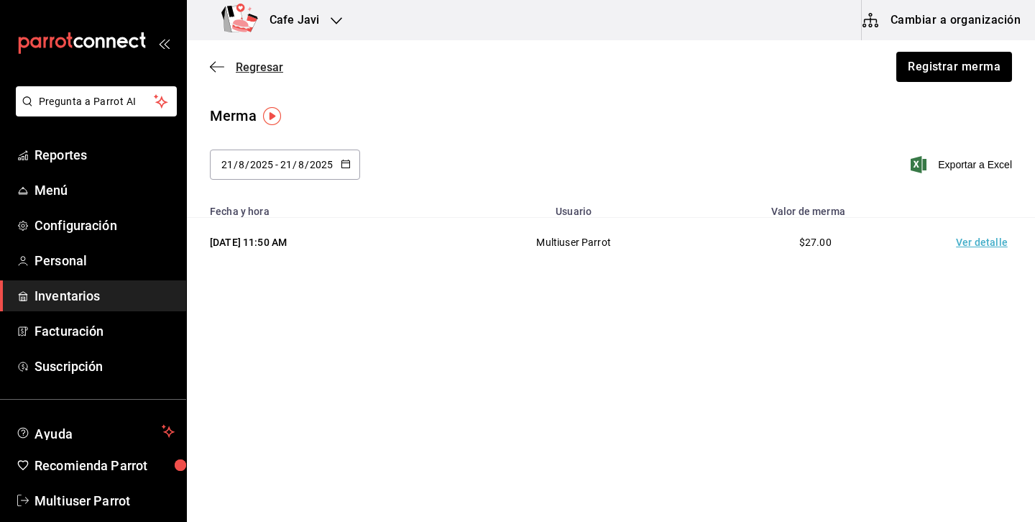
click at [256, 70] on span "Regresar" at bounding box center [259, 67] width 47 height 14
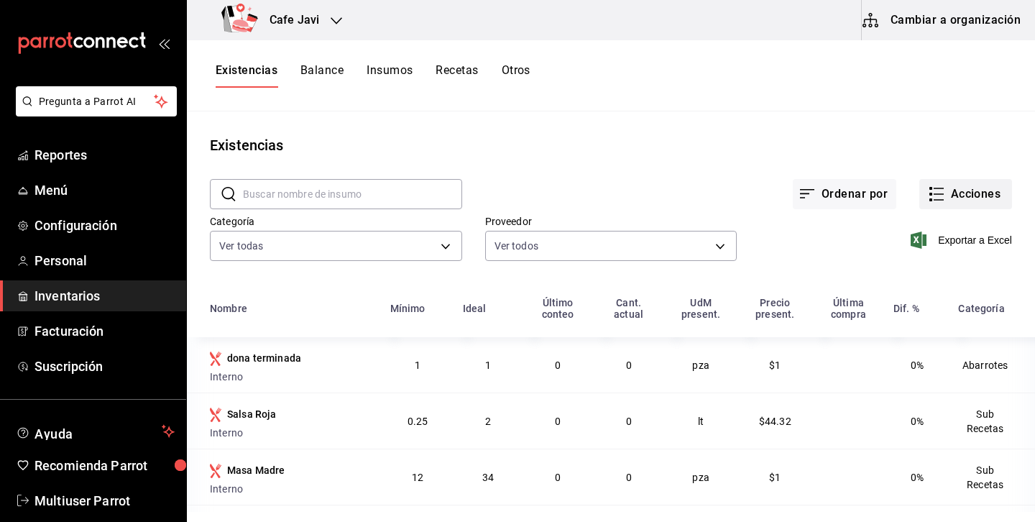
click at [973, 187] on button "Acciones" at bounding box center [965, 194] width 93 height 30
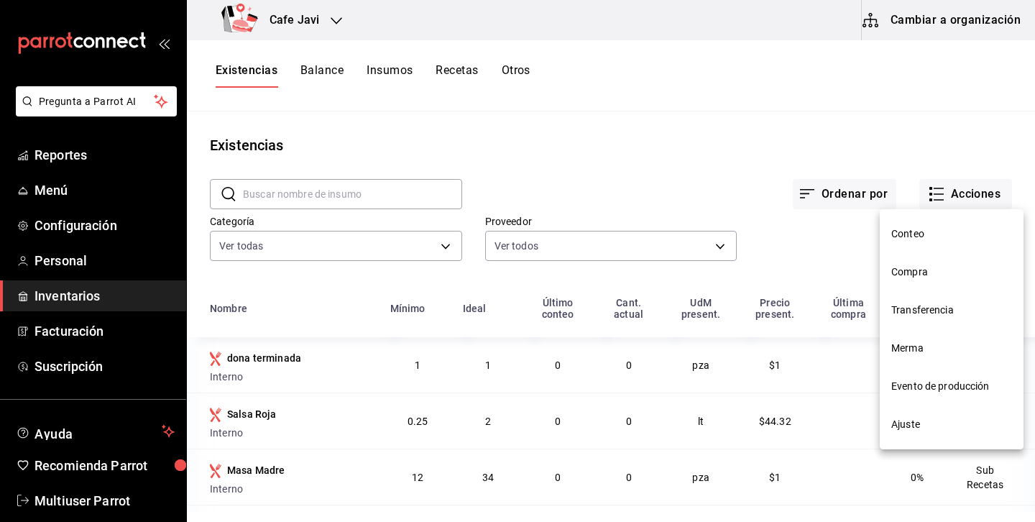
click at [957, 395] on li "Evento de producción" at bounding box center [952, 386] width 144 height 38
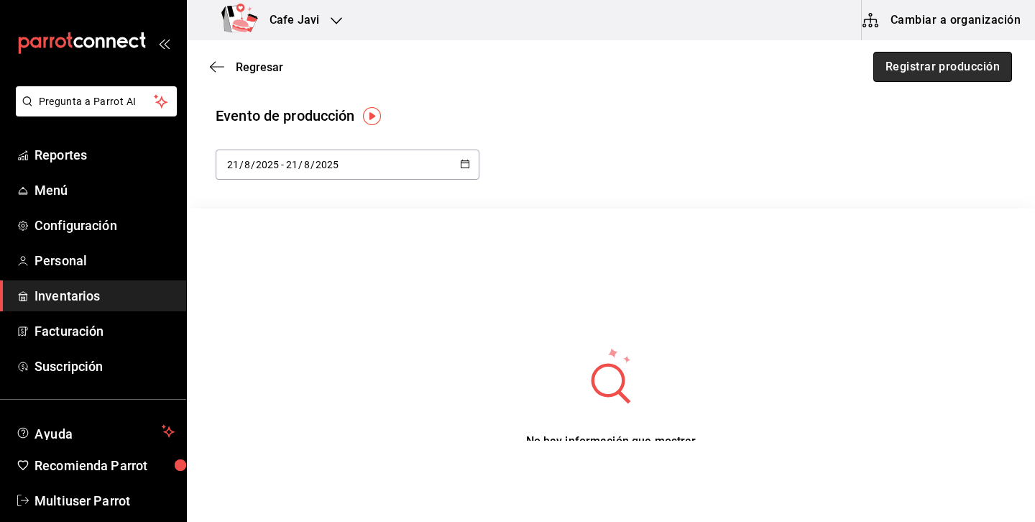
click at [975, 71] on button "Registrar producción" at bounding box center [942, 67] width 139 height 30
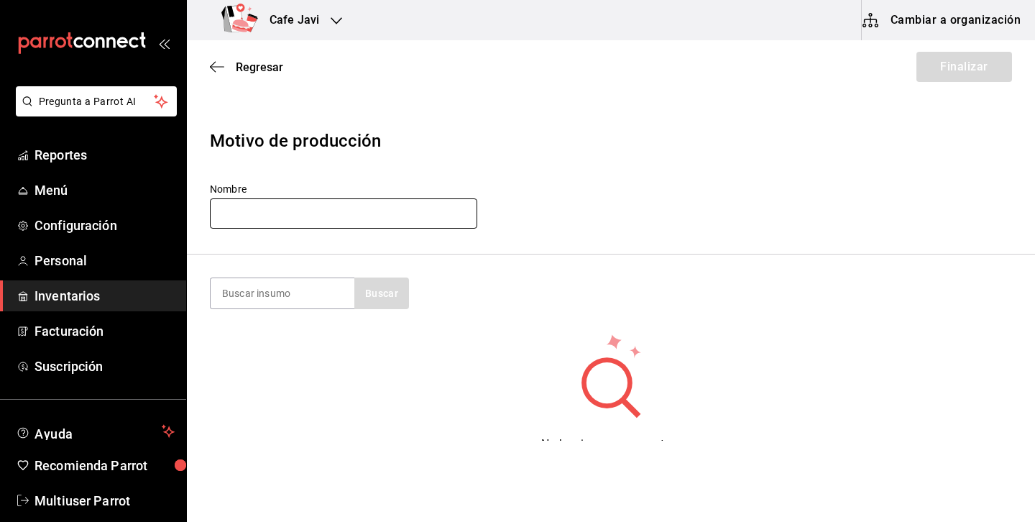
click at [326, 224] on input "text" at bounding box center [343, 213] width 267 height 30
type input "demo de [DATE]"
click at [285, 284] on input at bounding box center [283, 293] width 144 height 30
click at [375, 290] on button "Buscar" at bounding box center [381, 293] width 55 height 32
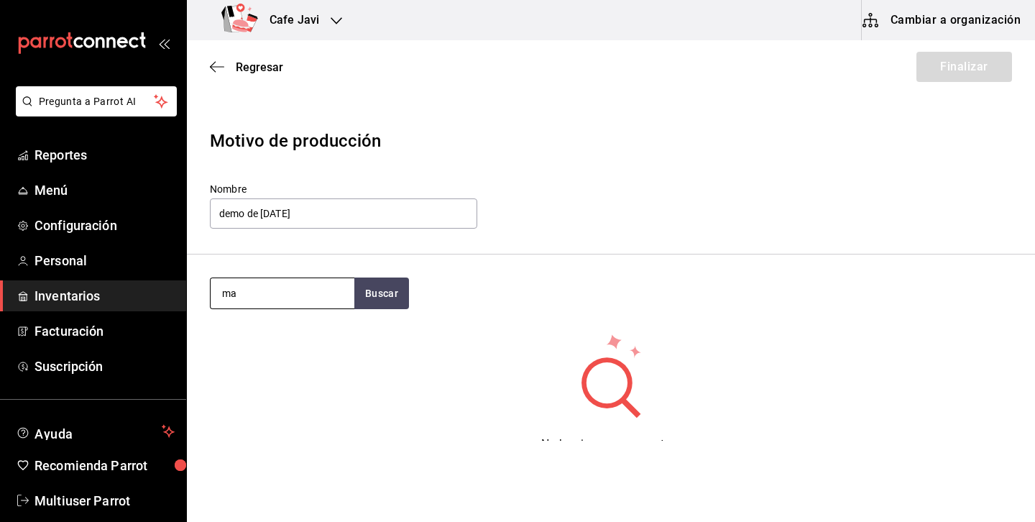
type input "m"
type input "salsa roja"
click at [374, 285] on button "Buscar" at bounding box center [381, 293] width 55 height 32
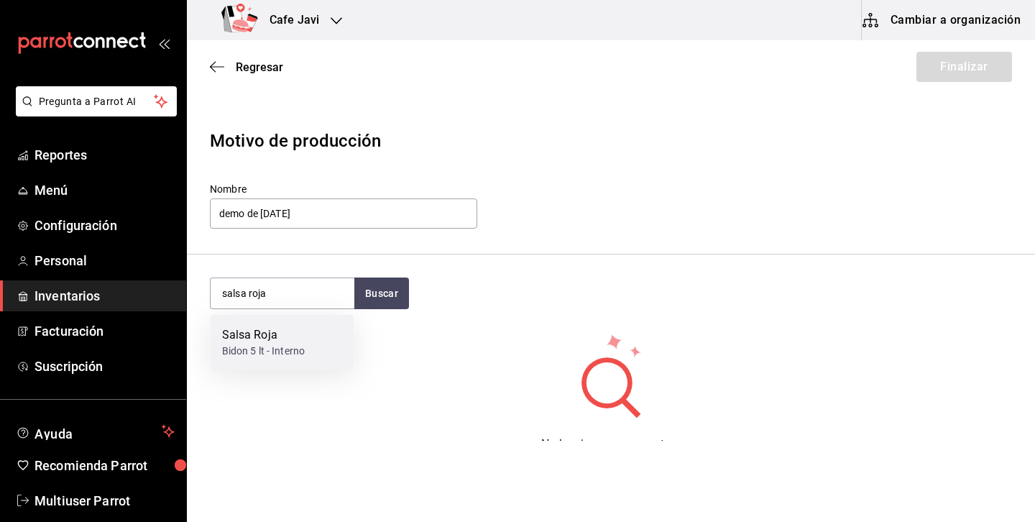
click at [303, 339] on div "Salsa Roja" at bounding box center [263, 334] width 83 height 17
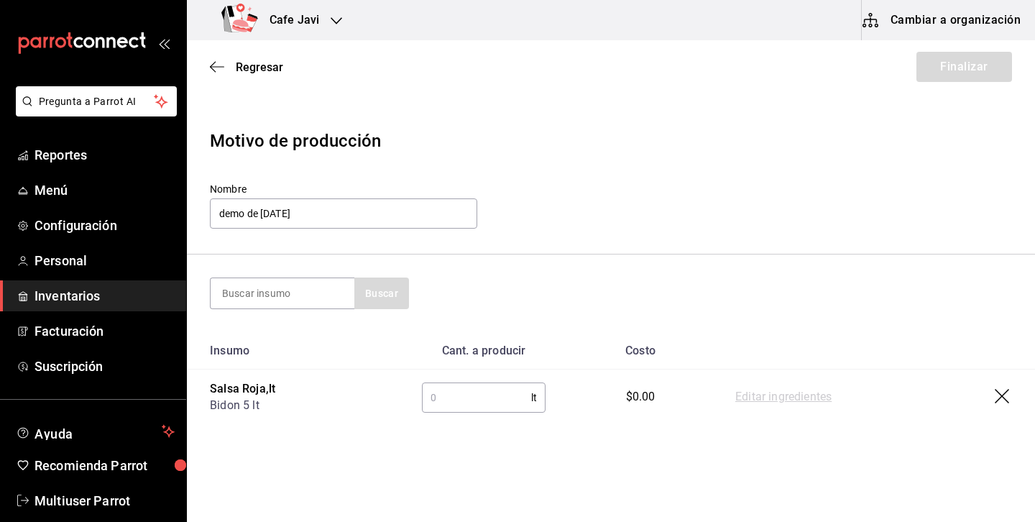
click at [487, 395] on input "text" at bounding box center [476, 397] width 109 height 29
type input "5"
type input "2"
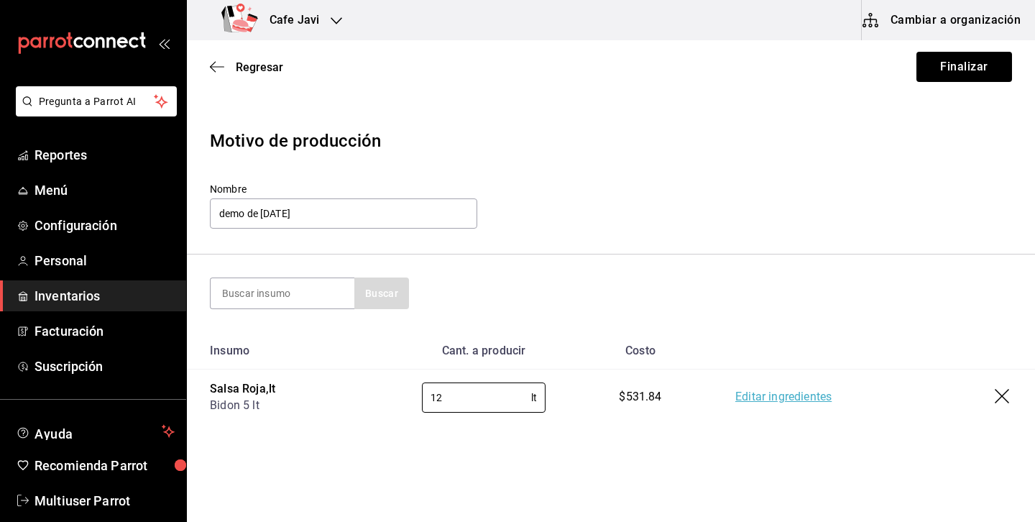
type input "12"
click at [733, 258] on section "Buscar" at bounding box center [611, 293] width 848 height 78
click at [811, 395] on link "Editar ingredientes" at bounding box center [783, 397] width 96 height 17
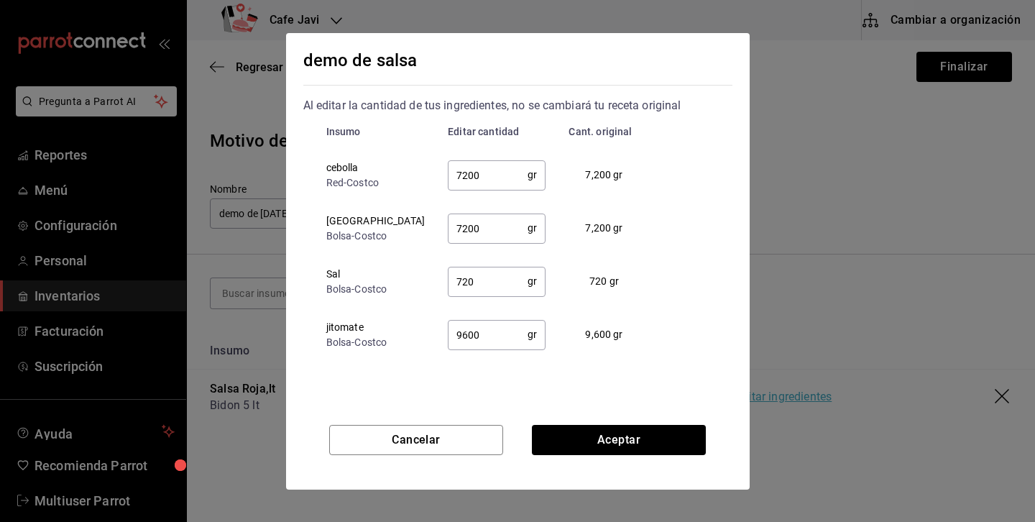
click at [502, 182] on input "7200" at bounding box center [488, 174] width 80 height 29
type input "7"
type input "5000"
click at [492, 281] on input "720" at bounding box center [488, 281] width 80 height 29
type input "7"
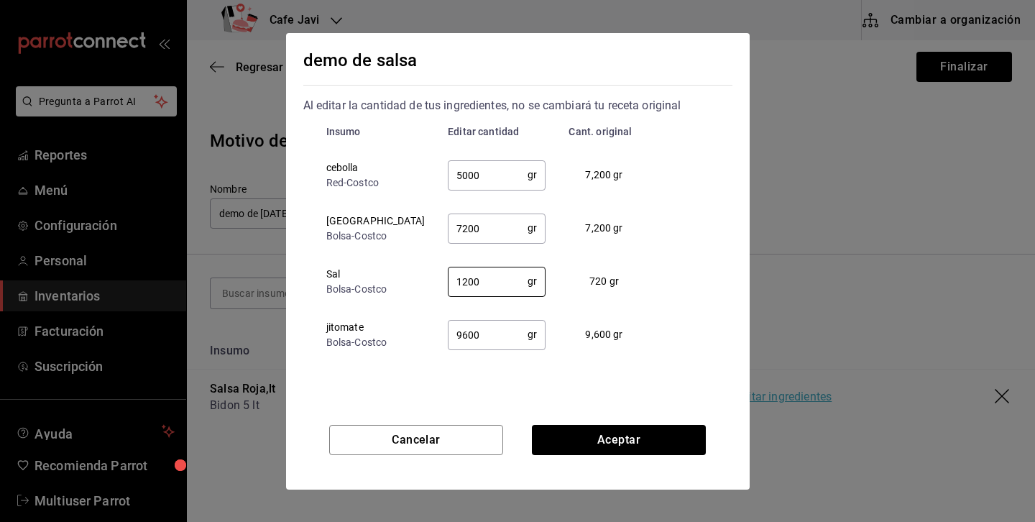
type input "1200"
click at [486, 226] on input "7200" at bounding box center [488, 227] width 80 height 29
type input "7"
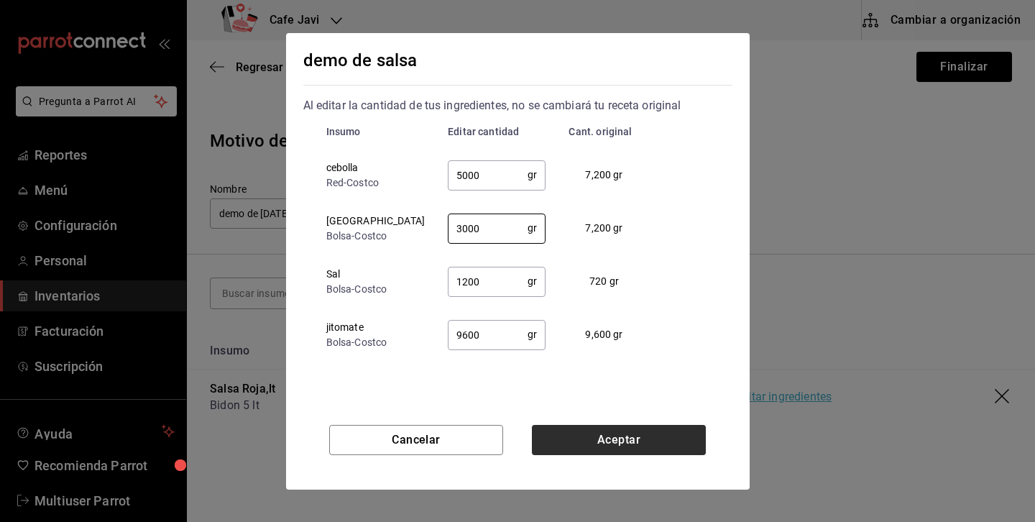
type input "3000"
click at [623, 442] on button "Aceptar" at bounding box center [619, 440] width 174 height 30
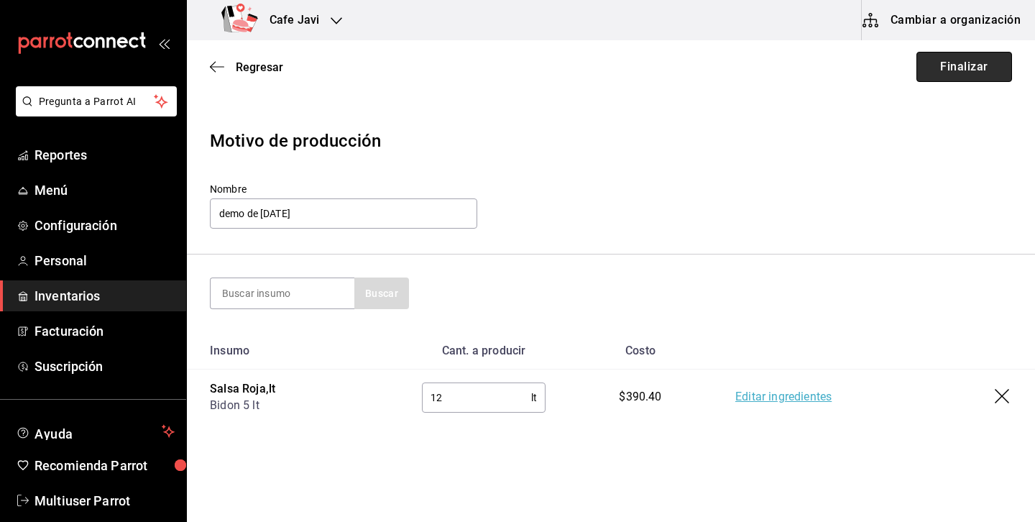
click at [948, 68] on button "Finalizar" at bounding box center [965, 67] width 96 height 30
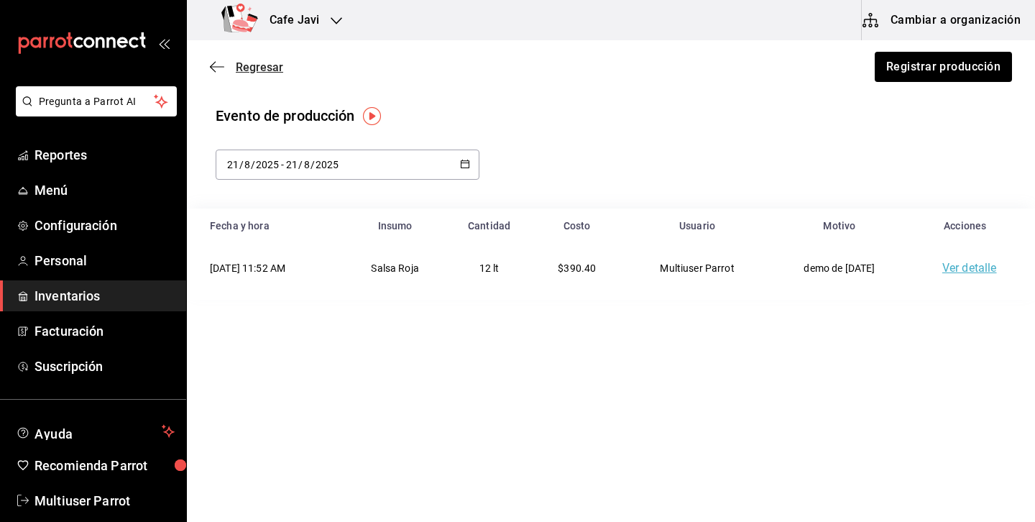
click at [234, 65] on span "Regresar" at bounding box center [246, 67] width 73 height 14
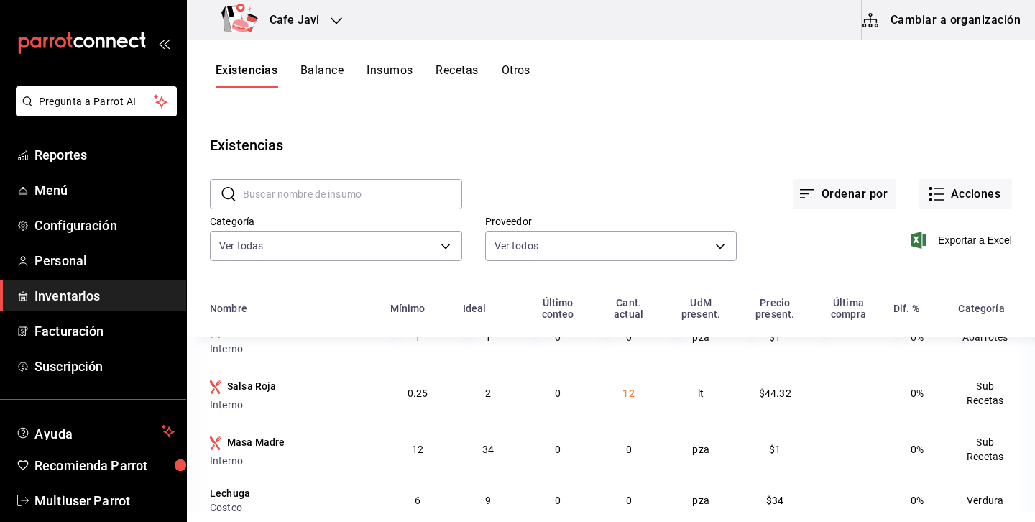
scroll to position [12, 0]
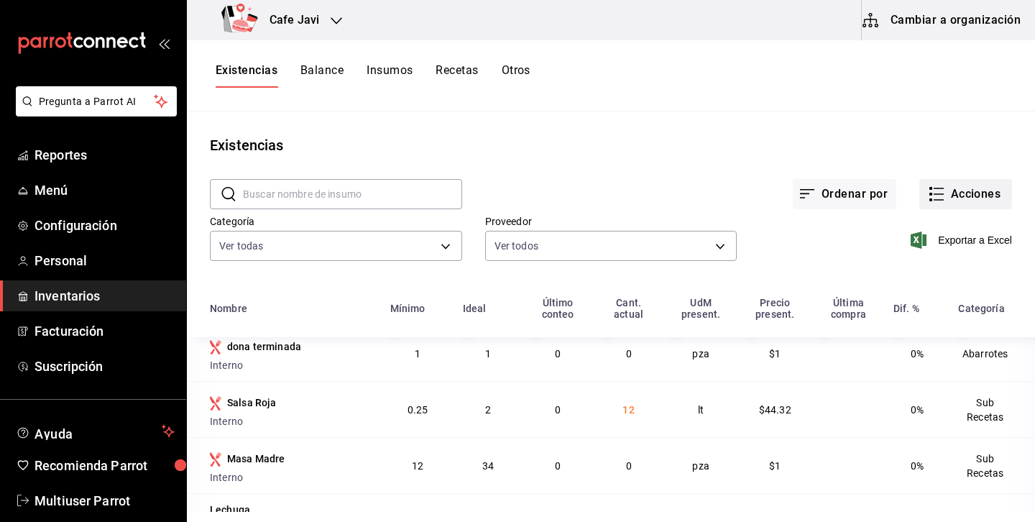
click at [959, 186] on button "Acciones" at bounding box center [965, 194] width 93 height 30
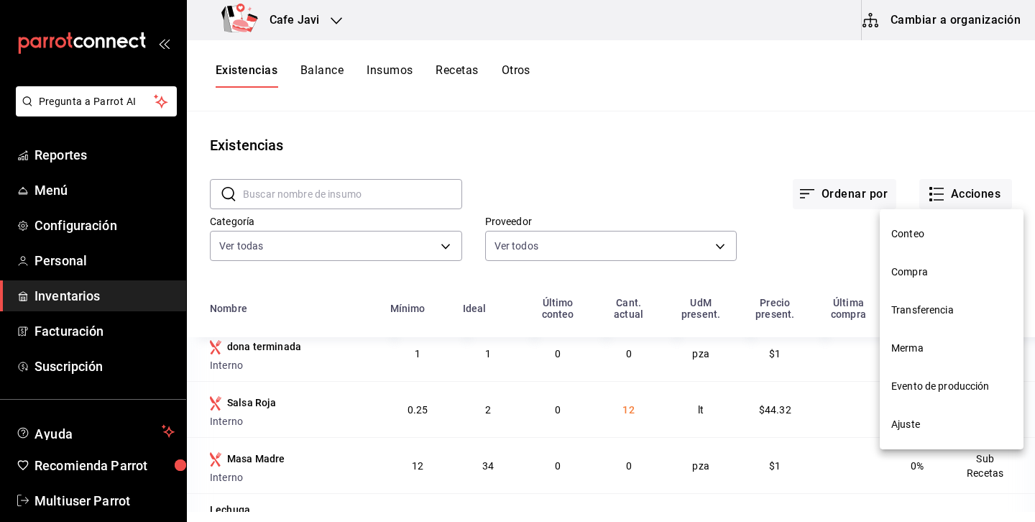
click at [919, 416] on li "Ajuste" at bounding box center [952, 424] width 144 height 38
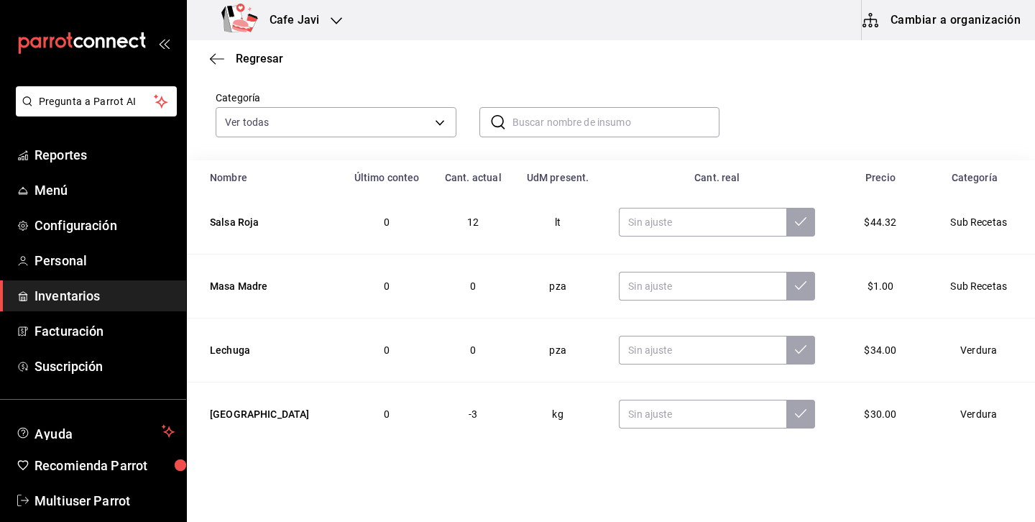
scroll to position [89, 0]
click at [163, 40] on icon "open_drawer_menu" at bounding box center [162, 44] width 6 height 11
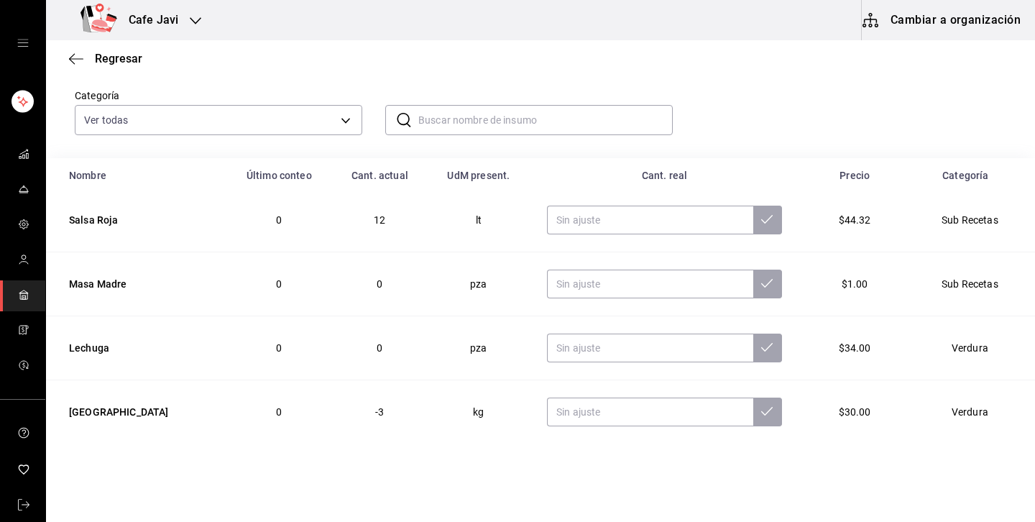
scroll to position [79, 0]
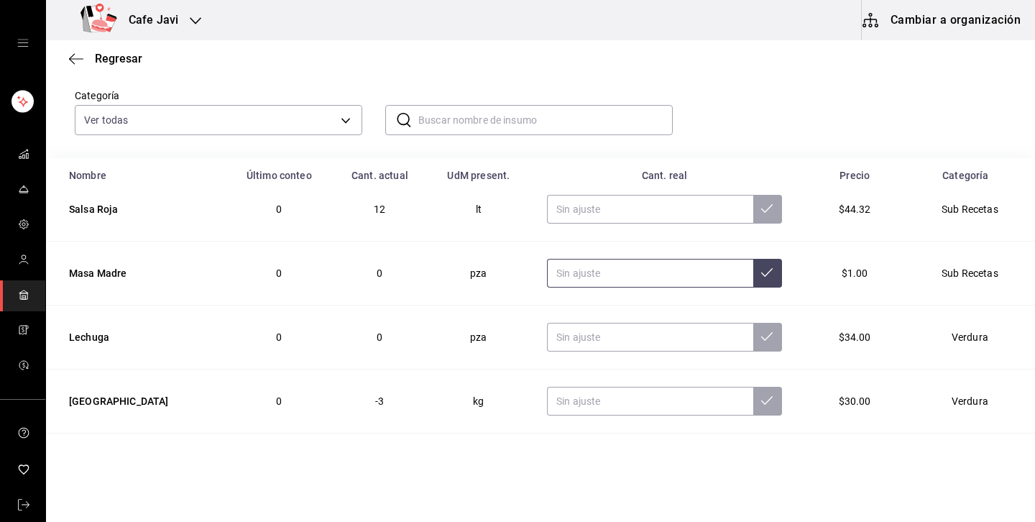
click at [566, 276] on input "text" at bounding box center [650, 273] width 206 height 29
click at [756, 275] on button at bounding box center [767, 273] width 29 height 29
click at [626, 277] on input "12.00" at bounding box center [650, 273] width 206 height 29
click at [761, 272] on icon at bounding box center [767, 272] width 12 height 9
click at [674, 283] on input "1210.00" at bounding box center [650, 273] width 206 height 29
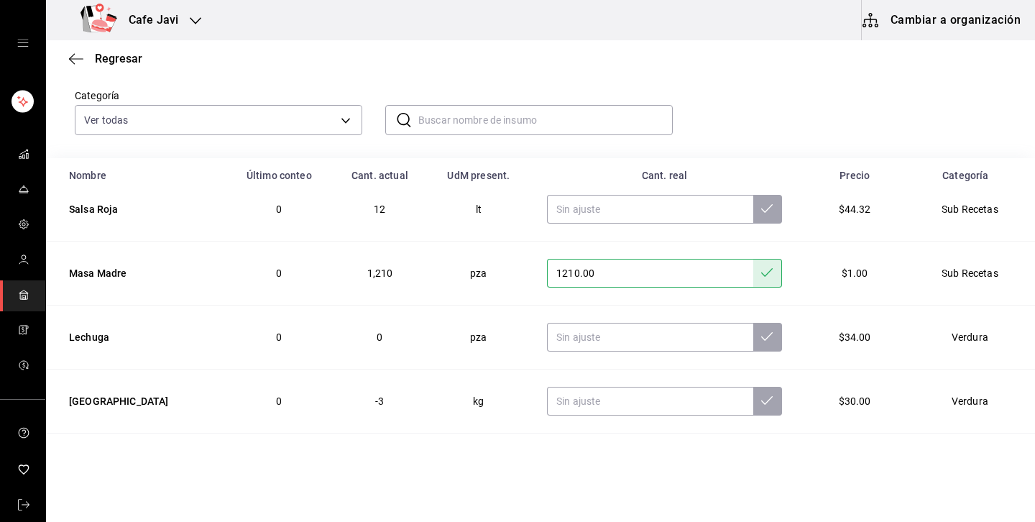
click at [674, 283] on input "1210.00" at bounding box center [650, 273] width 206 height 29
type input "1.00"
click at [753, 280] on button at bounding box center [767, 273] width 29 height 29
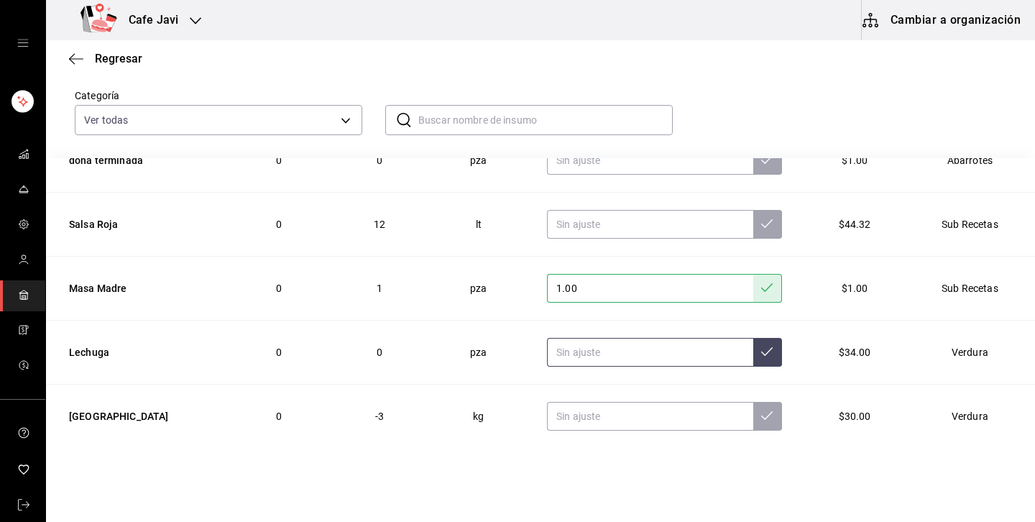
scroll to position [0, 0]
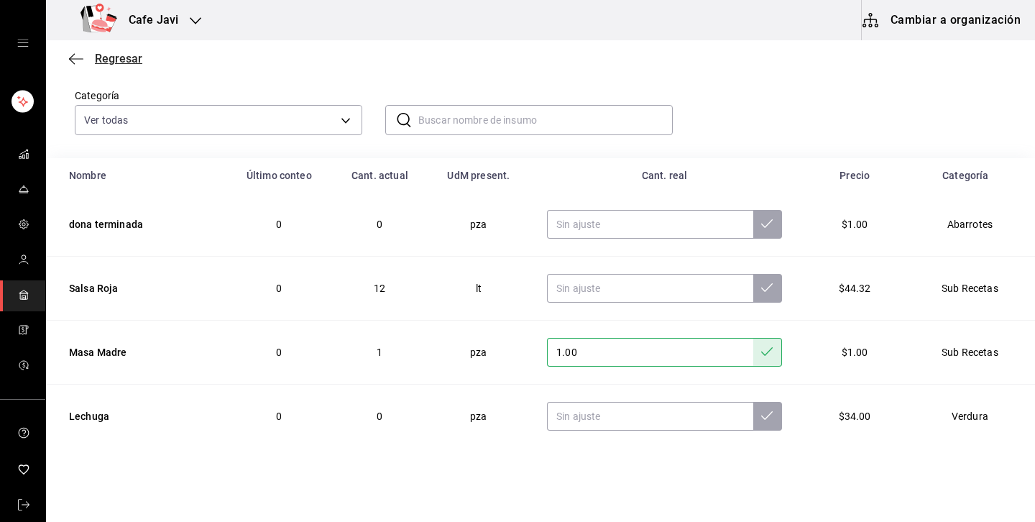
click at [125, 58] on span "Regresar" at bounding box center [118, 59] width 47 height 14
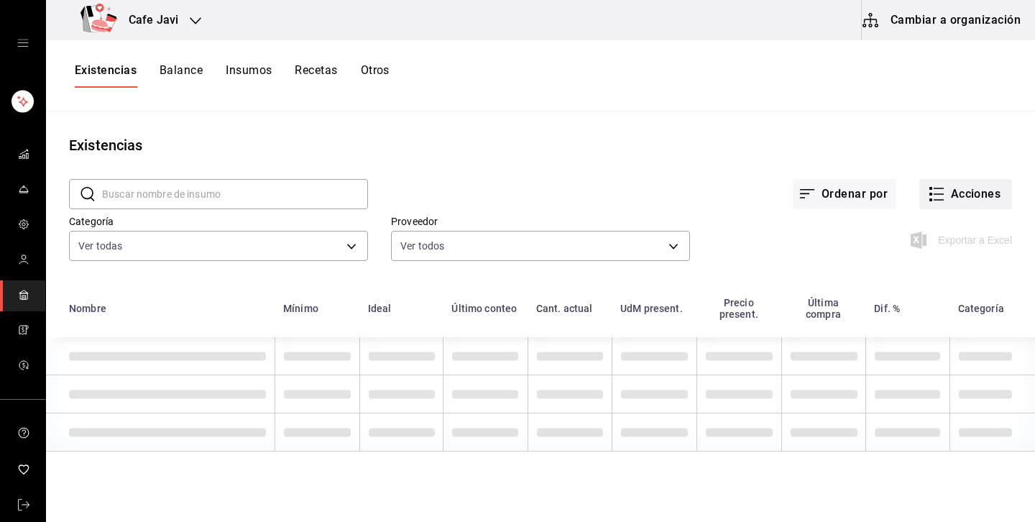
click at [974, 188] on button "Acciones" at bounding box center [965, 194] width 93 height 30
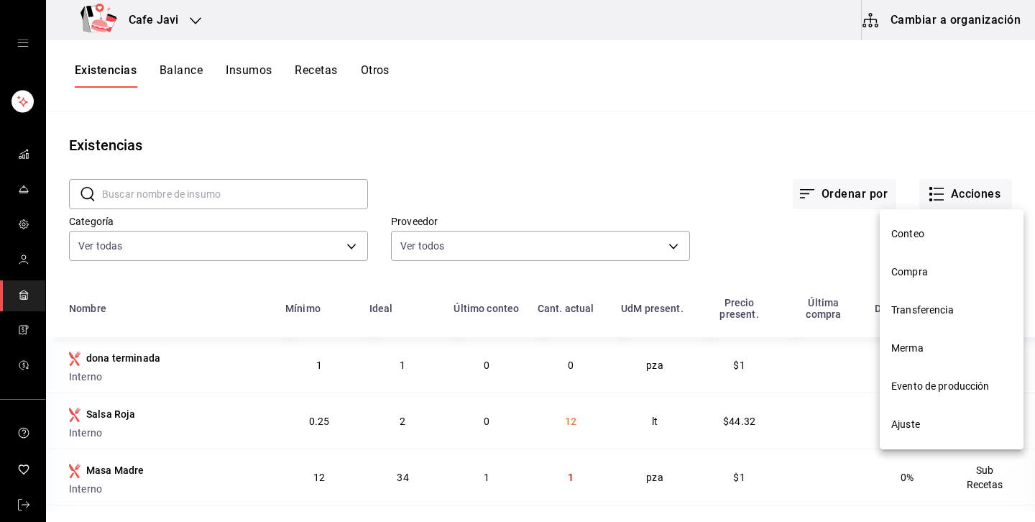
click at [917, 230] on span "Conteo" at bounding box center [951, 233] width 121 height 15
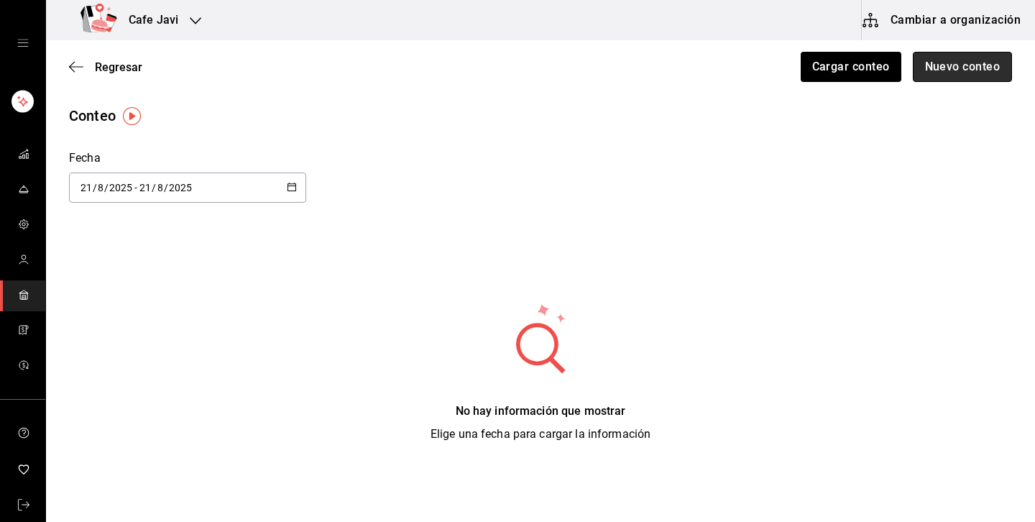
click at [980, 63] on button "Nuevo conteo" at bounding box center [963, 67] width 100 height 30
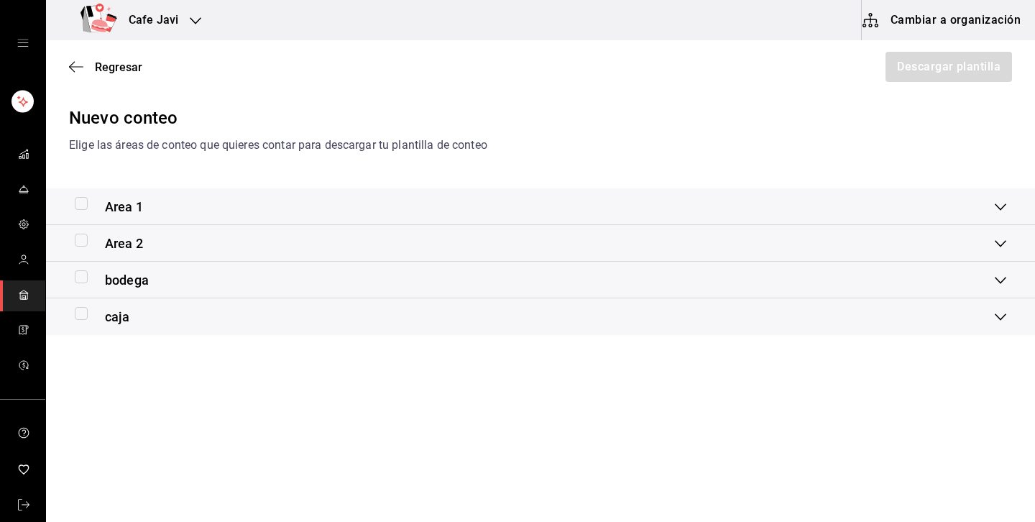
click at [83, 204] on input "checkbox" at bounding box center [81, 203] width 13 height 13
checkbox input "true"
click at [859, 83] on div "Regresar Descargar plantilla" at bounding box center [540, 66] width 989 height 53
click at [975, 23] on button "Cambiar a organización" at bounding box center [943, 20] width 162 height 40
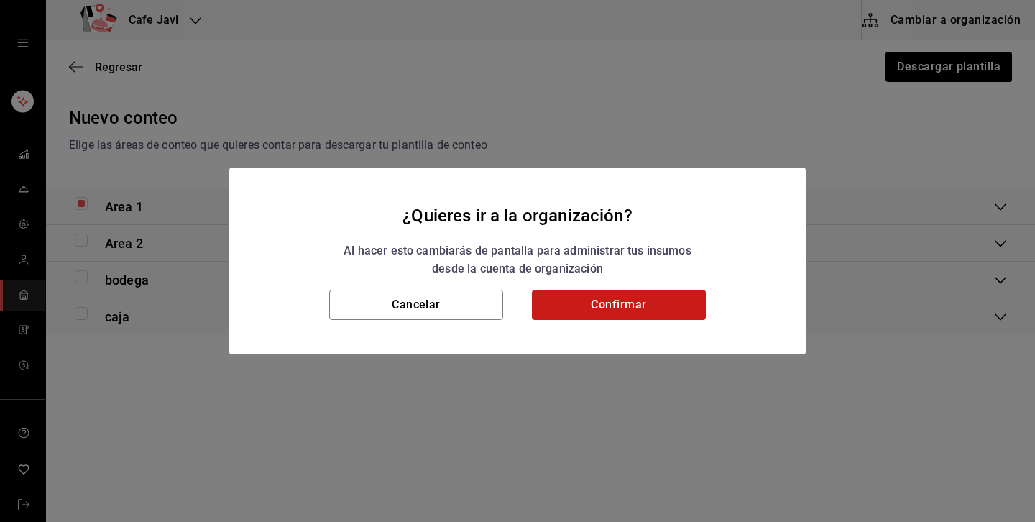
click at [648, 316] on button "Confirmar" at bounding box center [619, 305] width 174 height 30
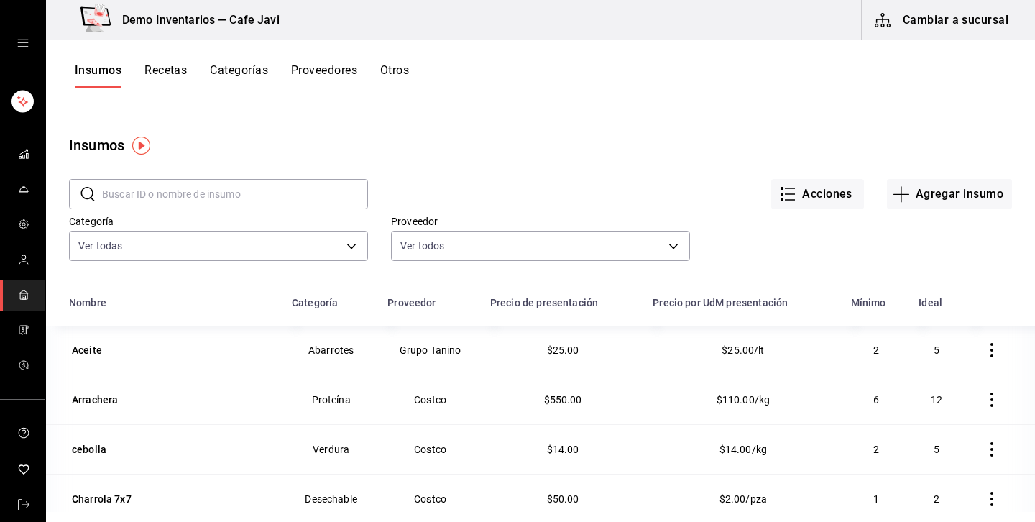
click at [274, 198] on input "text" at bounding box center [235, 194] width 266 height 29
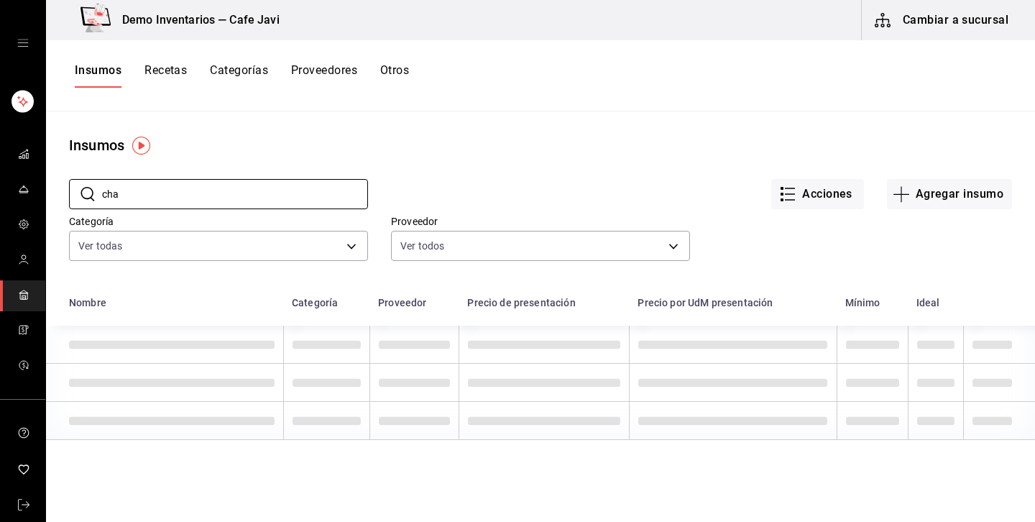
type input "Charrola 7x7"
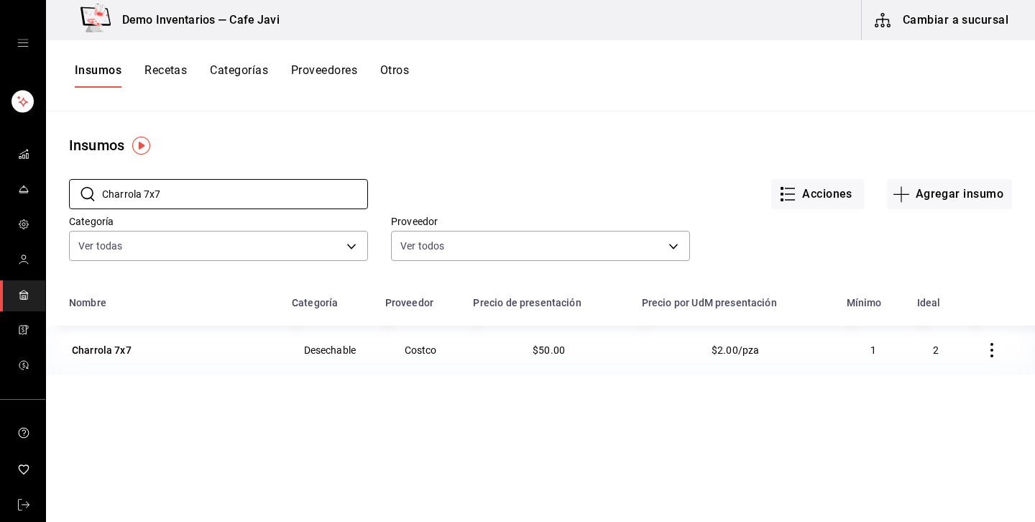
click at [235, 355] on div "Charrola 7x7" at bounding box center [172, 350] width 206 height 20
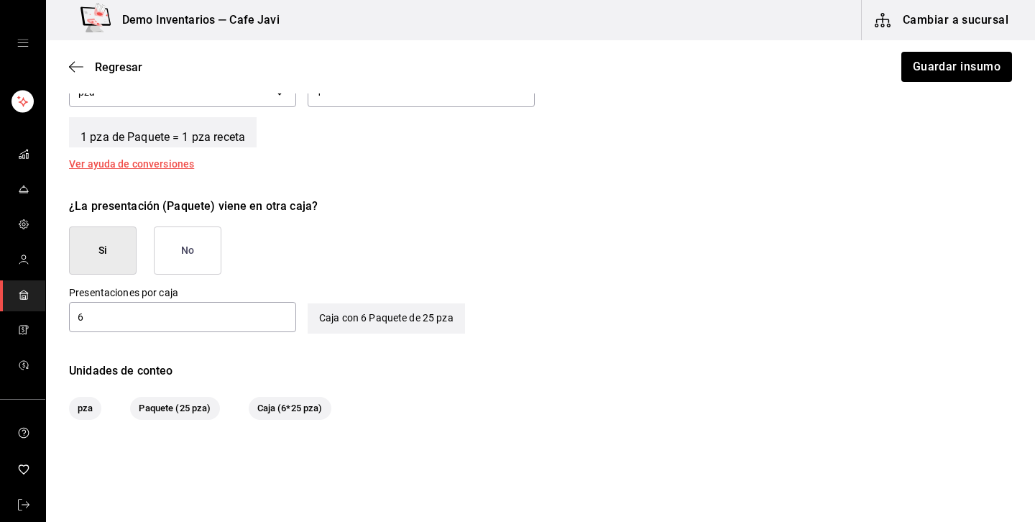
scroll to position [626, 0]
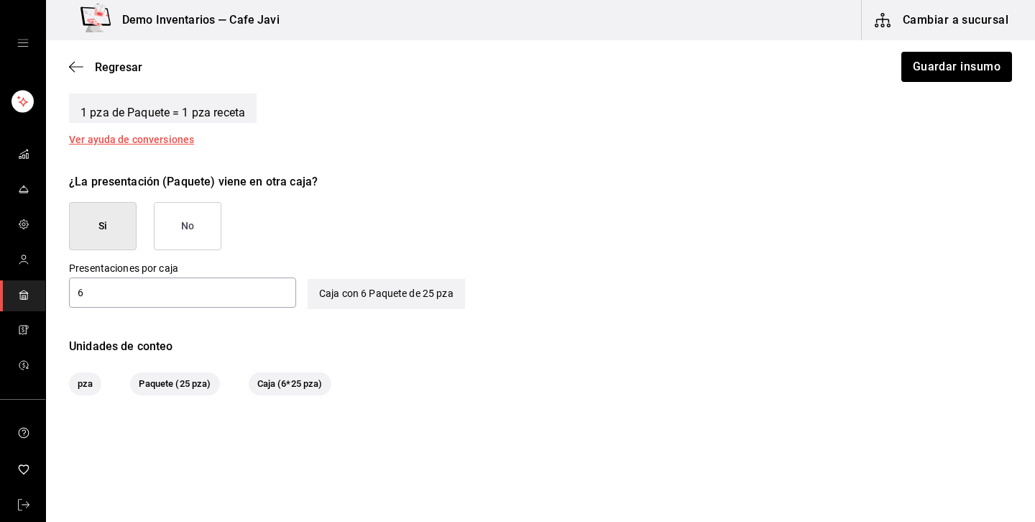
click at [14, 297] on link "mailbox folders" at bounding box center [22, 295] width 45 height 31
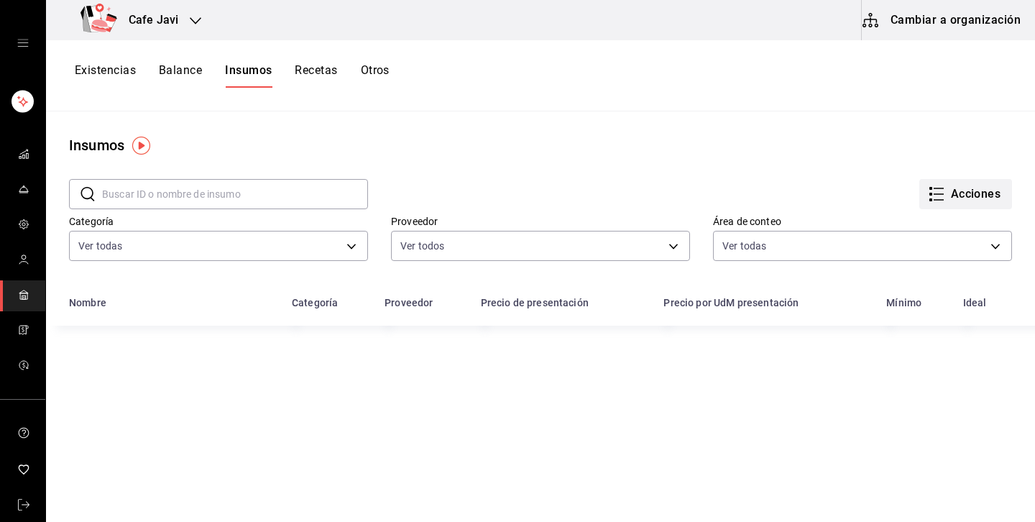
click at [934, 188] on icon "button" at bounding box center [939, 188] width 10 height 0
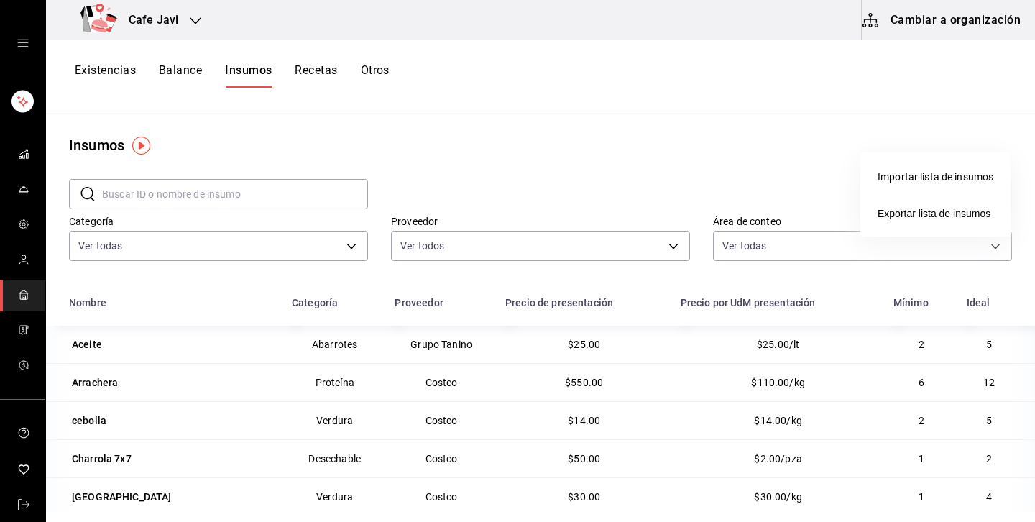
click at [104, 82] on div at bounding box center [517, 261] width 1035 height 522
click at [114, 75] on button "Existencias" at bounding box center [105, 75] width 61 height 24
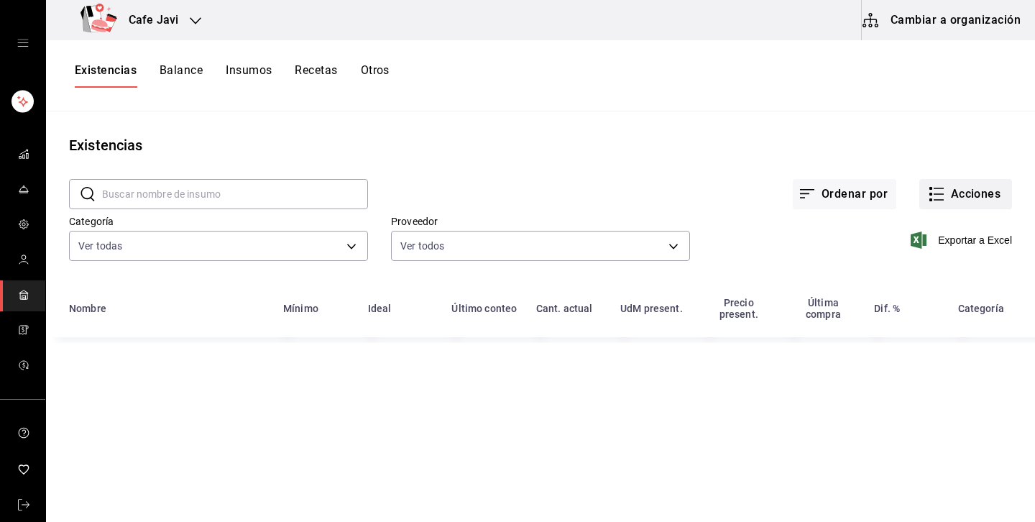
click at [953, 196] on button "Acciones" at bounding box center [965, 194] width 93 height 30
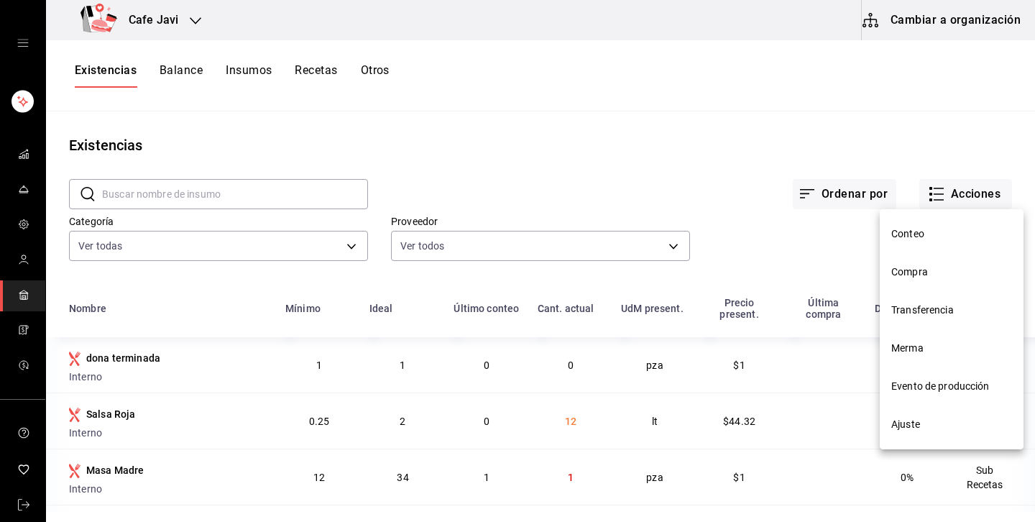
click at [903, 239] on span "Conteo" at bounding box center [951, 233] width 121 height 15
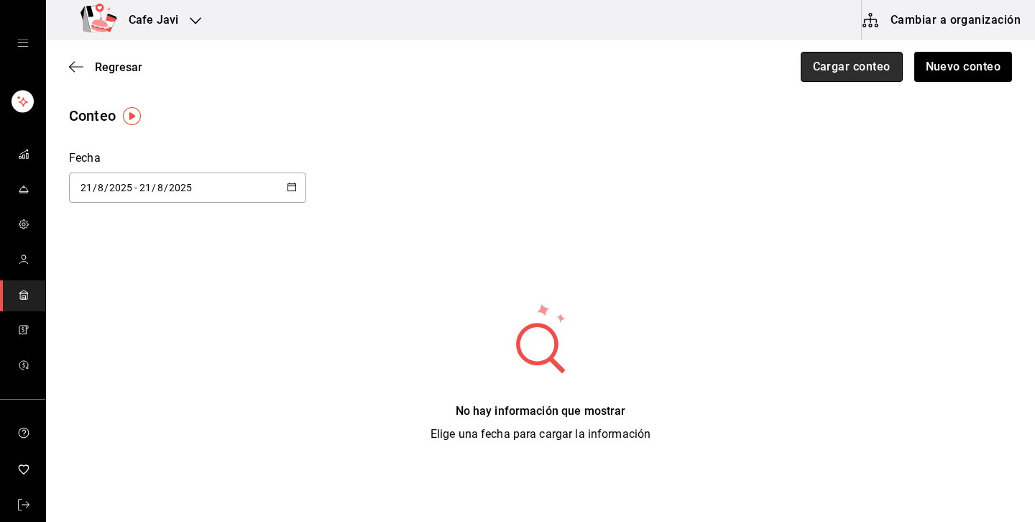
click at [857, 75] on button "Cargar conteo" at bounding box center [852, 67] width 102 height 30
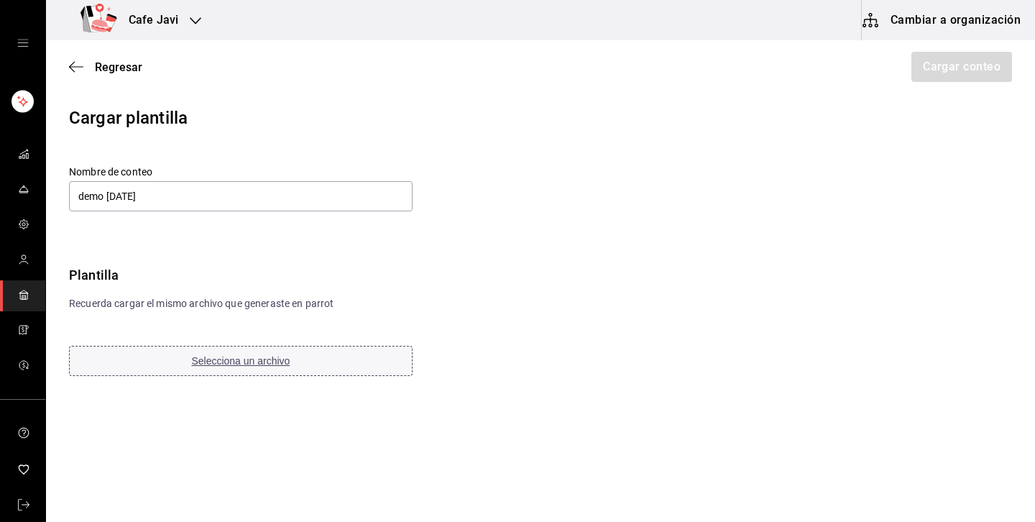
type input "demo [DATE]"
click at [256, 353] on button "Selecciona un archivo" at bounding box center [241, 361] width 344 height 30
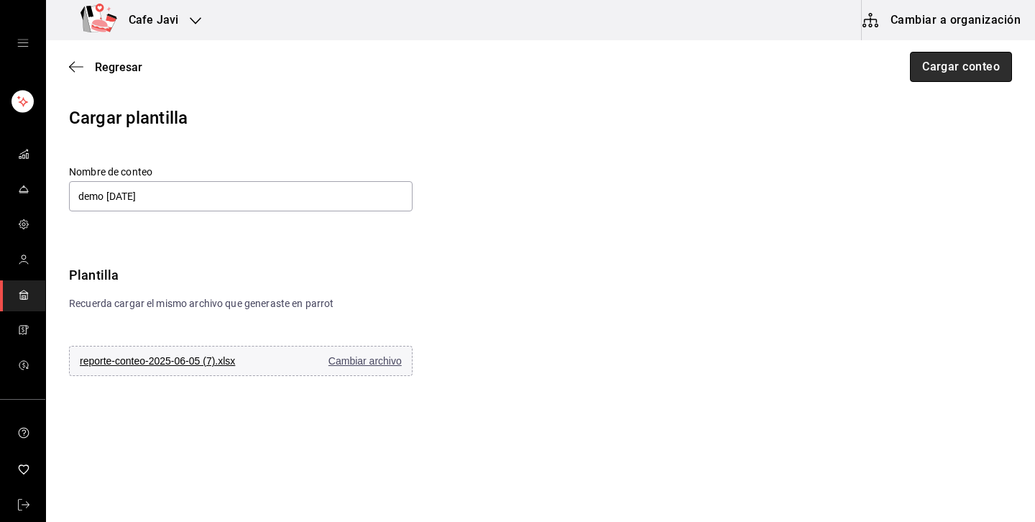
click at [979, 75] on button "Cargar conteo" at bounding box center [961, 67] width 102 height 30
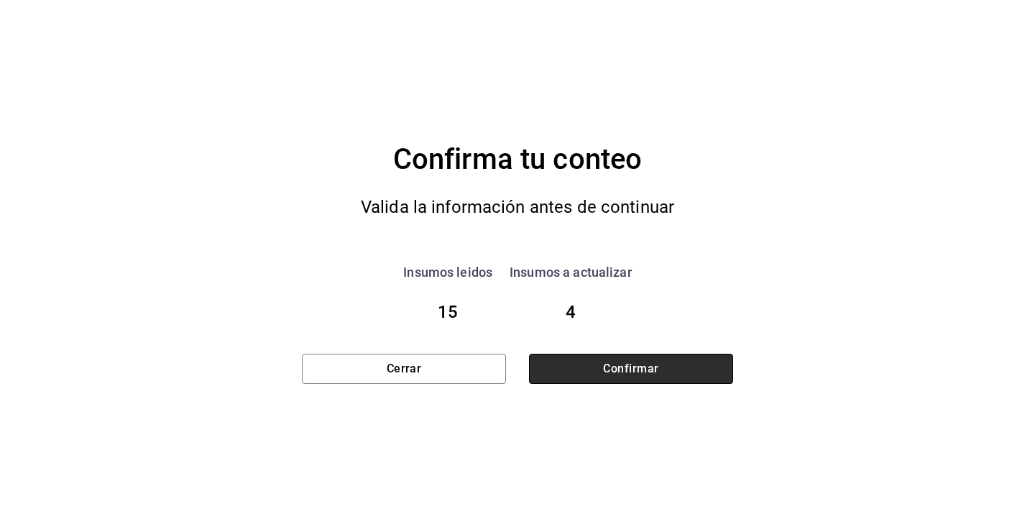
click at [666, 367] on button "Confirmar" at bounding box center [631, 369] width 204 height 30
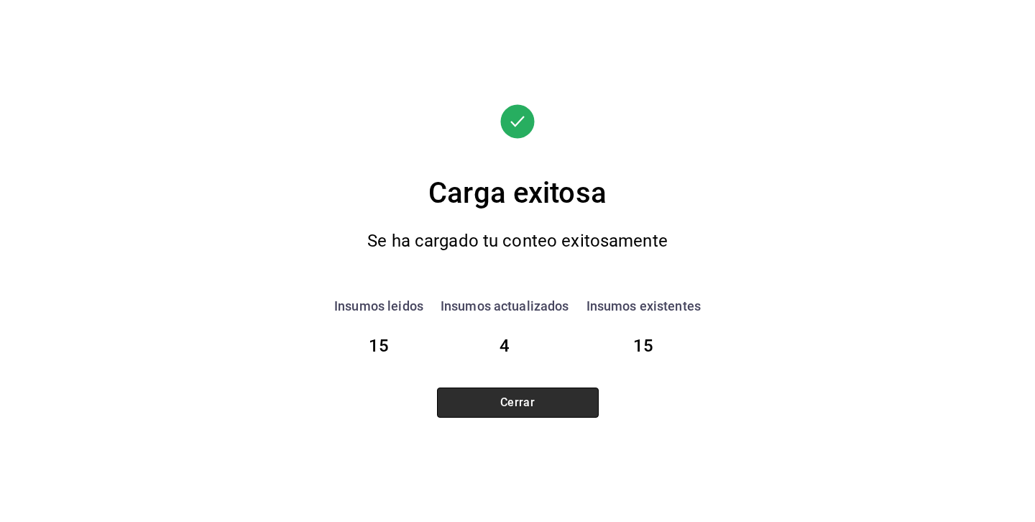
click at [568, 399] on button "Cerrar" at bounding box center [518, 402] width 162 height 30
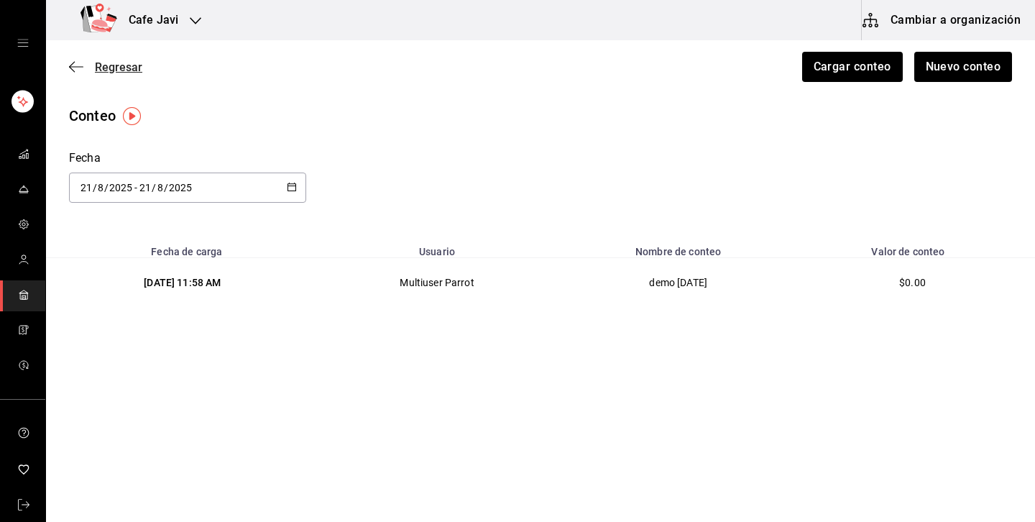
click at [90, 61] on span "Regresar" at bounding box center [105, 67] width 73 height 14
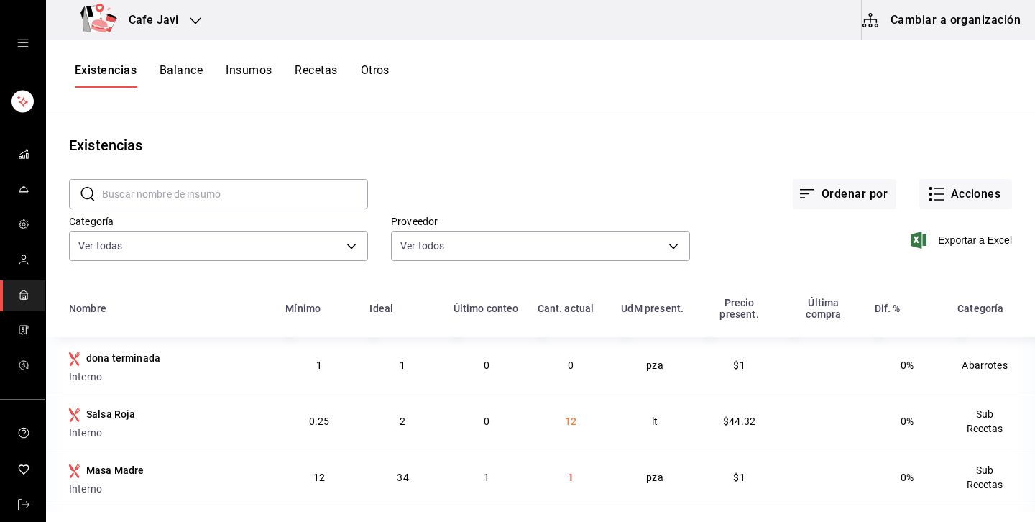
click at [379, 75] on button "Otros" at bounding box center [375, 75] width 29 height 24
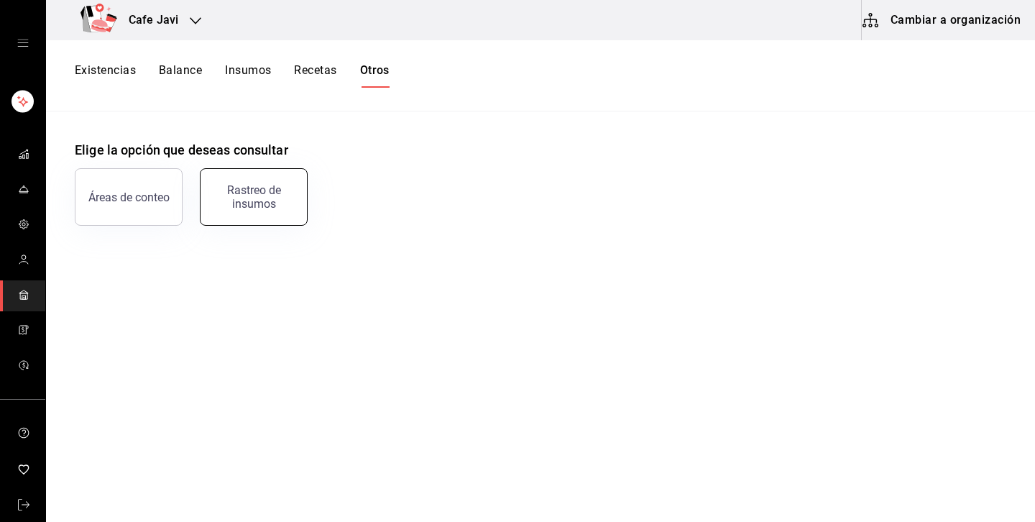
click at [258, 187] on div "Rastreo de insumos" at bounding box center [253, 196] width 89 height 27
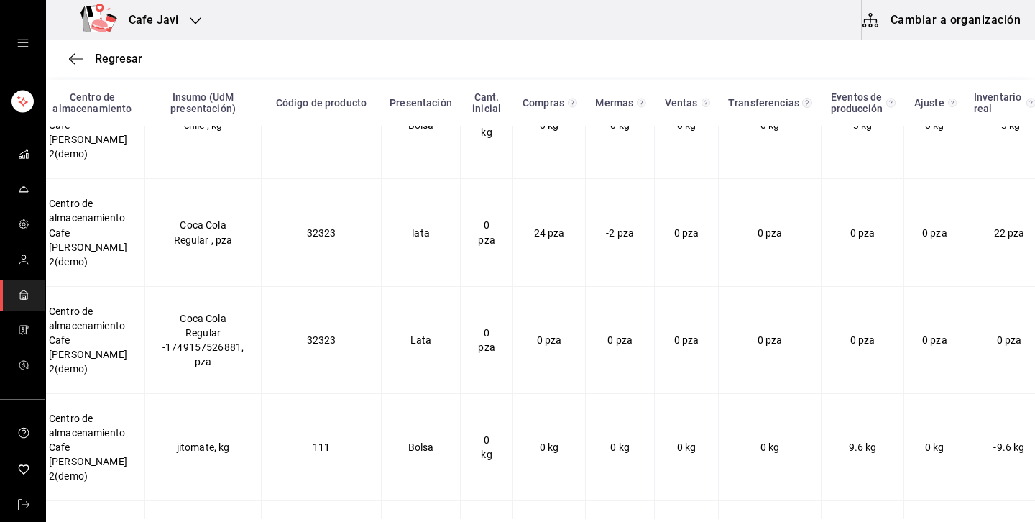
scroll to position [582, 21]
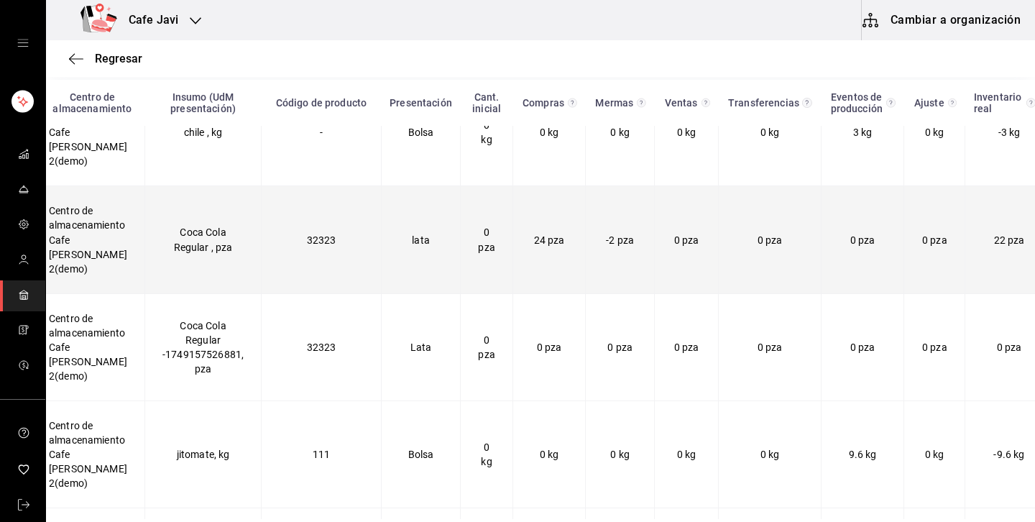
click at [195, 186] on td "Coca Cola Regular , pza" at bounding box center [202, 239] width 116 height 107
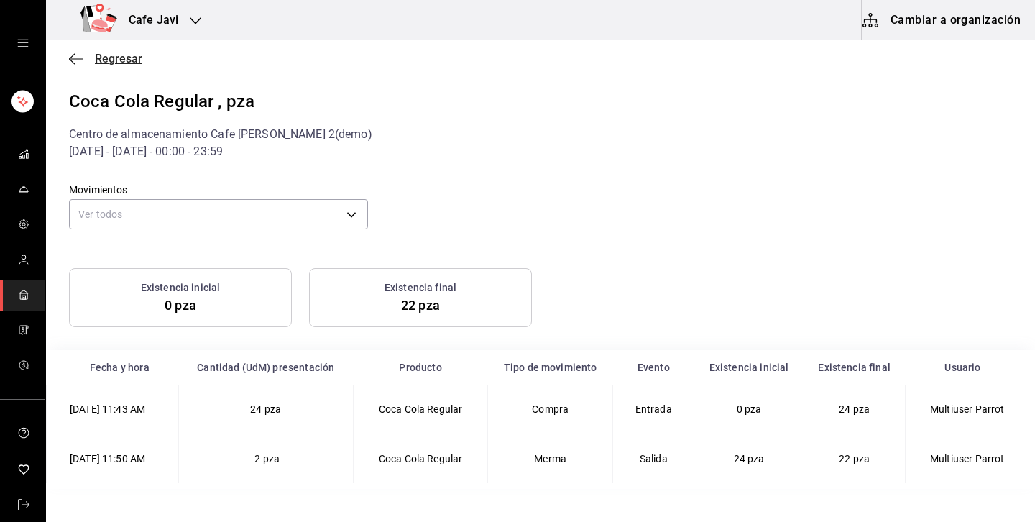
click at [110, 56] on span "Regresar" at bounding box center [118, 59] width 47 height 14
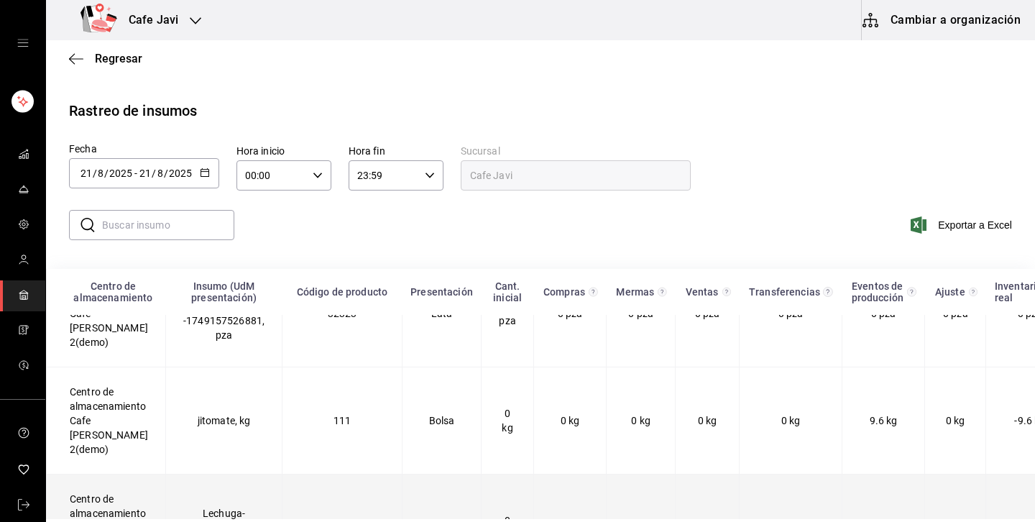
scroll to position [805, 29]
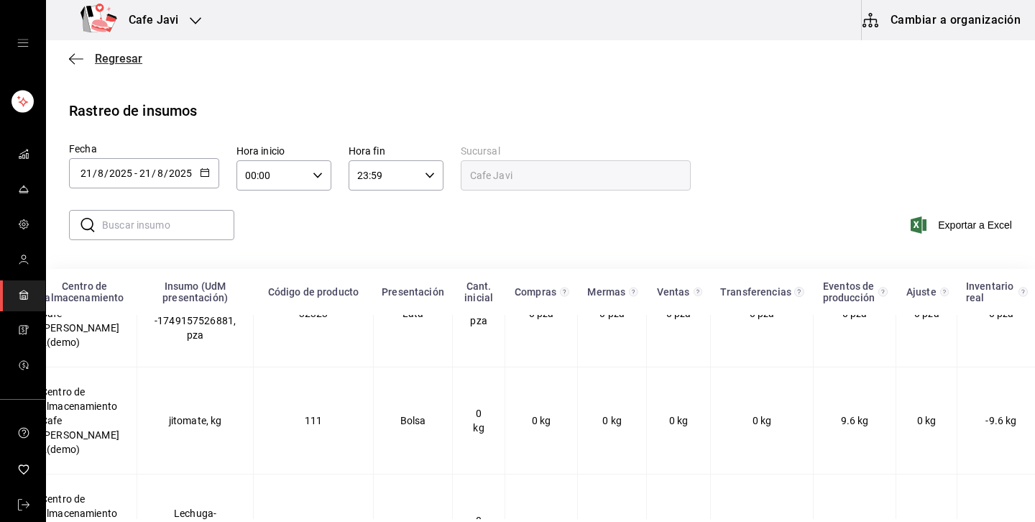
click at [121, 57] on span "Regresar" at bounding box center [118, 59] width 47 height 14
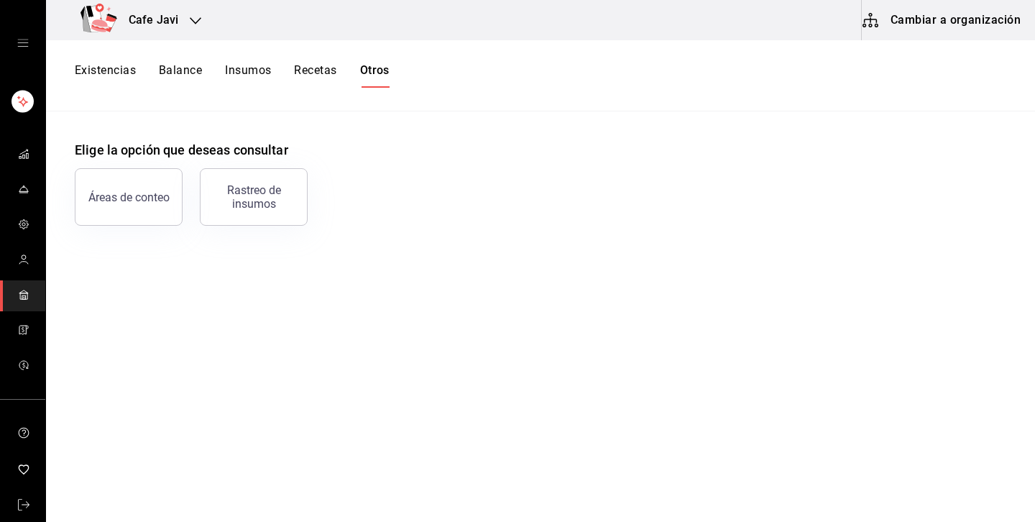
click at [188, 81] on button "Balance" at bounding box center [180, 75] width 43 height 24
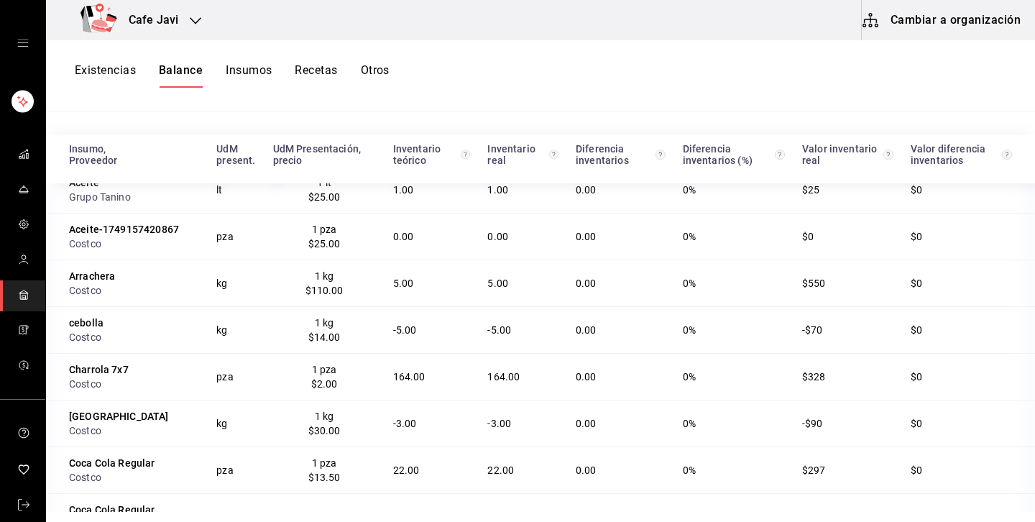
scroll to position [19, 0]
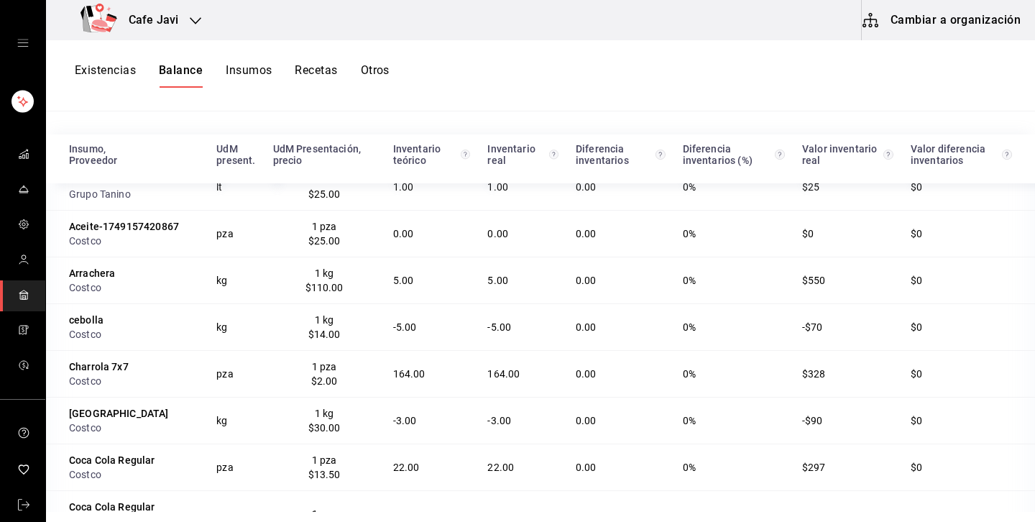
click at [114, 68] on button "Existencias" at bounding box center [105, 75] width 61 height 24
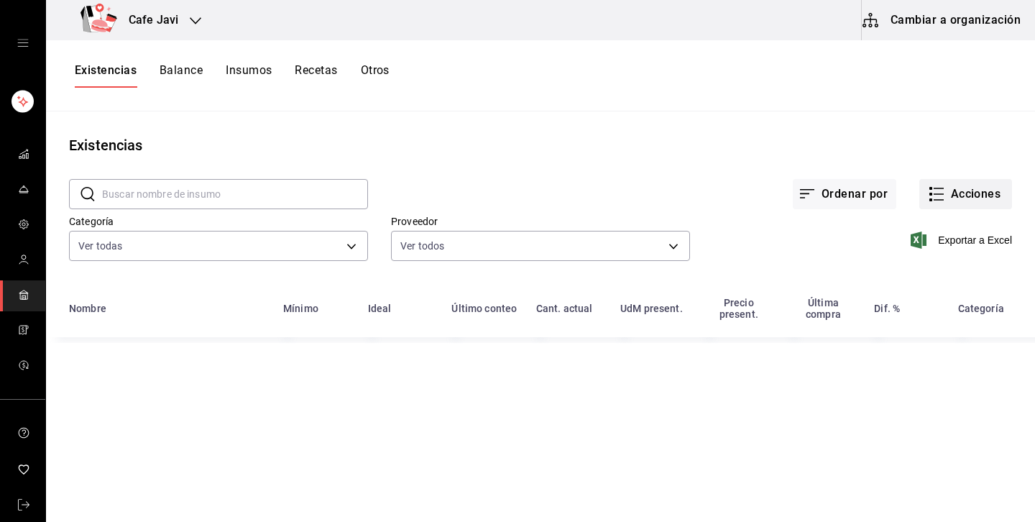
click at [980, 187] on button "Acciones" at bounding box center [965, 194] width 93 height 30
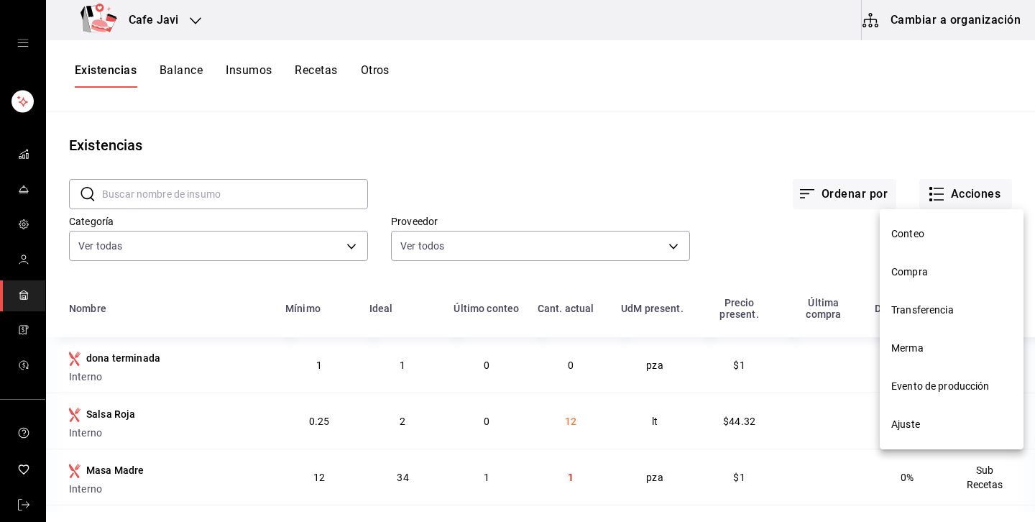
click at [899, 437] on li "Ajuste" at bounding box center [952, 424] width 144 height 38
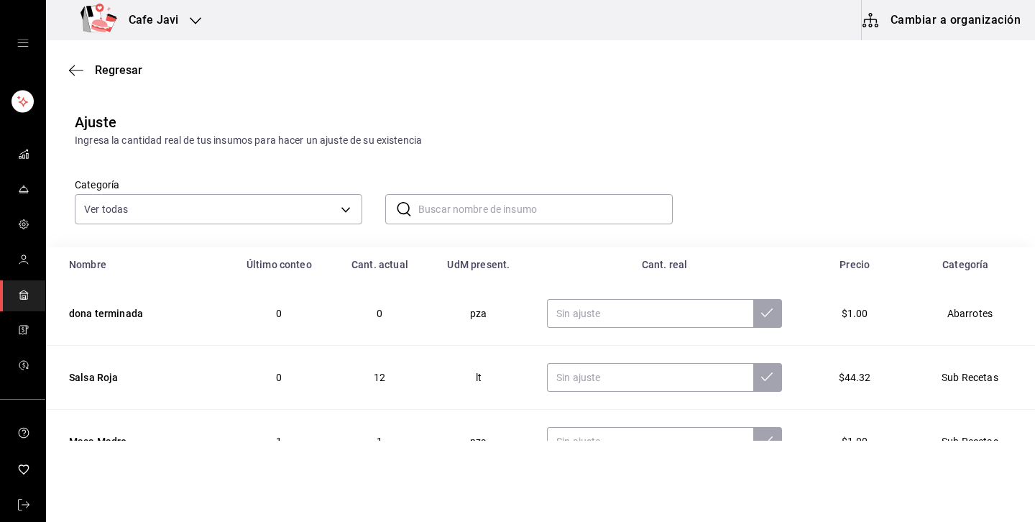
click at [465, 207] on input "text" at bounding box center [545, 209] width 254 height 29
type input "Charrola 7x7"
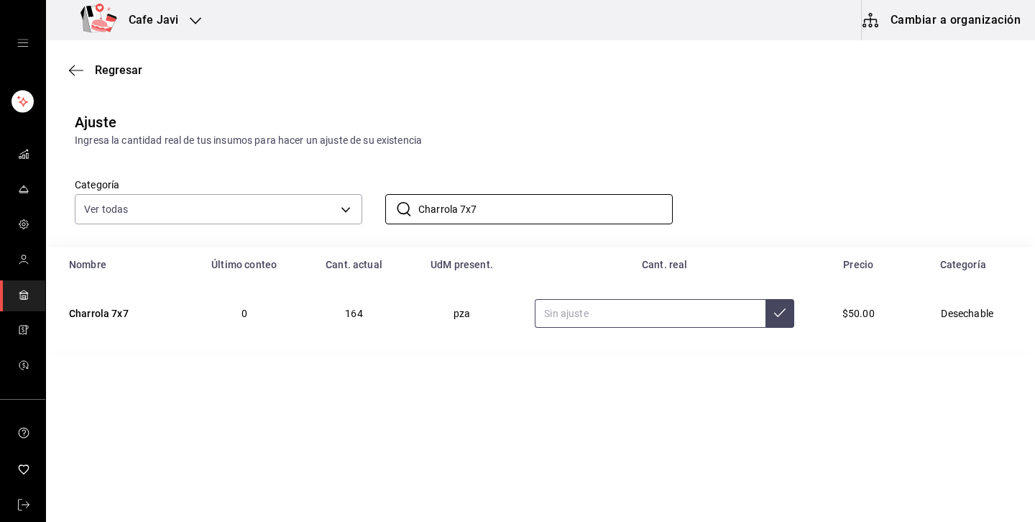
click at [606, 314] on input "text" at bounding box center [650, 313] width 231 height 29
type input "50.00"
click at [774, 309] on icon at bounding box center [780, 313] width 12 height 12
click at [85, 74] on span "Regresar" at bounding box center [105, 70] width 73 height 14
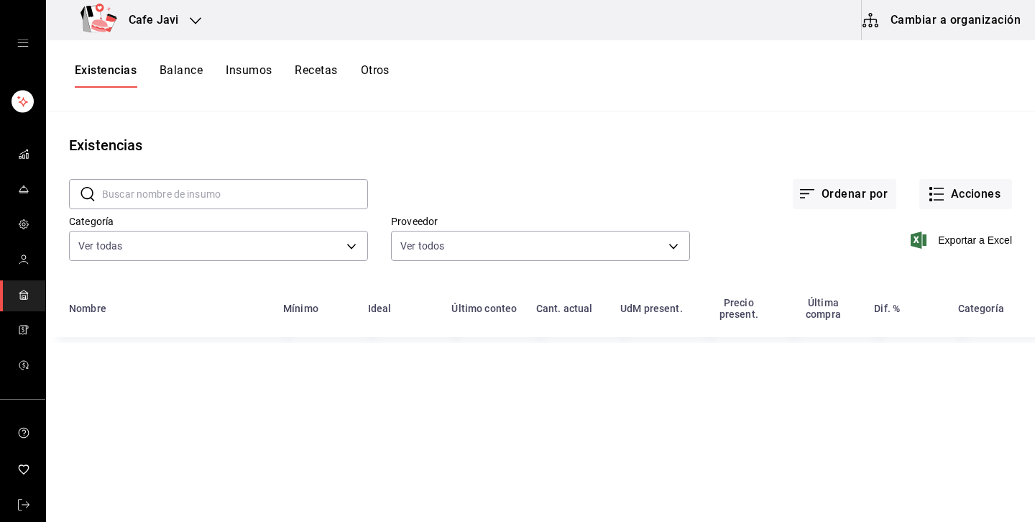
click at [190, 75] on button "Balance" at bounding box center [181, 75] width 43 height 24
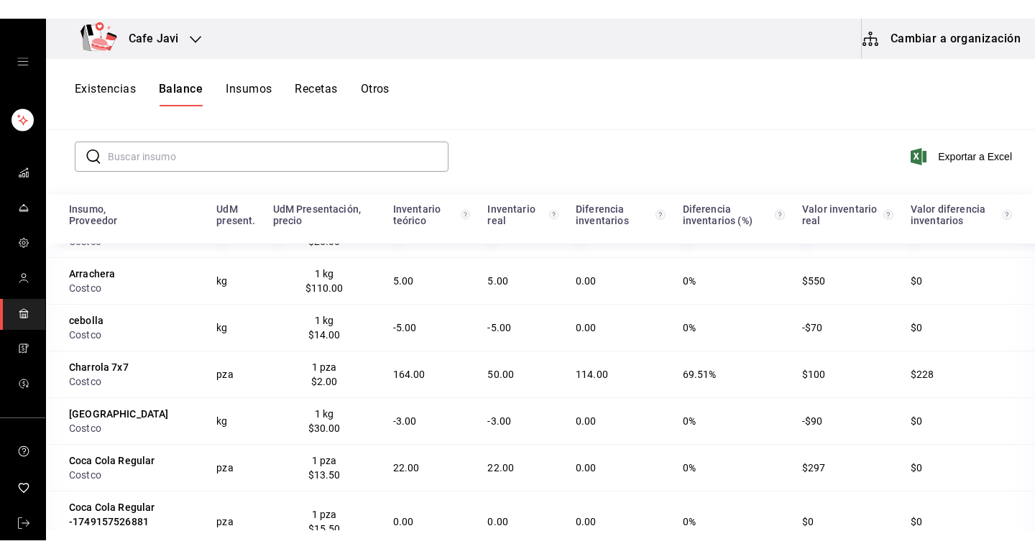
scroll to position [61, 0]
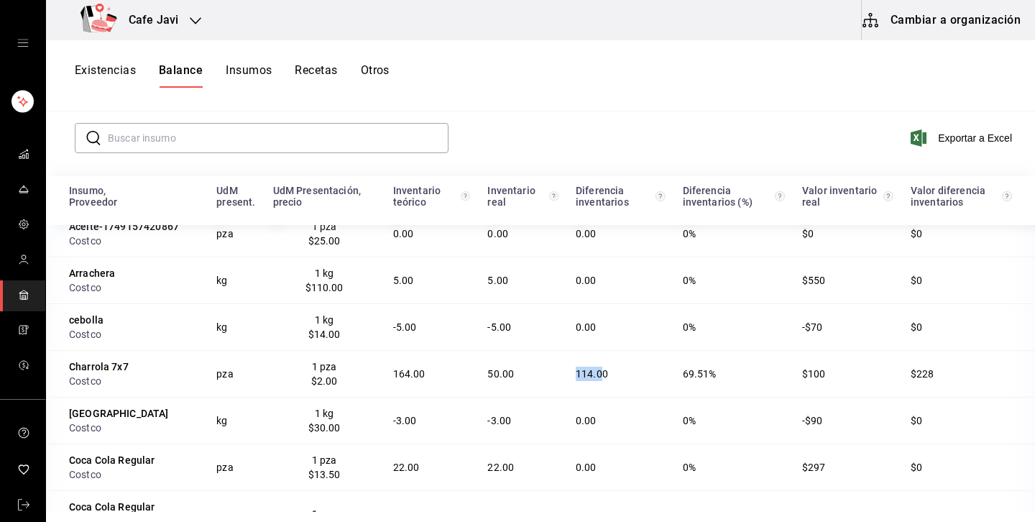
drag, startPoint x: 572, startPoint y: 374, endPoint x: 596, endPoint y: 374, distance: 23.7
click at [596, 374] on td "114.00" at bounding box center [620, 373] width 107 height 47
